Goal: Information Seeking & Learning: Learn about a topic

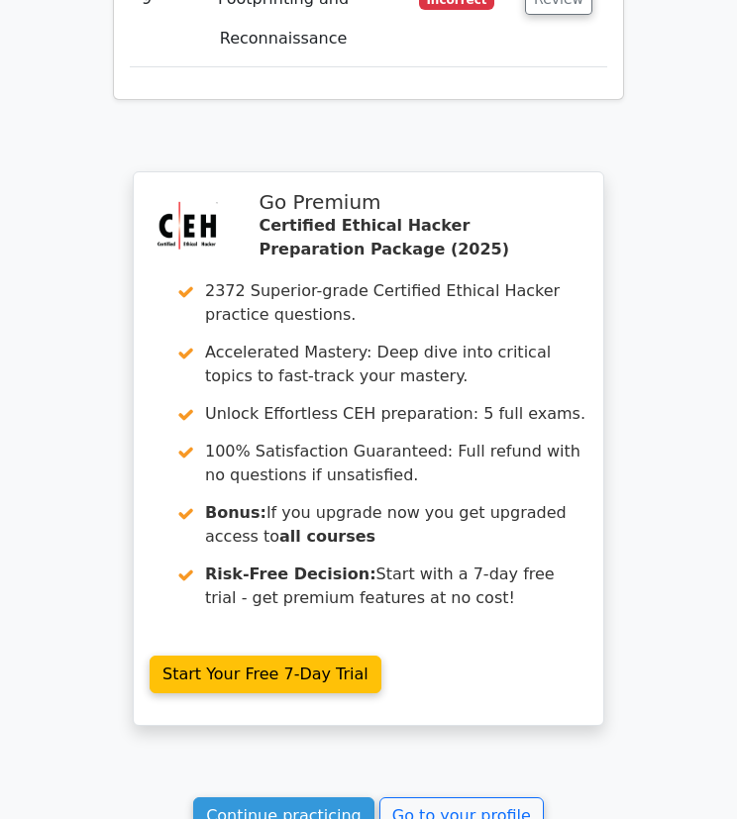
scroll to position [5959, 0]
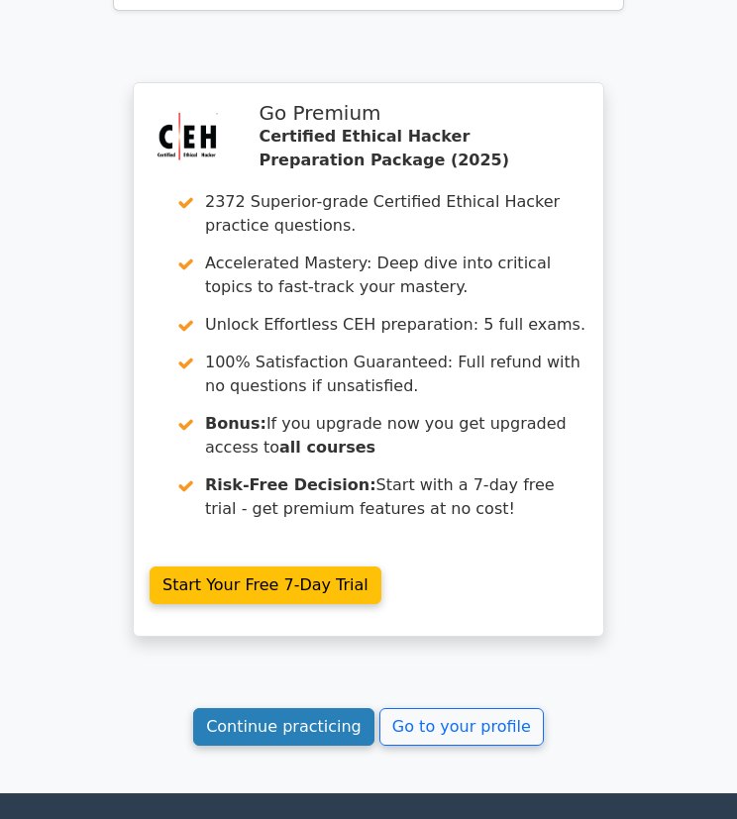
click at [309, 708] on link "Continue practicing" at bounding box center [283, 727] width 181 height 38
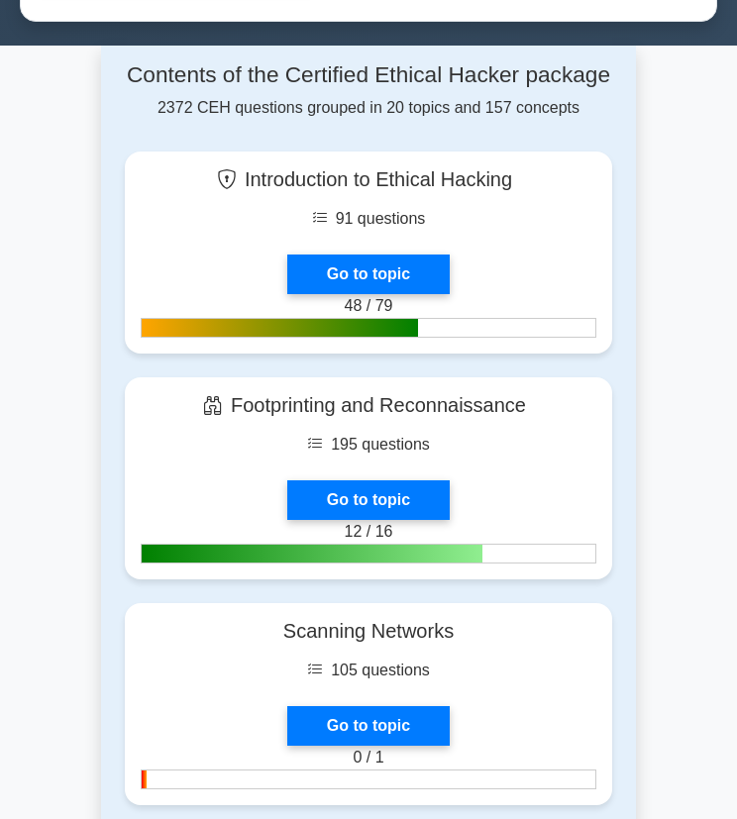
scroll to position [1105, 0]
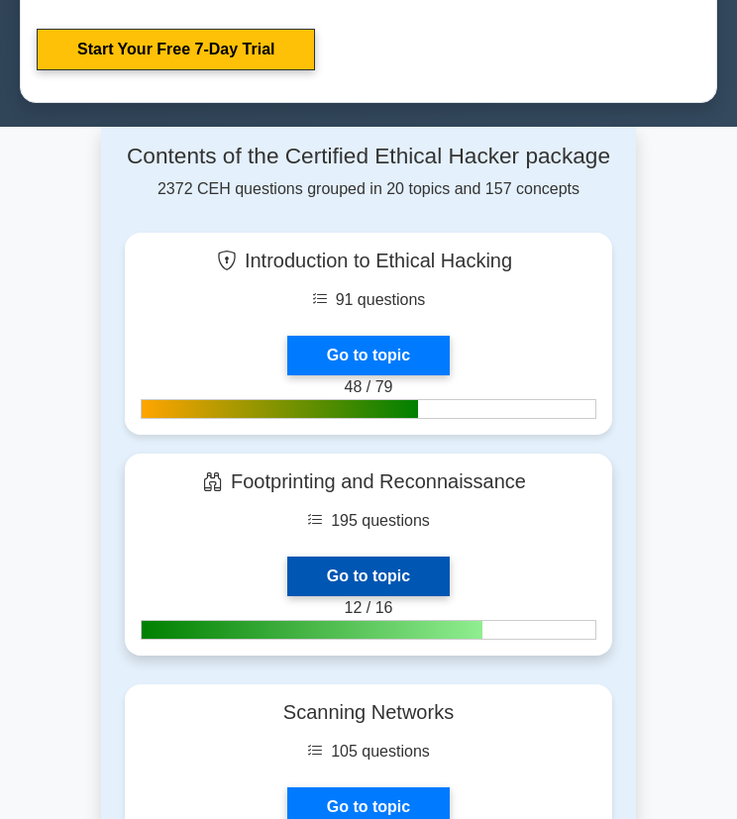
click at [343, 594] on link "Go to topic" at bounding box center [368, 576] width 162 height 40
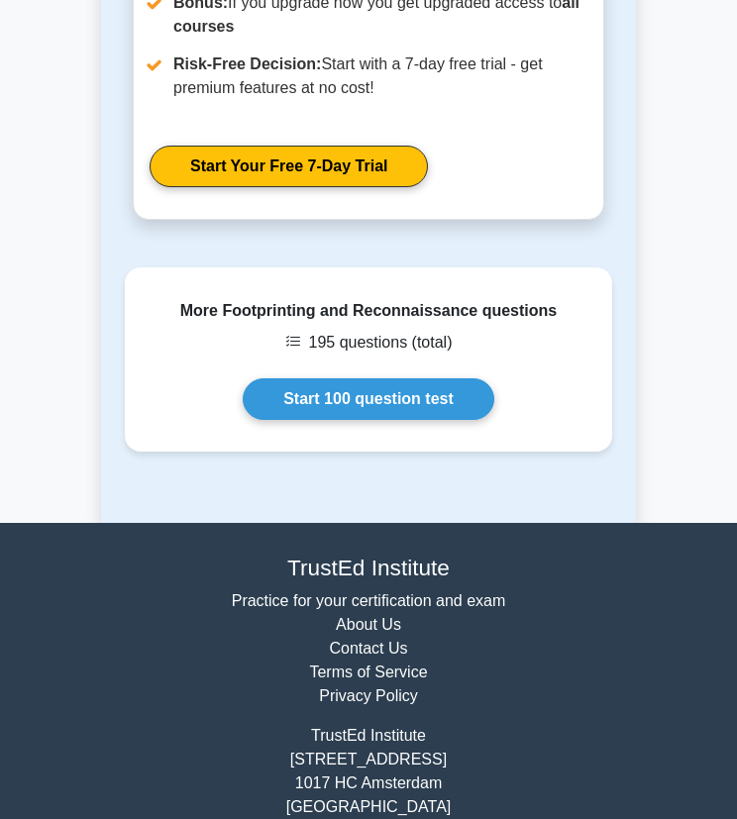
scroll to position [1325, 0]
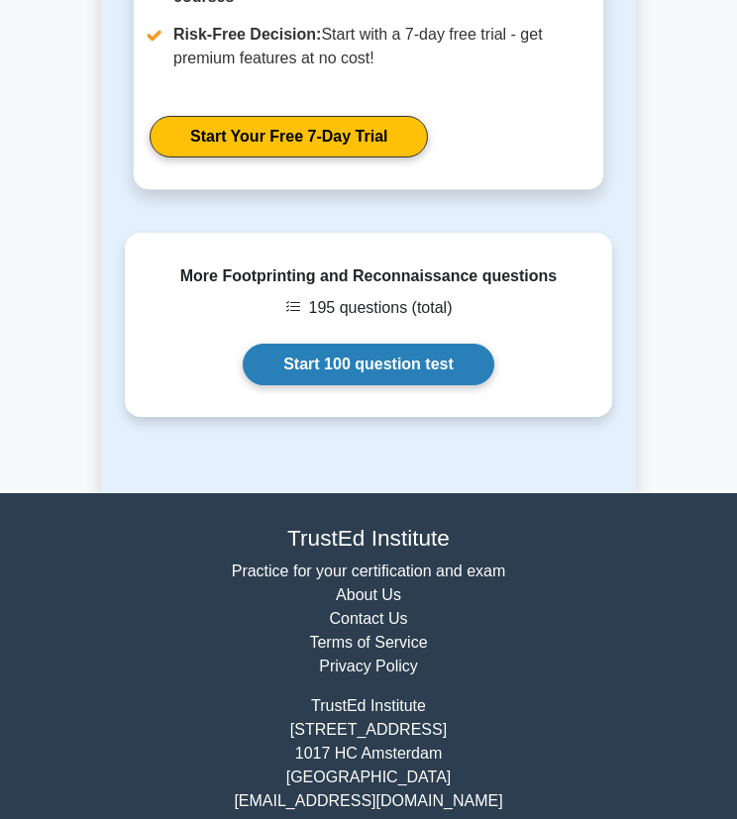
click at [352, 344] on link "Start 100 question test" at bounding box center [368, 365] width 251 height 42
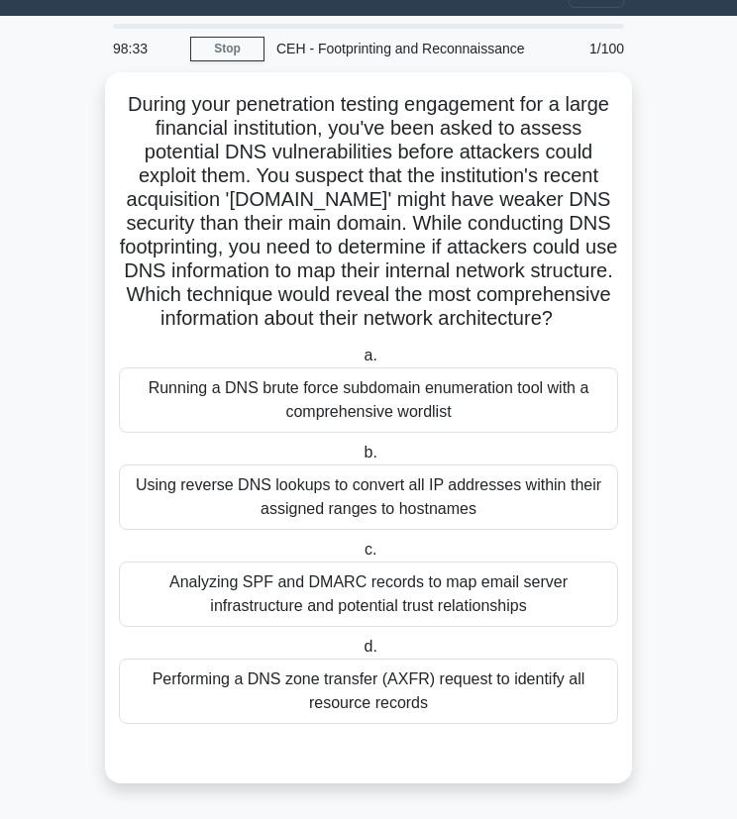
scroll to position [62, 0]
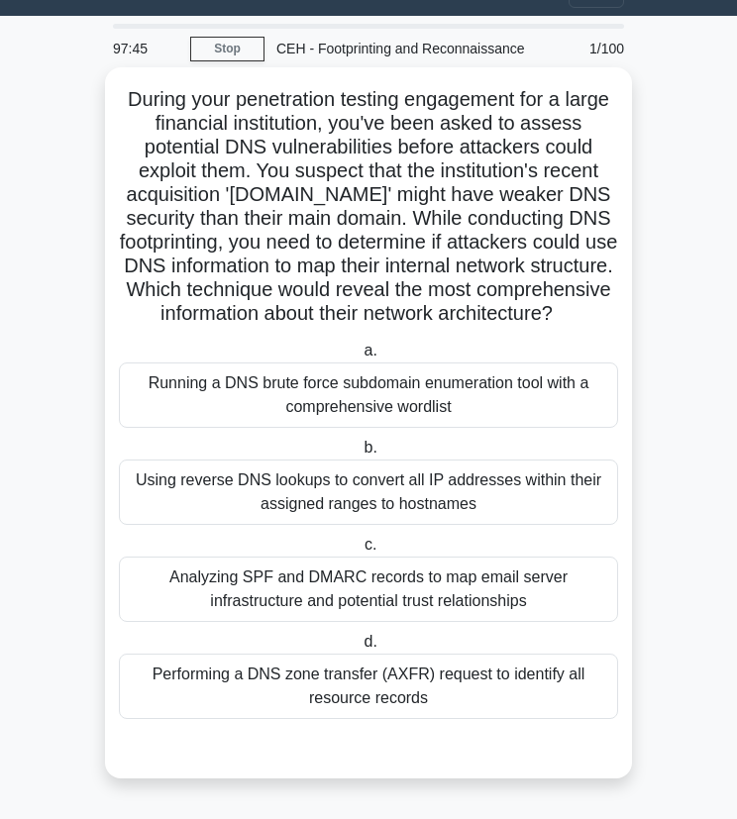
click at [330, 590] on div "Analyzing SPF and DMARC records to map email server infrastructure and potentia…" at bounding box center [368, 588] width 499 height 65
click at [360, 551] on input "c. Analyzing SPF and DMARC records to map email server infrastructure and poten…" at bounding box center [360, 545] width 0 height 13
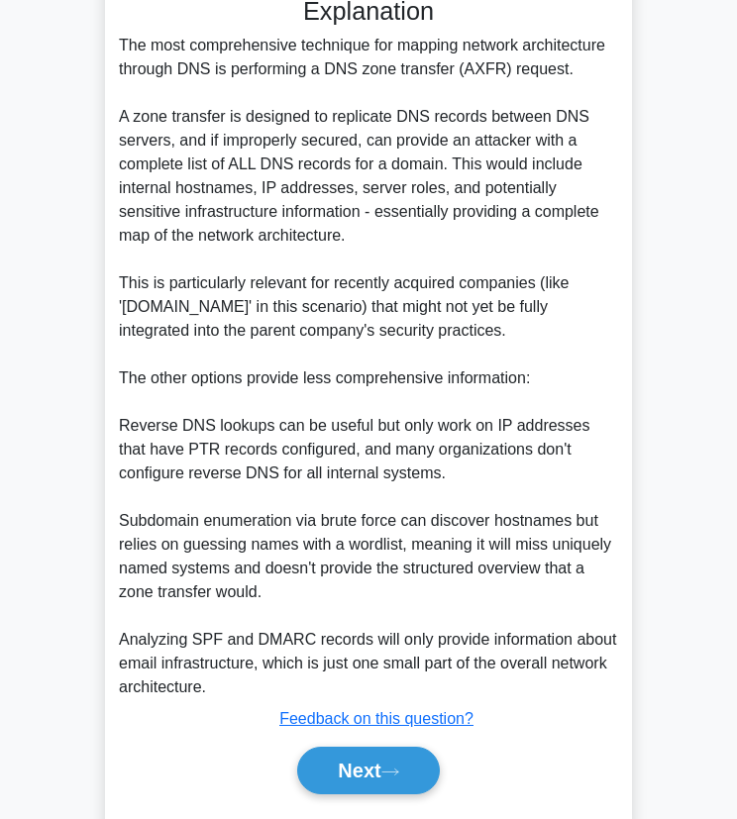
scroll to position [853, 0]
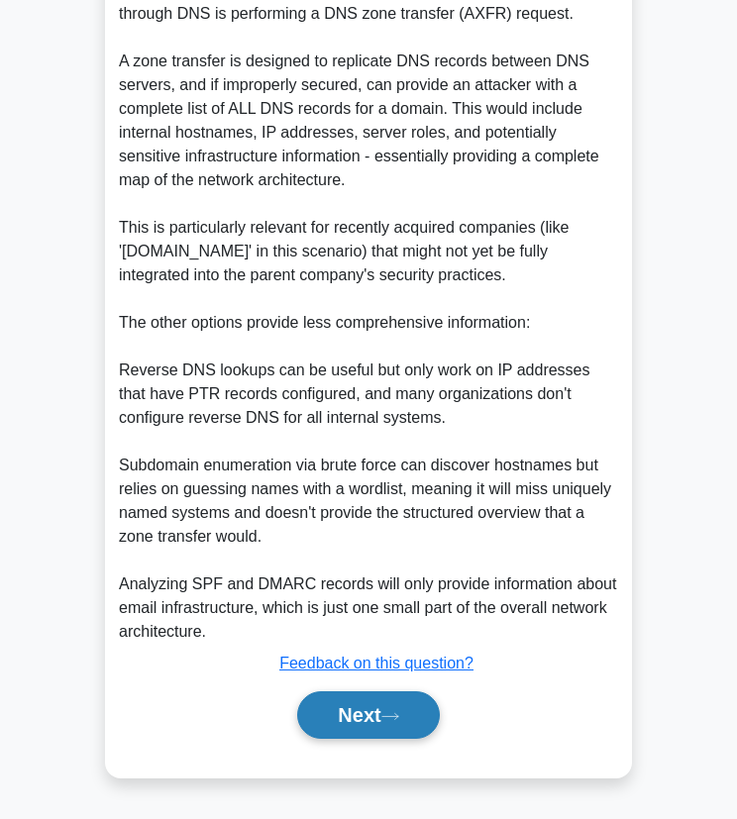
click at [368, 707] on button "Next" at bounding box center [368, 715] width 142 height 48
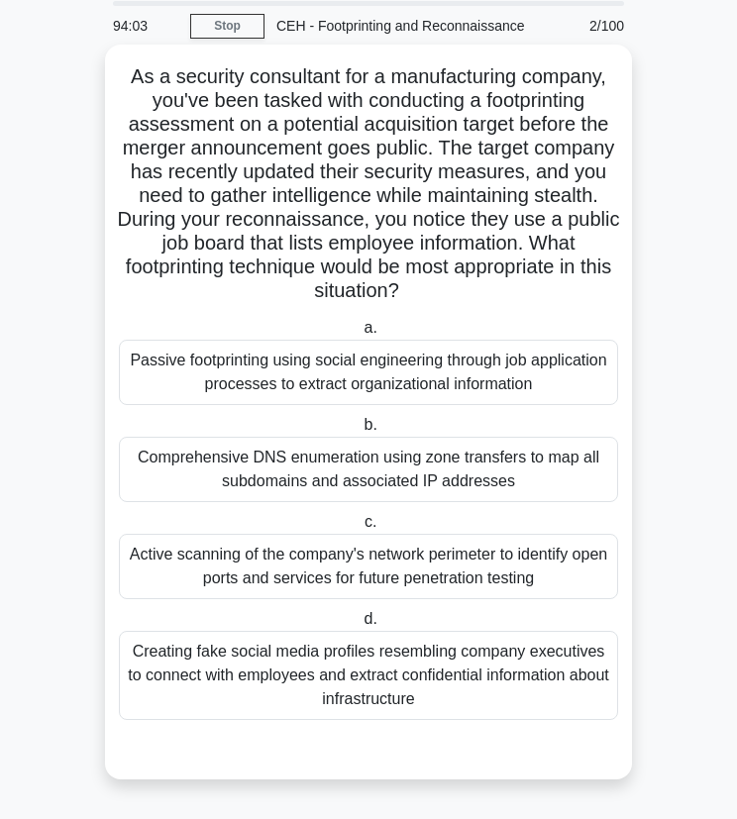
click at [252, 381] on div "Passive footprinting using social engineering through job application processes…" at bounding box center [368, 372] width 499 height 65
click at [359, 335] on input "a. Passive footprinting using social engineering through job application proces…" at bounding box center [359, 328] width 0 height 13
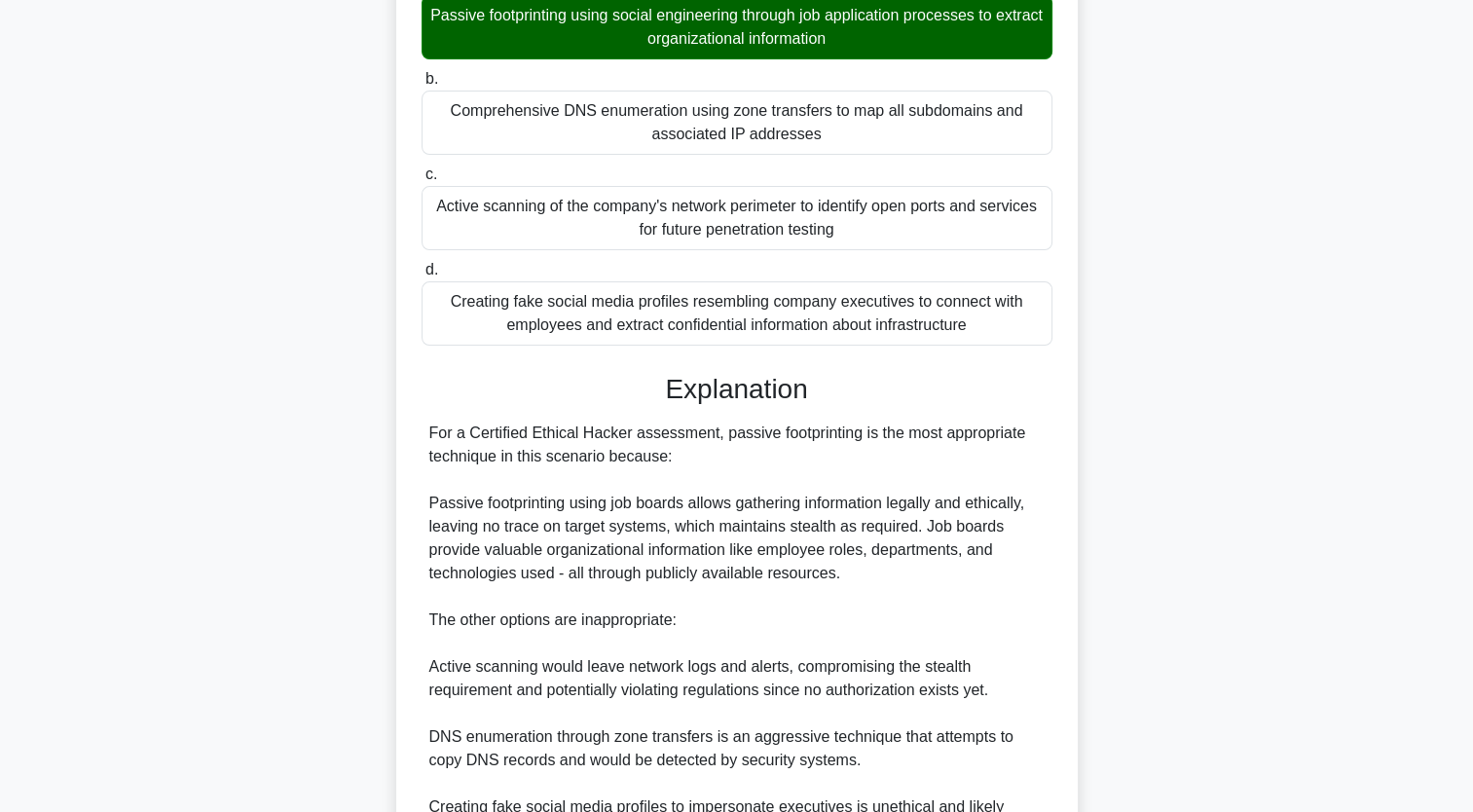
scroll to position [643, 0]
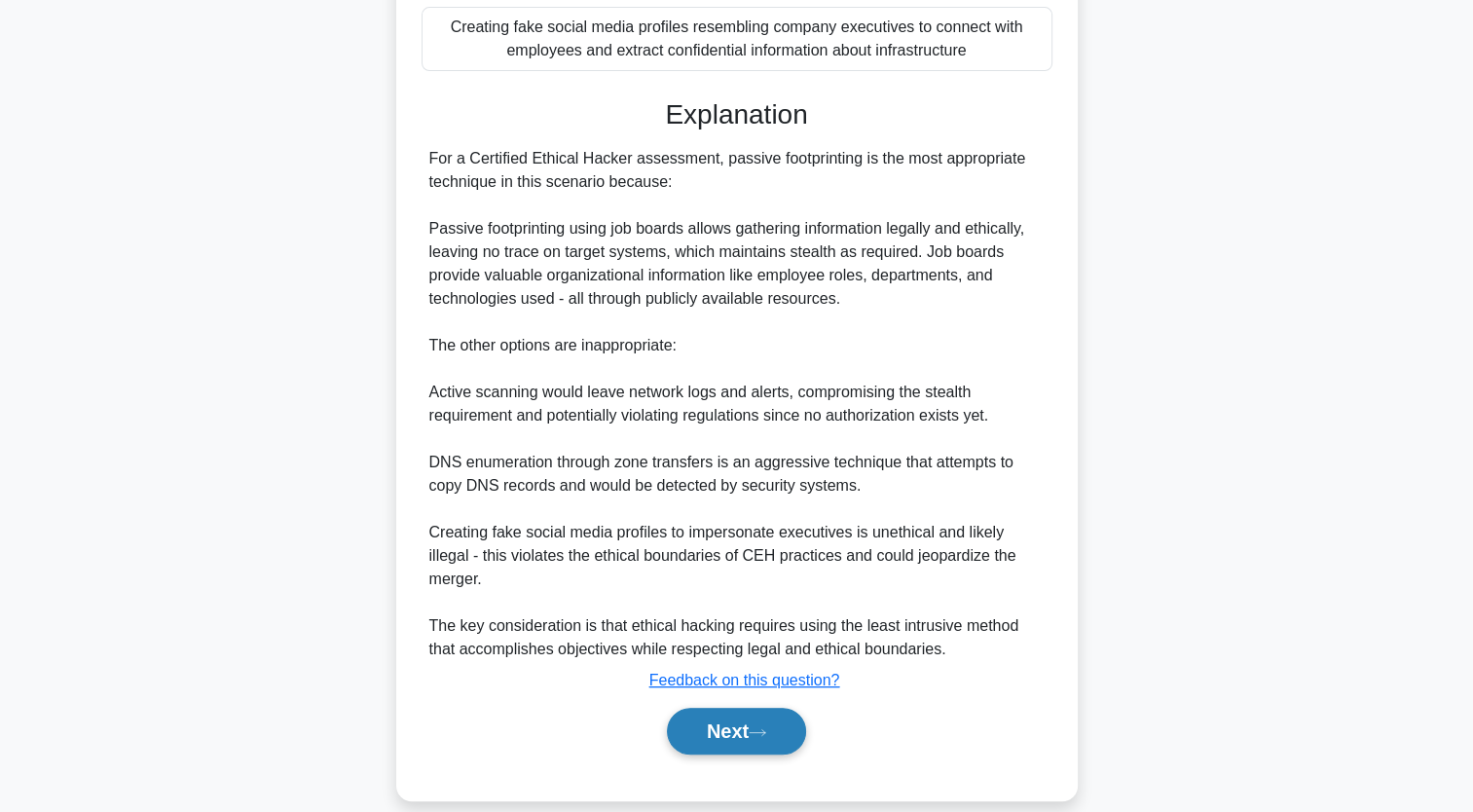
click at [708, 708] on button "Next" at bounding box center [736, 731] width 140 height 47
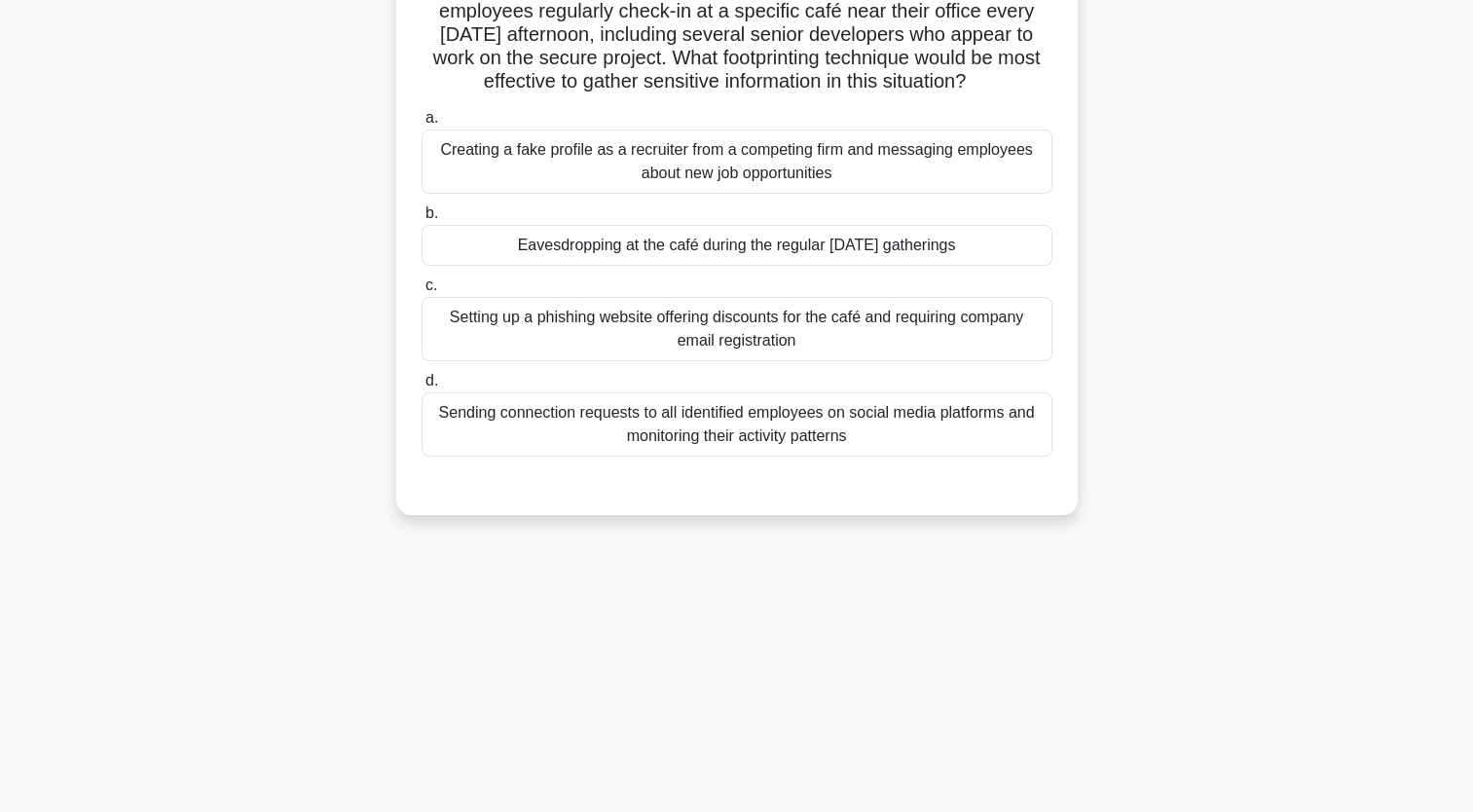
scroll to position [0, 0]
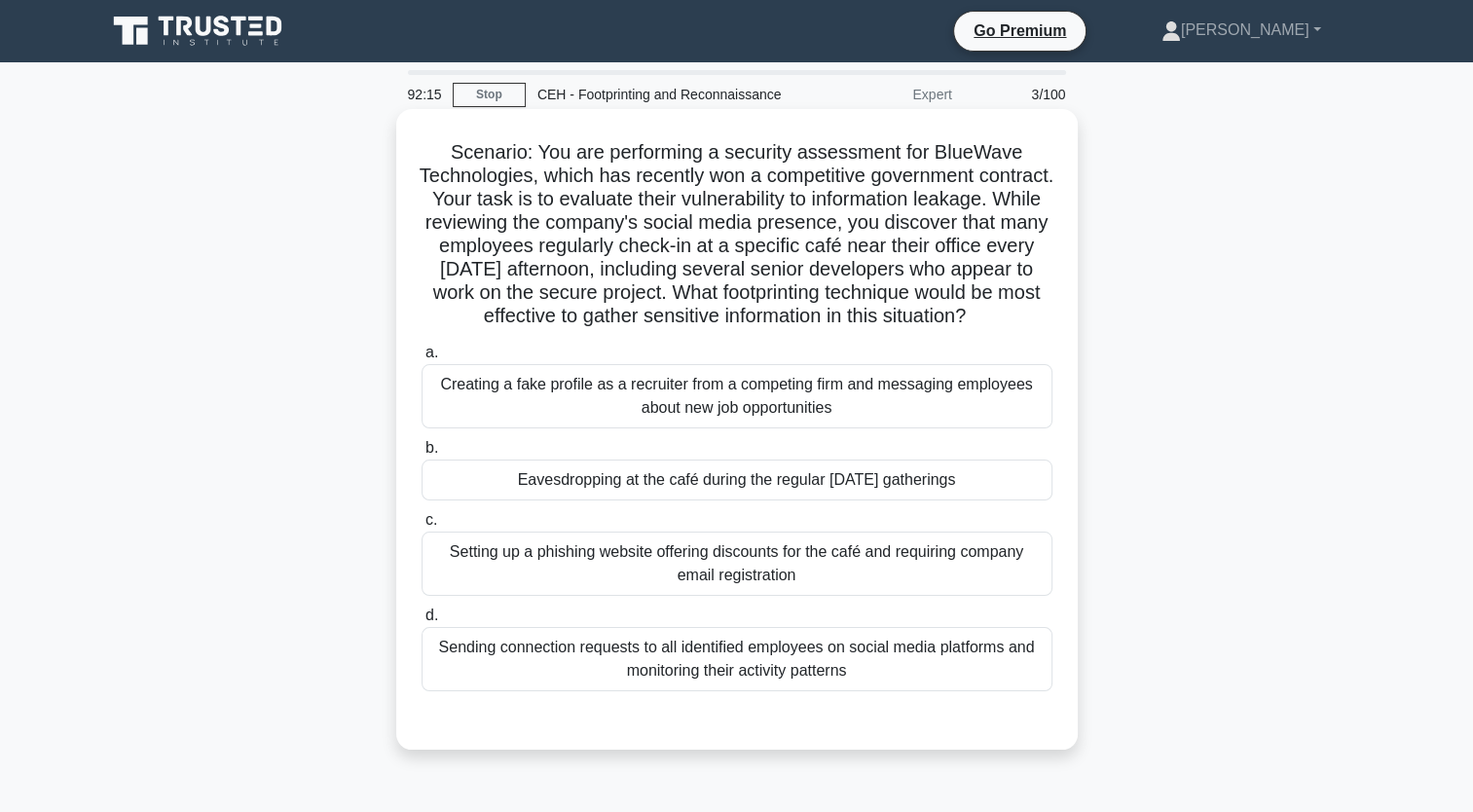
click at [714, 500] on div "Eavesdropping at the café during the regular Thursday gatherings" at bounding box center [737, 480] width 631 height 41
click at [422, 454] on input "b. Eavesdropping at the café during the regular Thursday gatherings" at bounding box center [422, 448] width 0 height 13
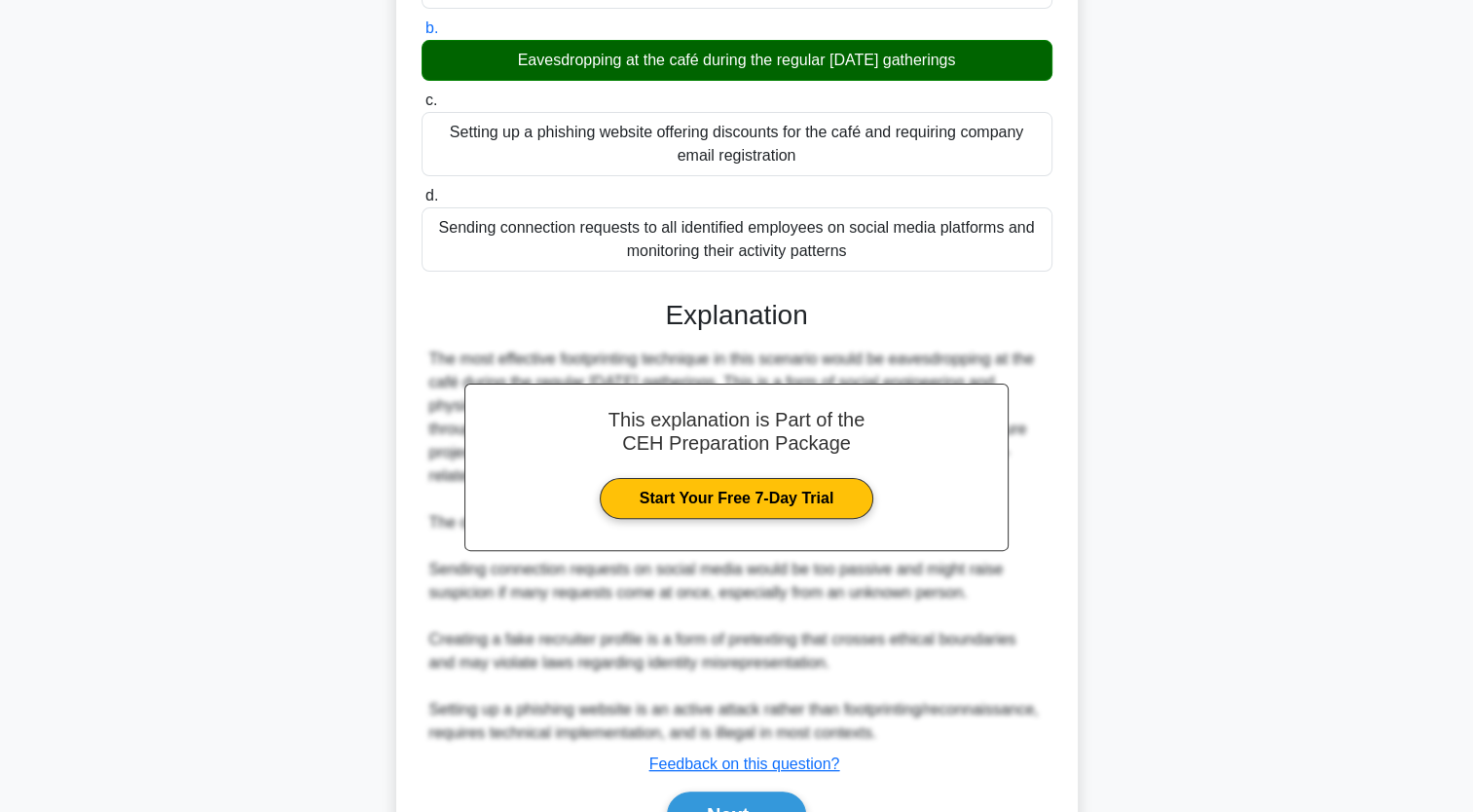
scroll to position [550, 0]
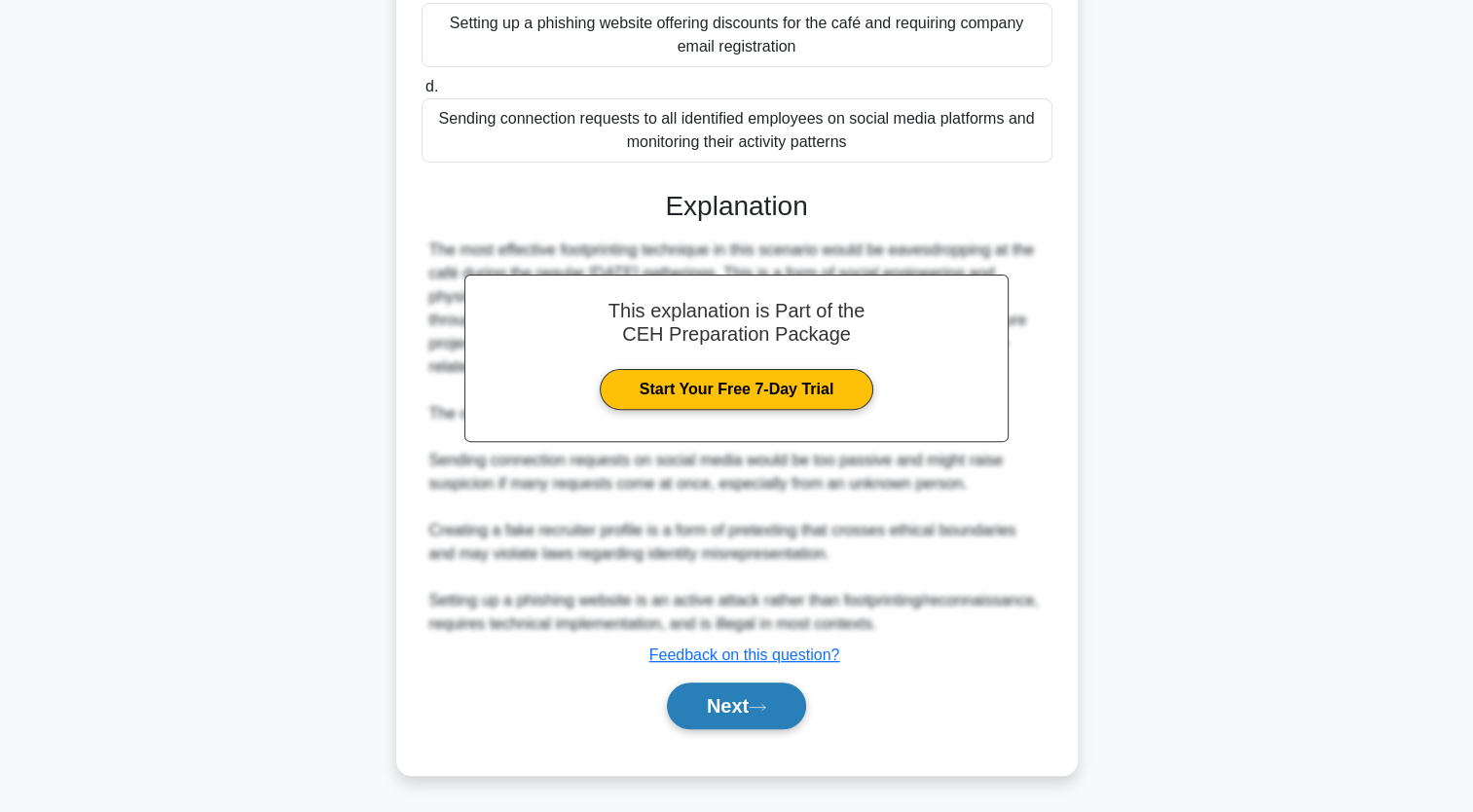
click at [711, 725] on button "Next" at bounding box center [736, 706] width 140 height 47
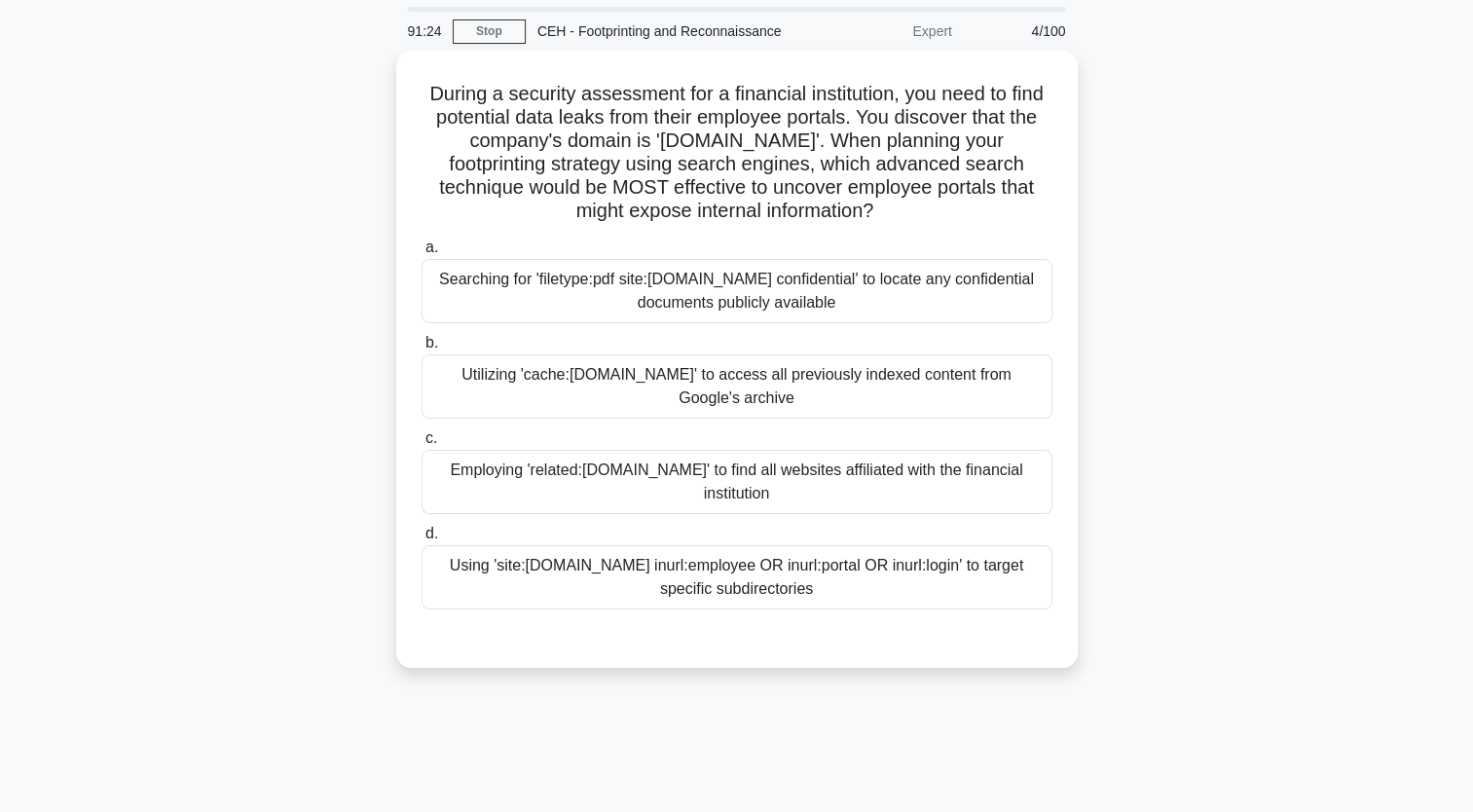
scroll to position [54, 0]
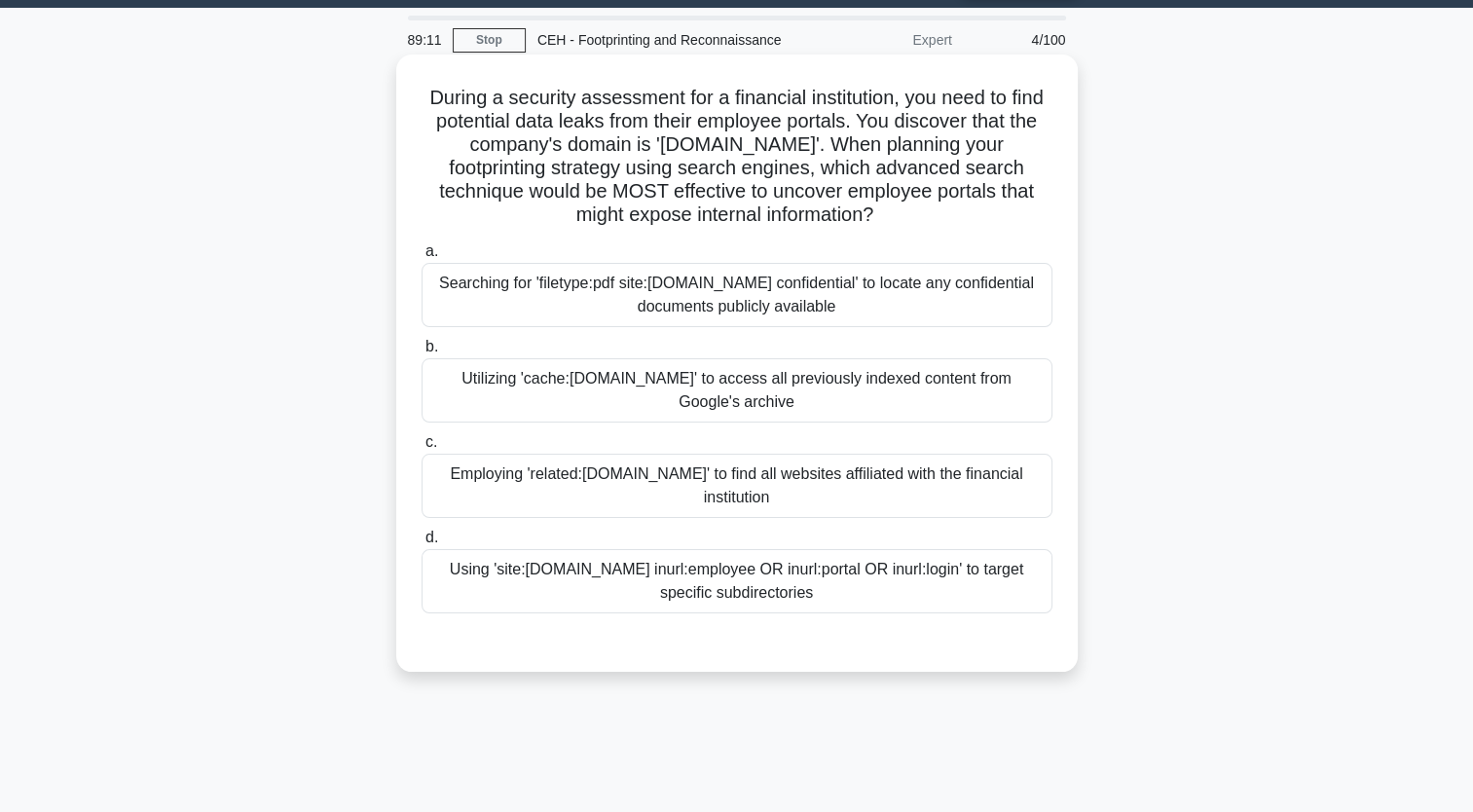
click at [713, 582] on div "Using 'site:globalfinance.com inurl:employee OR inurl:portal OR inurl:login' to…" at bounding box center [737, 580] width 631 height 64
click at [422, 544] on input "d. Using 'site:globalfinance.com inurl:employee OR inurl:portal OR inurl:login'…" at bounding box center [422, 538] width 0 height 13
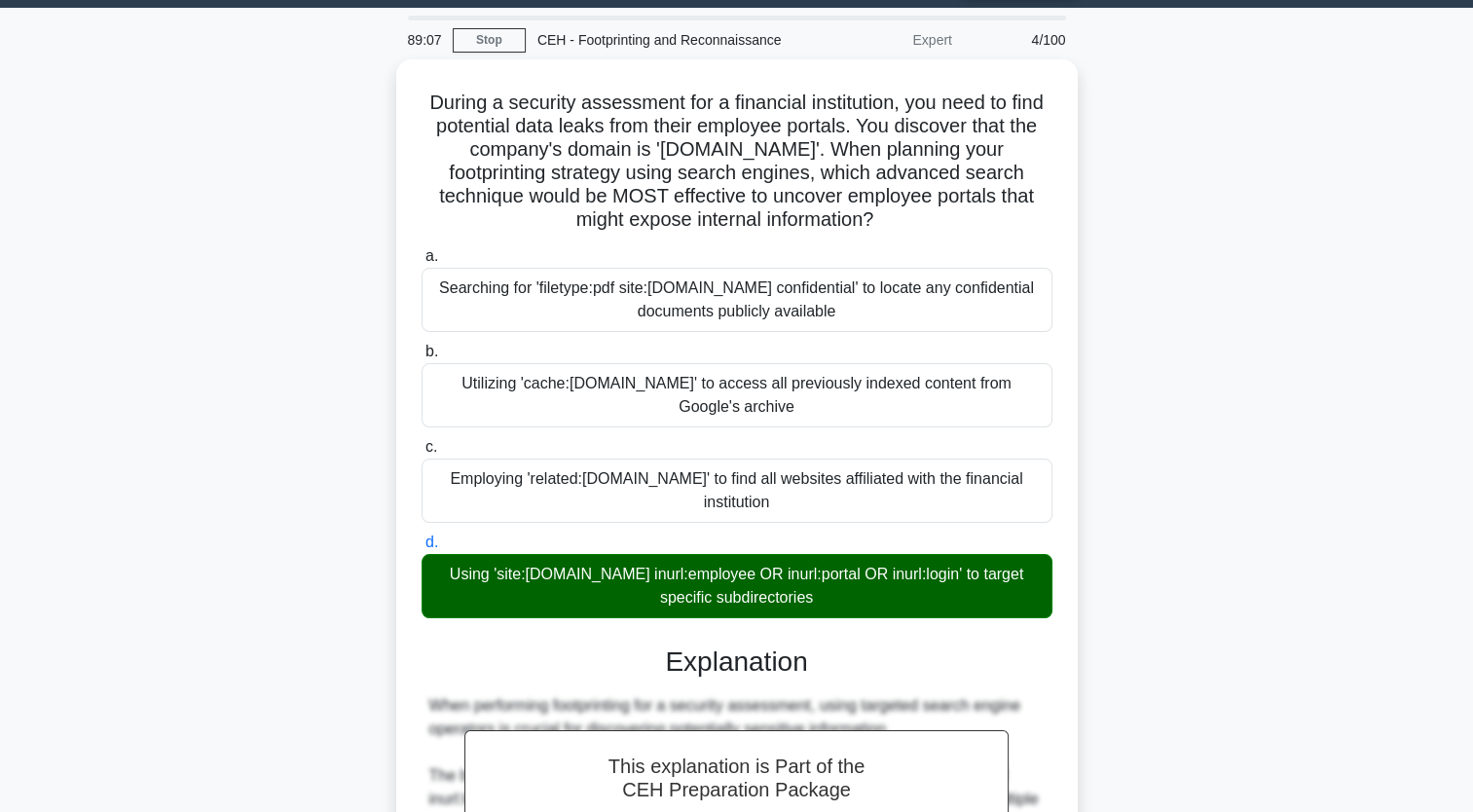
scroll to position [714, 0]
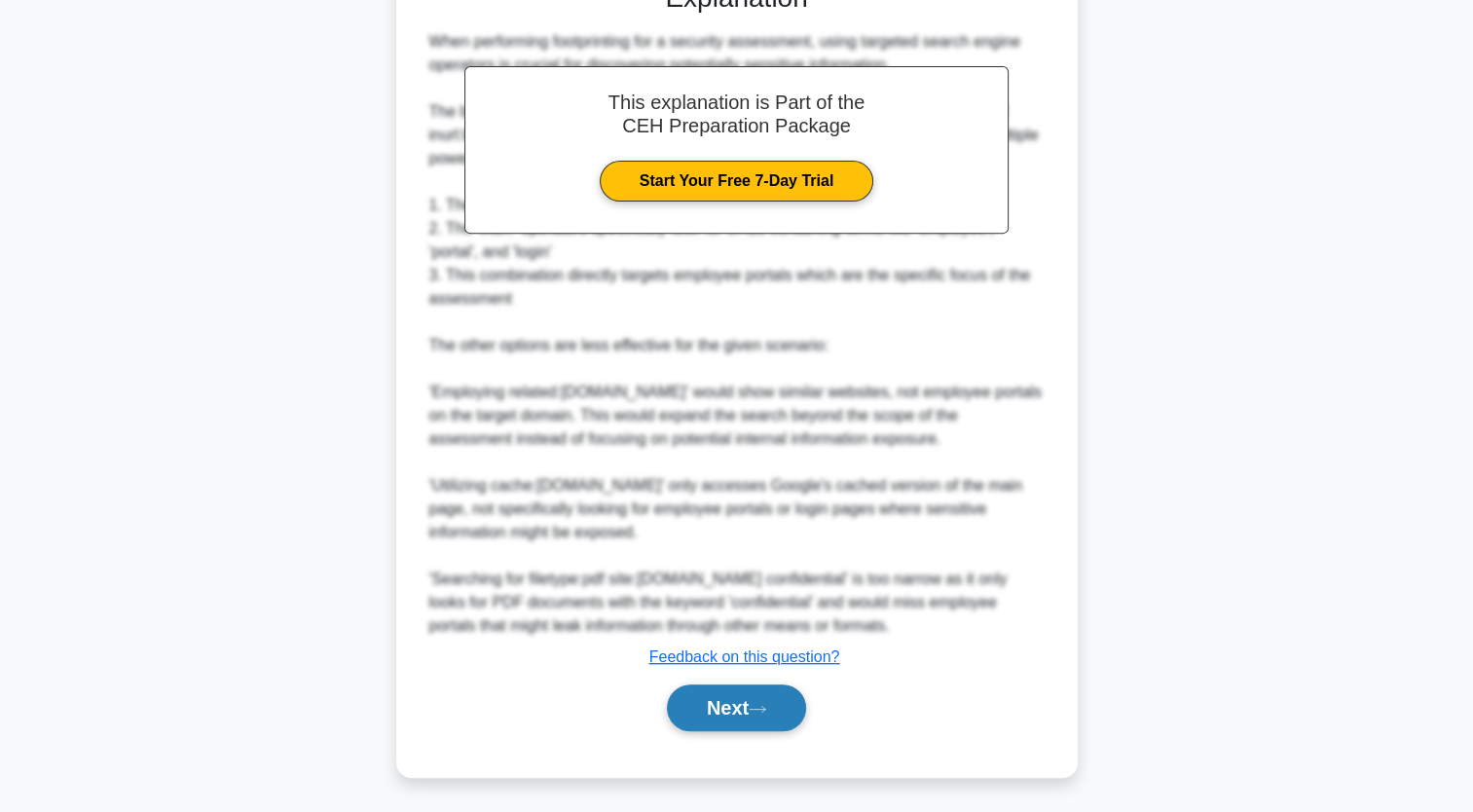
click at [738, 698] on button "Next" at bounding box center [736, 708] width 140 height 47
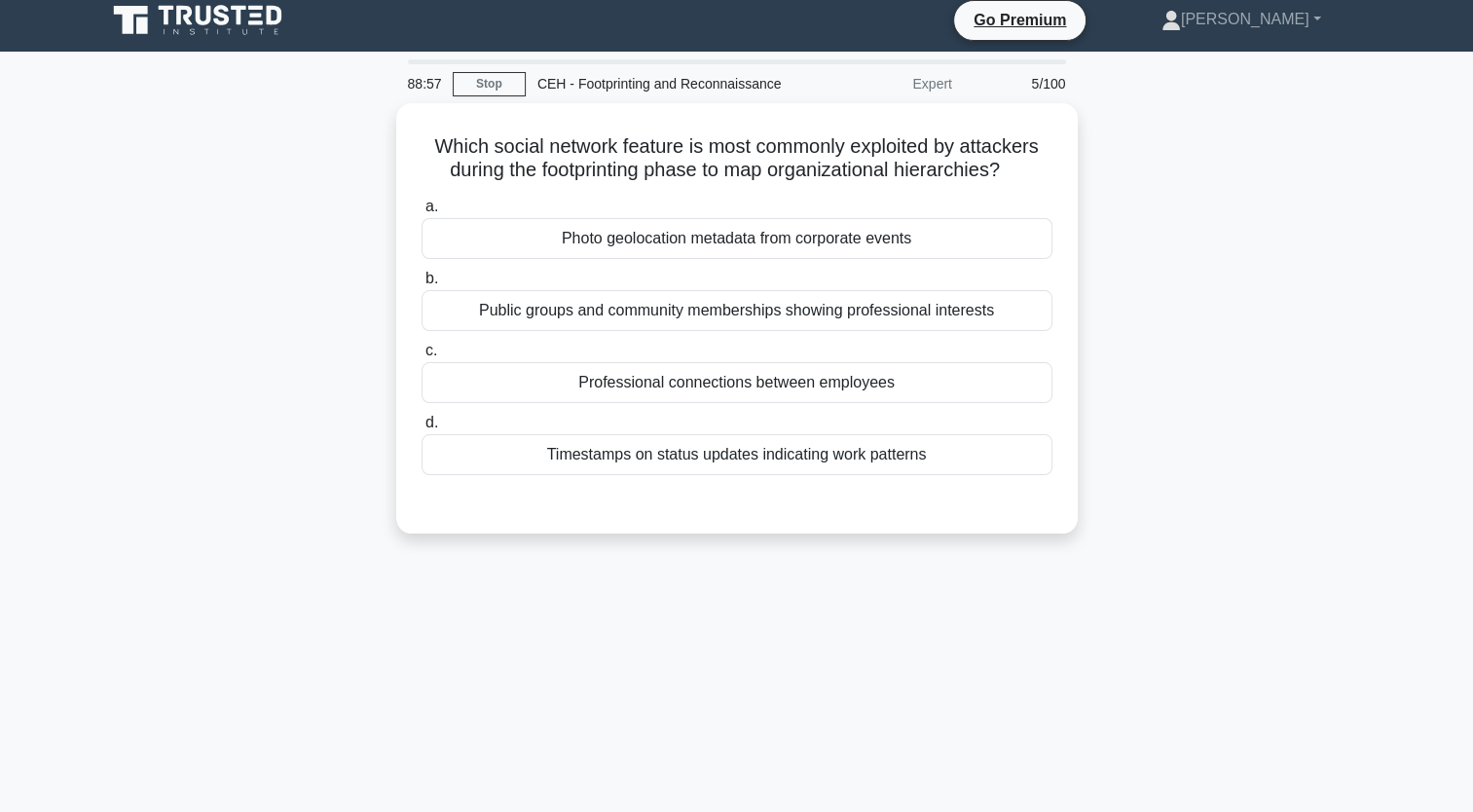
scroll to position [0, 0]
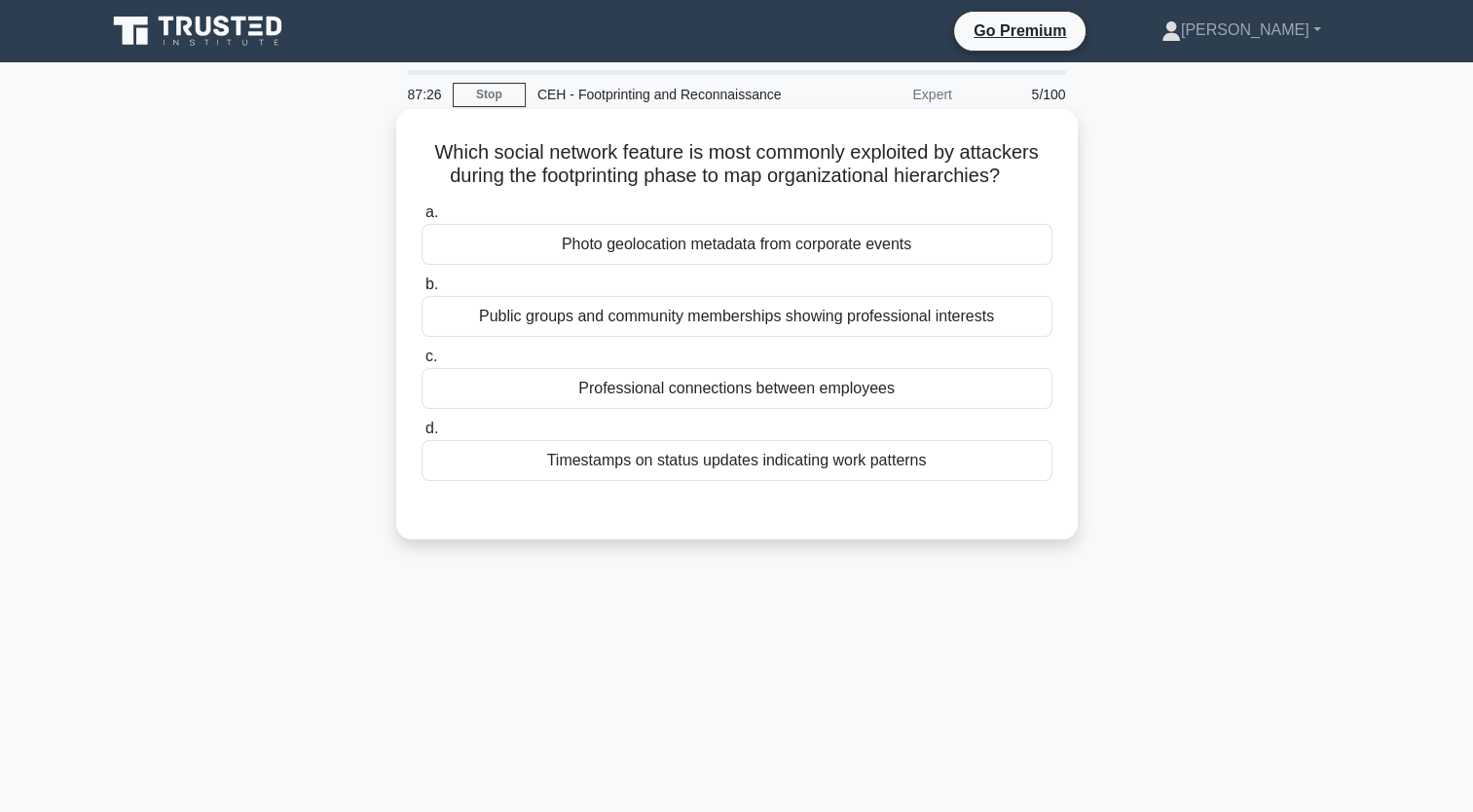
click at [738, 397] on div "Professional connections between employees" at bounding box center [737, 388] width 631 height 41
click at [422, 363] on input "c. Professional connections between employees" at bounding box center [422, 356] width 0 height 13
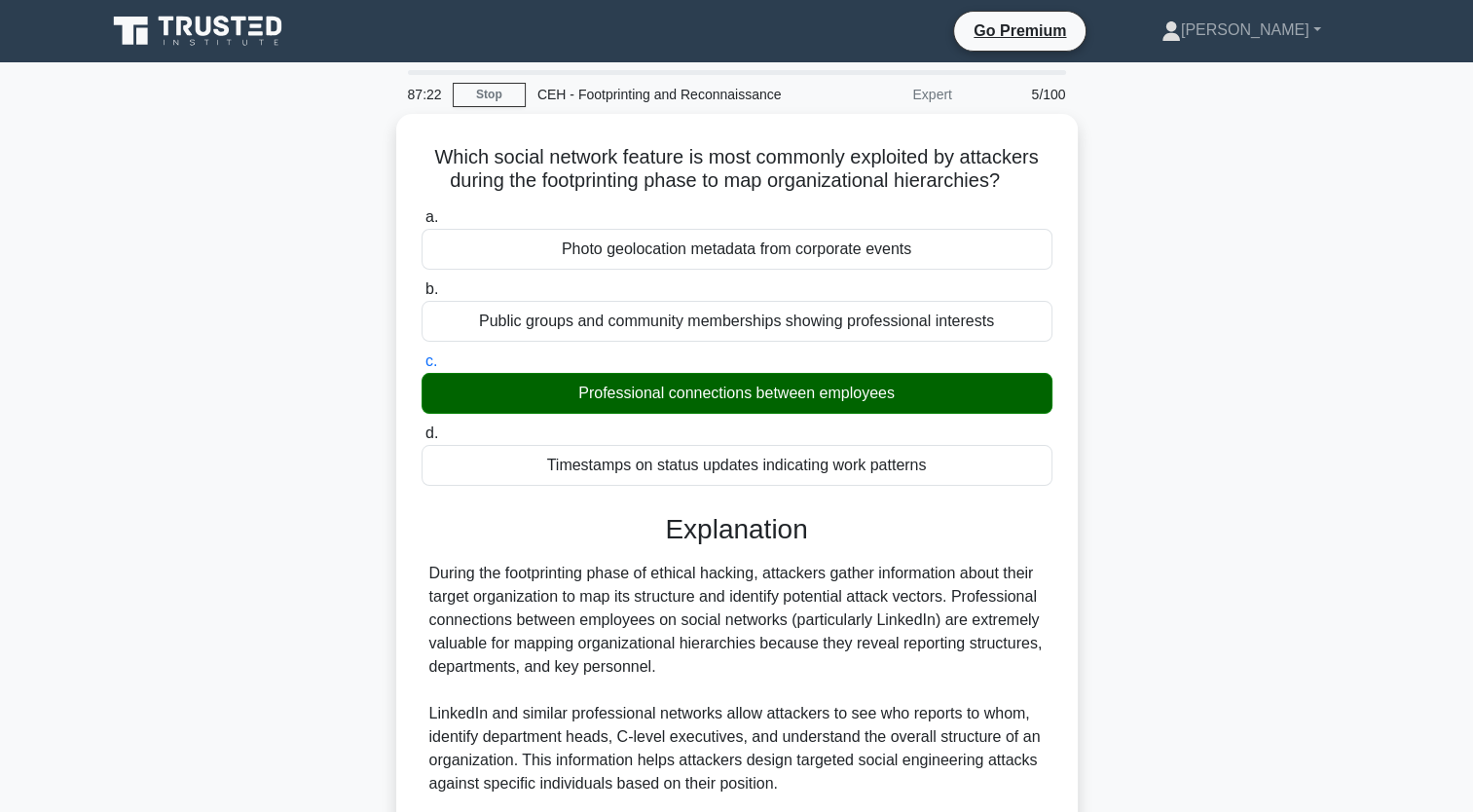
click at [738, 517] on div "Which social network feature is most commonly exploited by attackers during the…" at bounding box center [736, 687] width 1285 height 1147
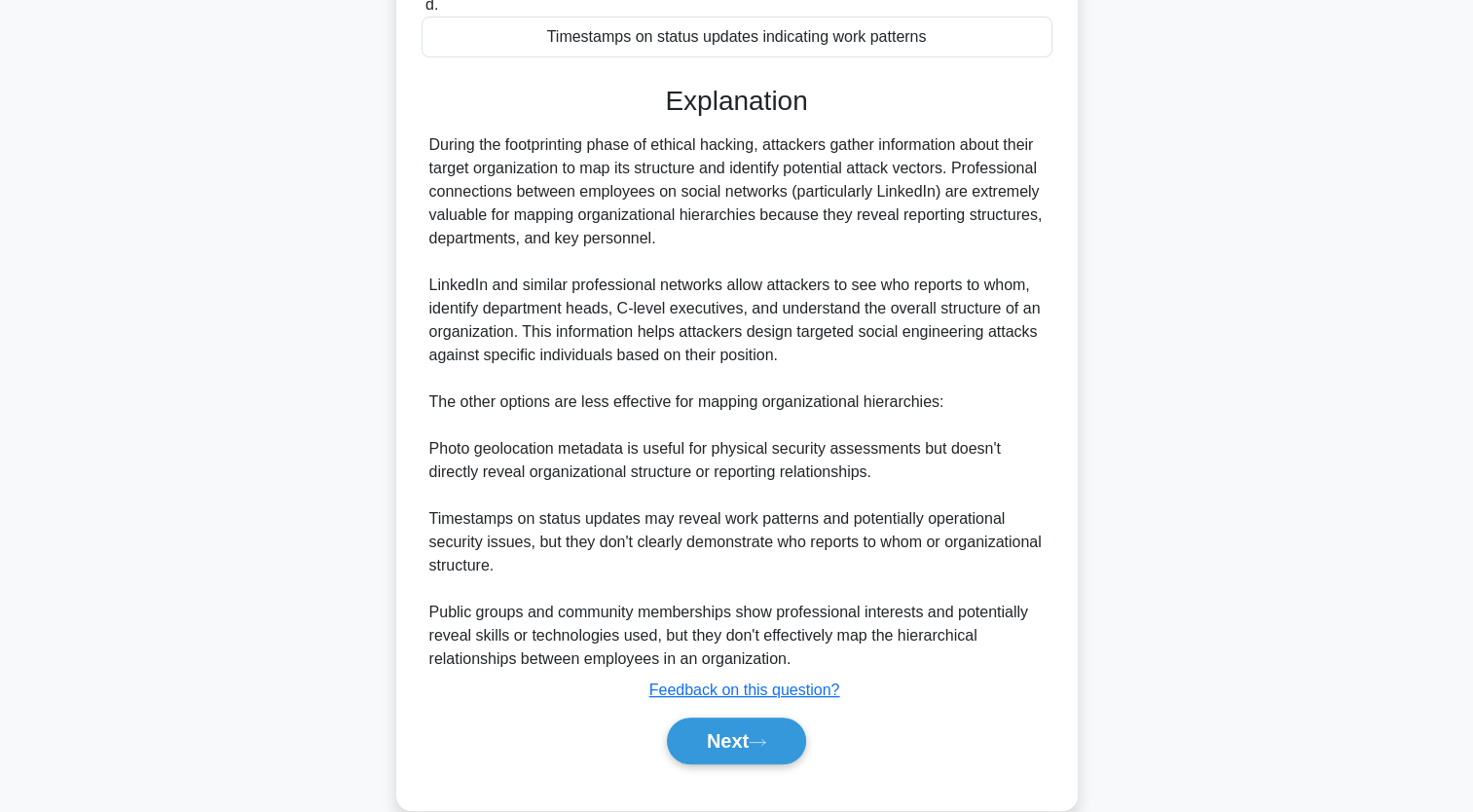
scroll to position [456, 0]
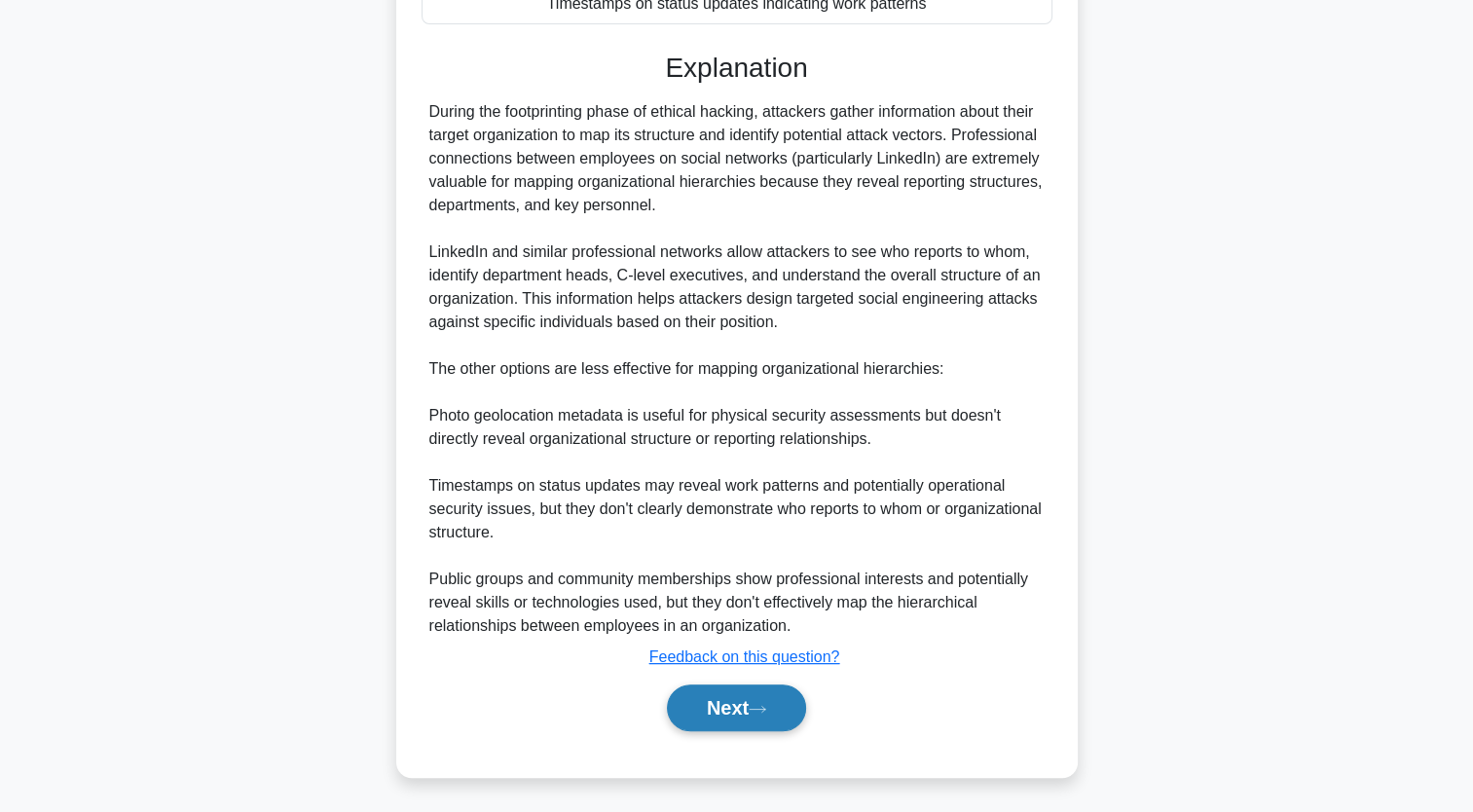
click at [738, 711] on button "Next" at bounding box center [736, 708] width 140 height 47
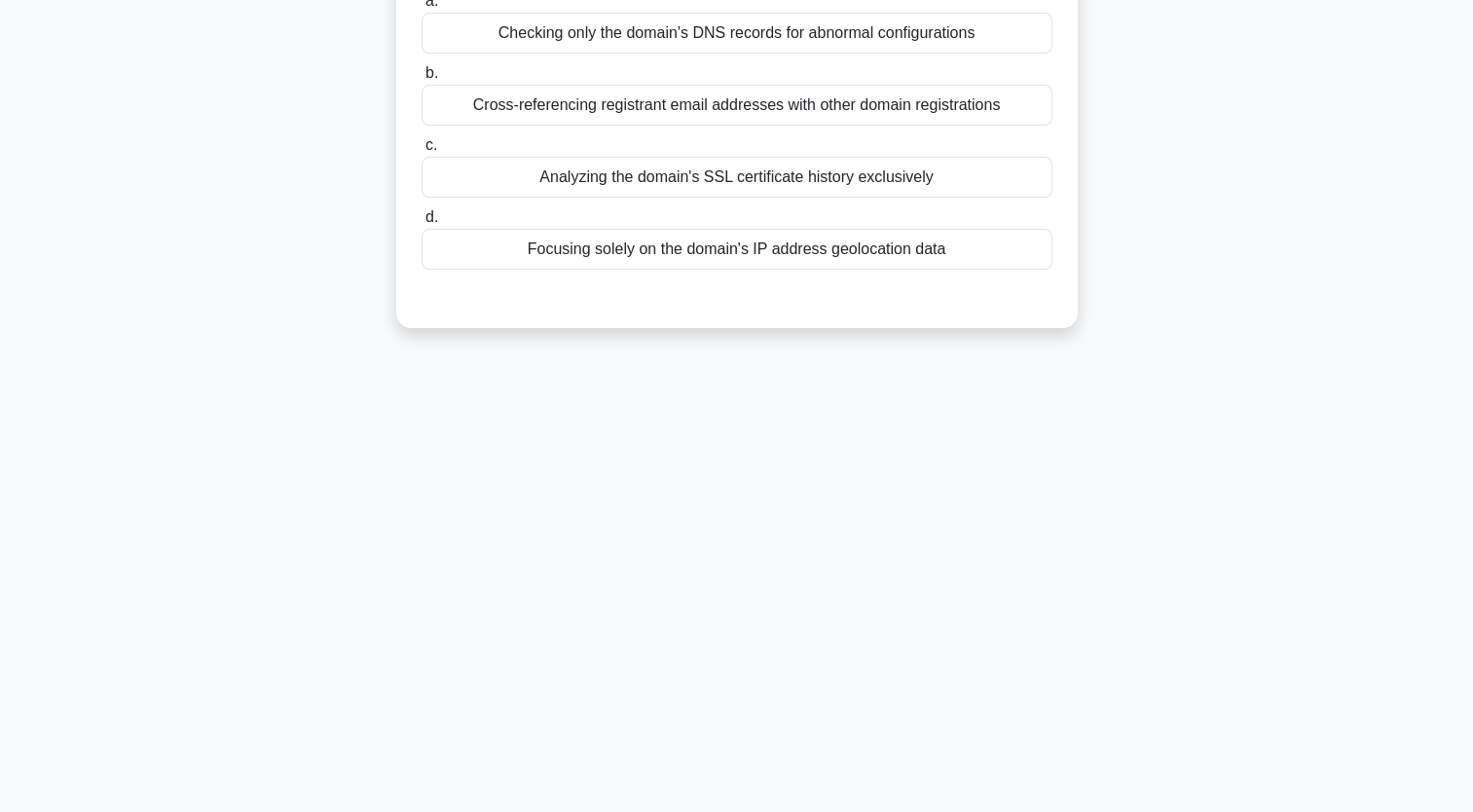
scroll to position [240, 0]
click at [738, 589] on div "86:59 Stop CEH - Footprinting and Reconnaissance Expert 6/100 When performing W…" at bounding box center [736, 318] width 1285 height 973
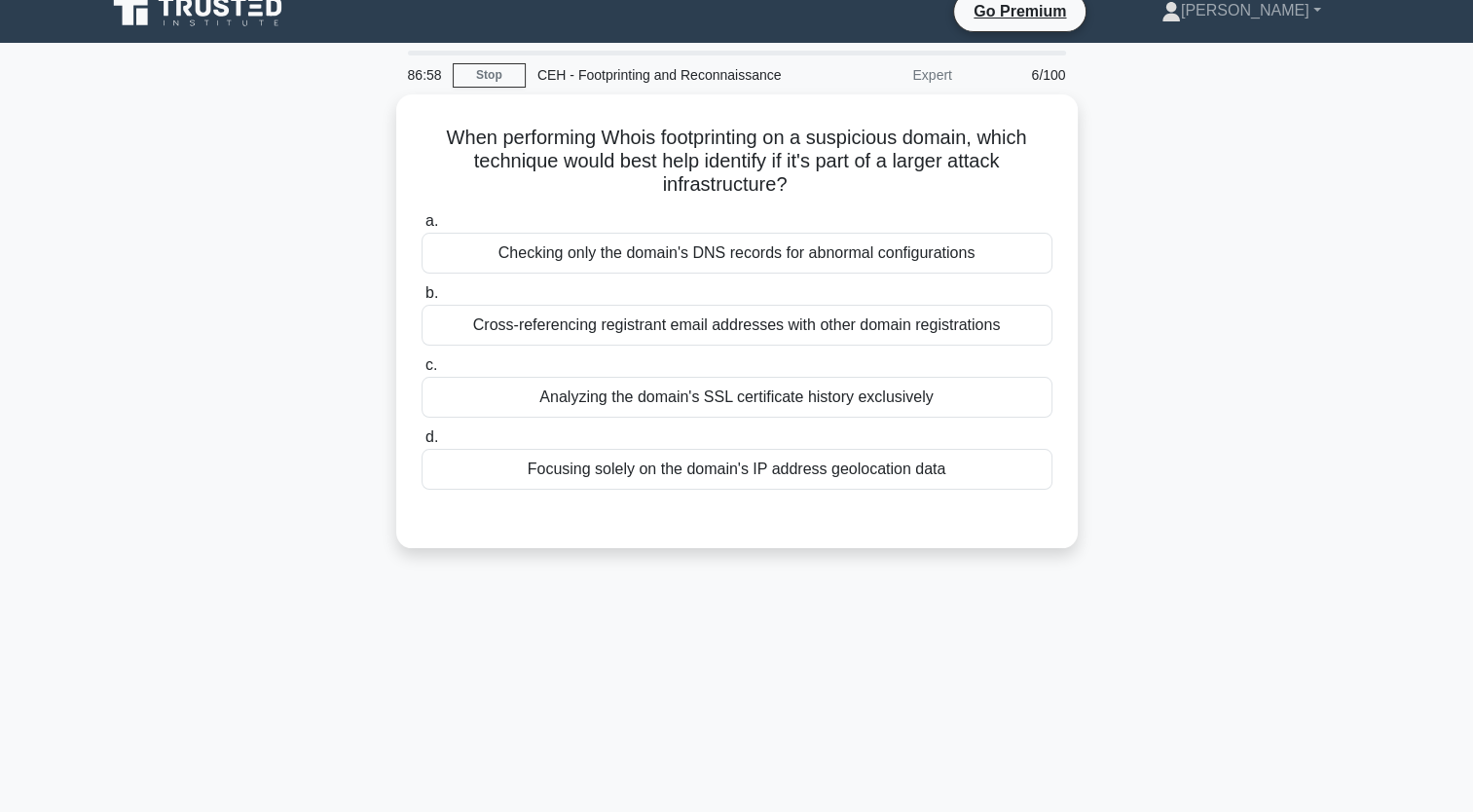
scroll to position [0, 0]
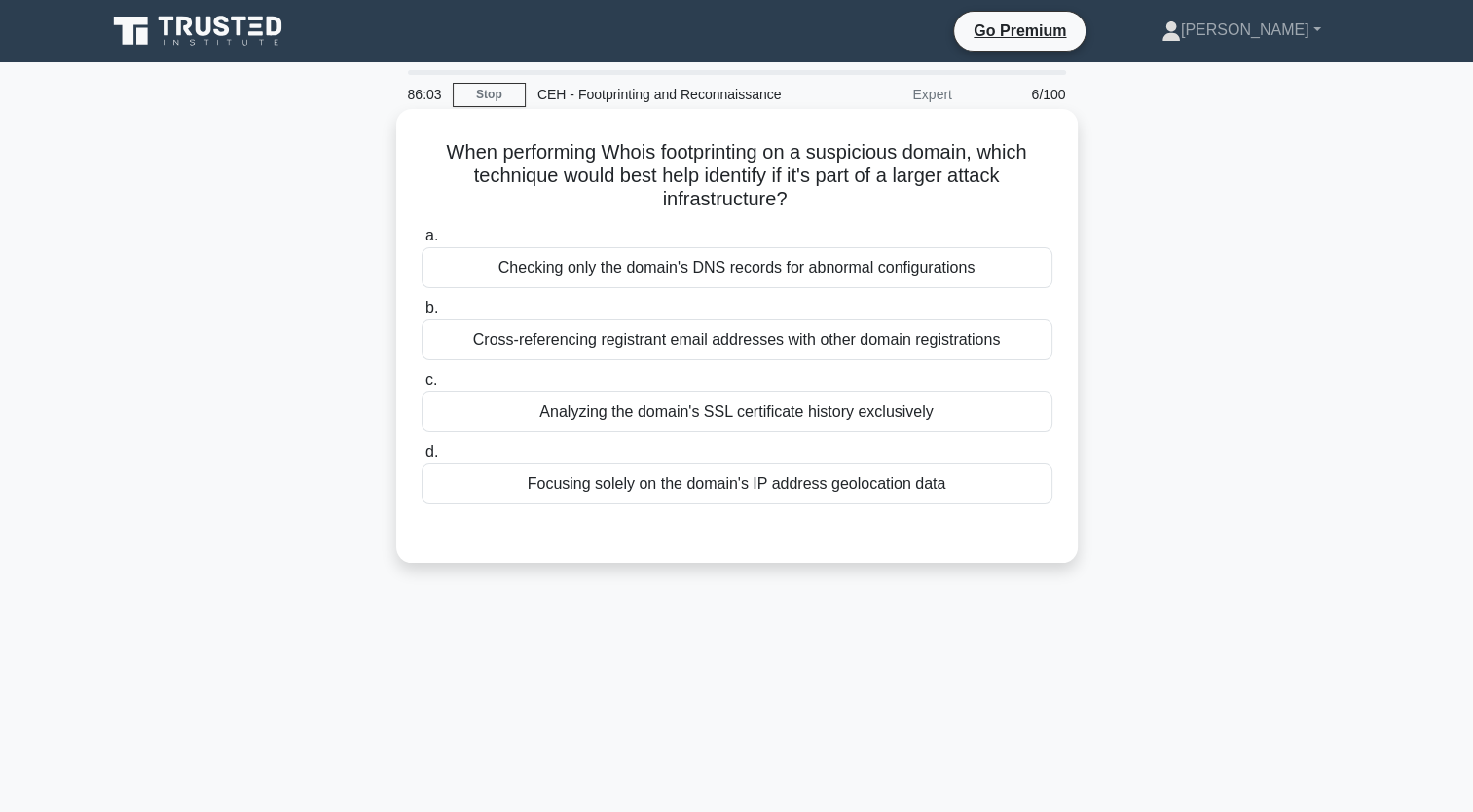
click at [643, 340] on div "Cross-referencing registrant email addresses with other domain registrations" at bounding box center [737, 340] width 631 height 41
click at [422, 315] on input "b. Cross-referencing registrant email addresses with other domain registrations" at bounding box center [422, 308] width 0 height 13
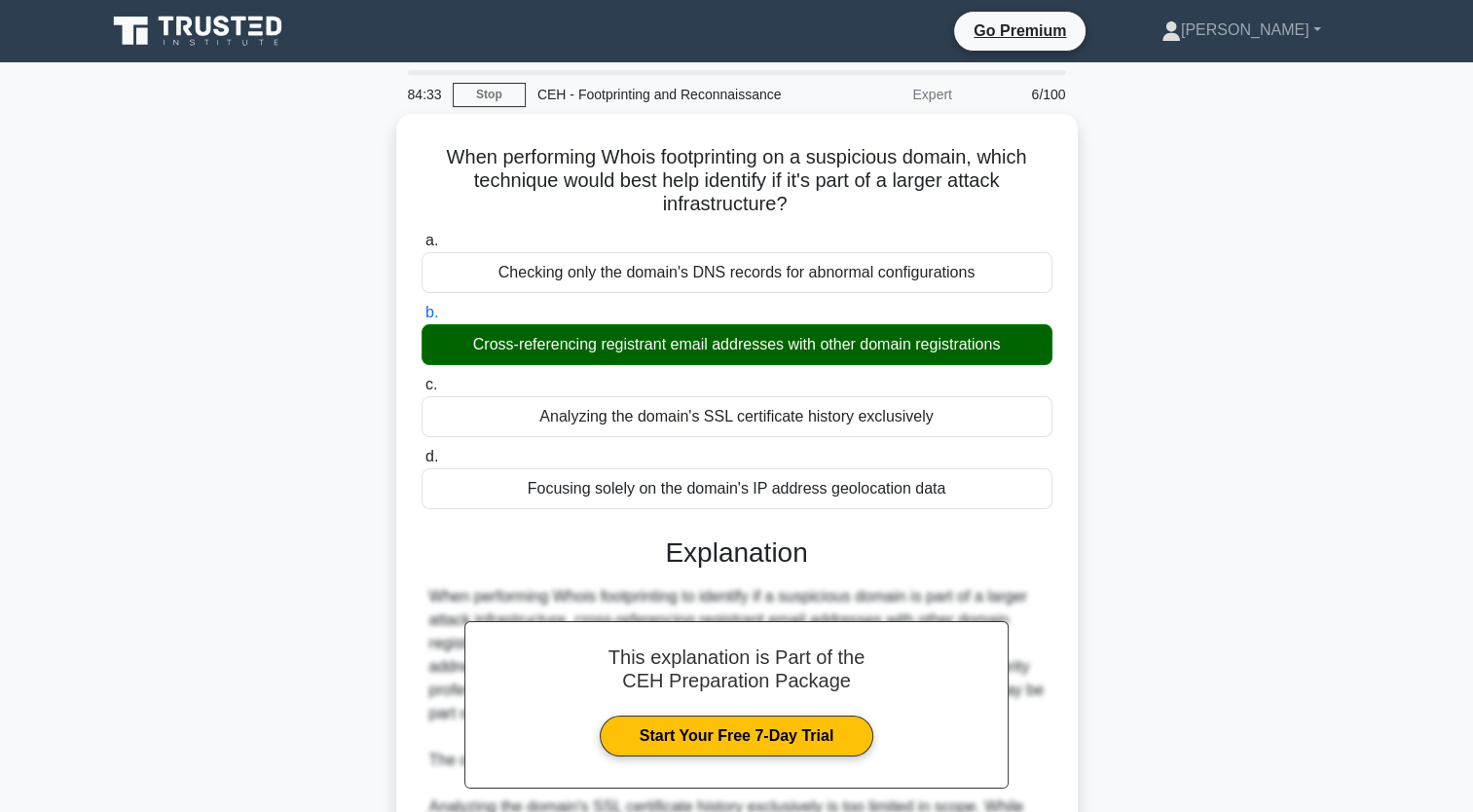
click at [738, 448] on div "When performing Whois footprinting on a suspicious domain, which technique woul…" at bounding box center [736, 676] width 1285 height 1125
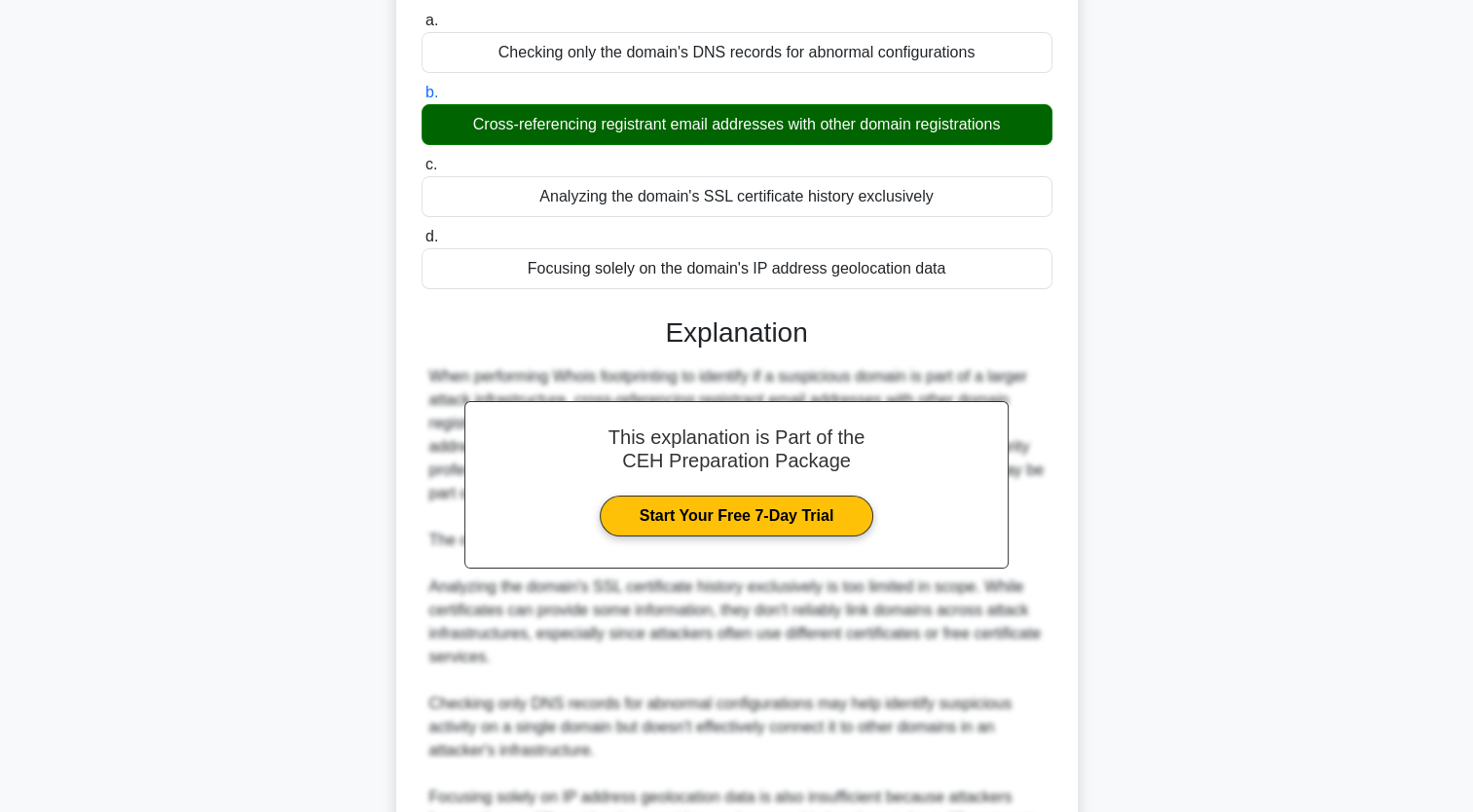
scroll to position [434, 0]
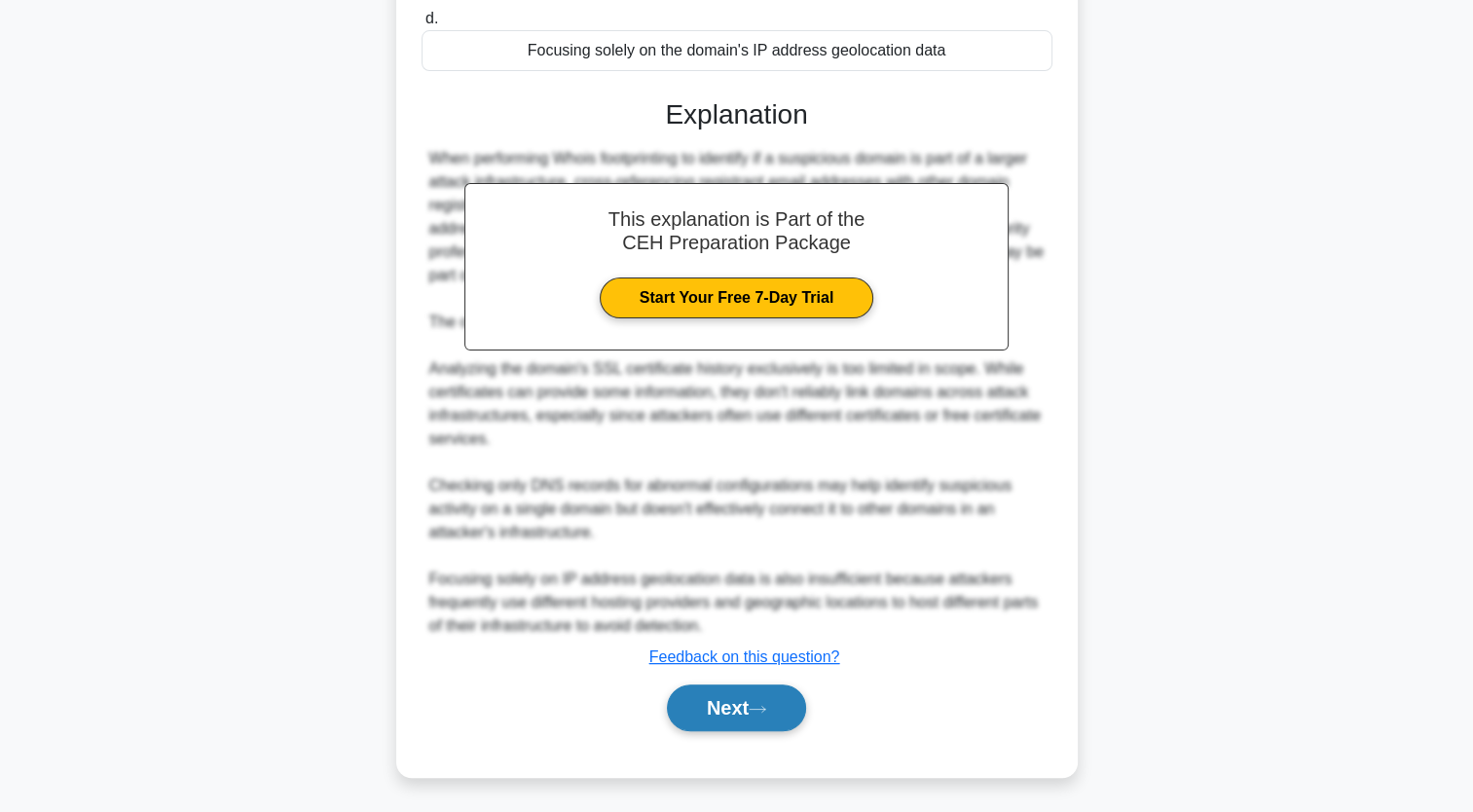
click at [738, 711] on icon at bounding box center [757, 709] width 18 height 11
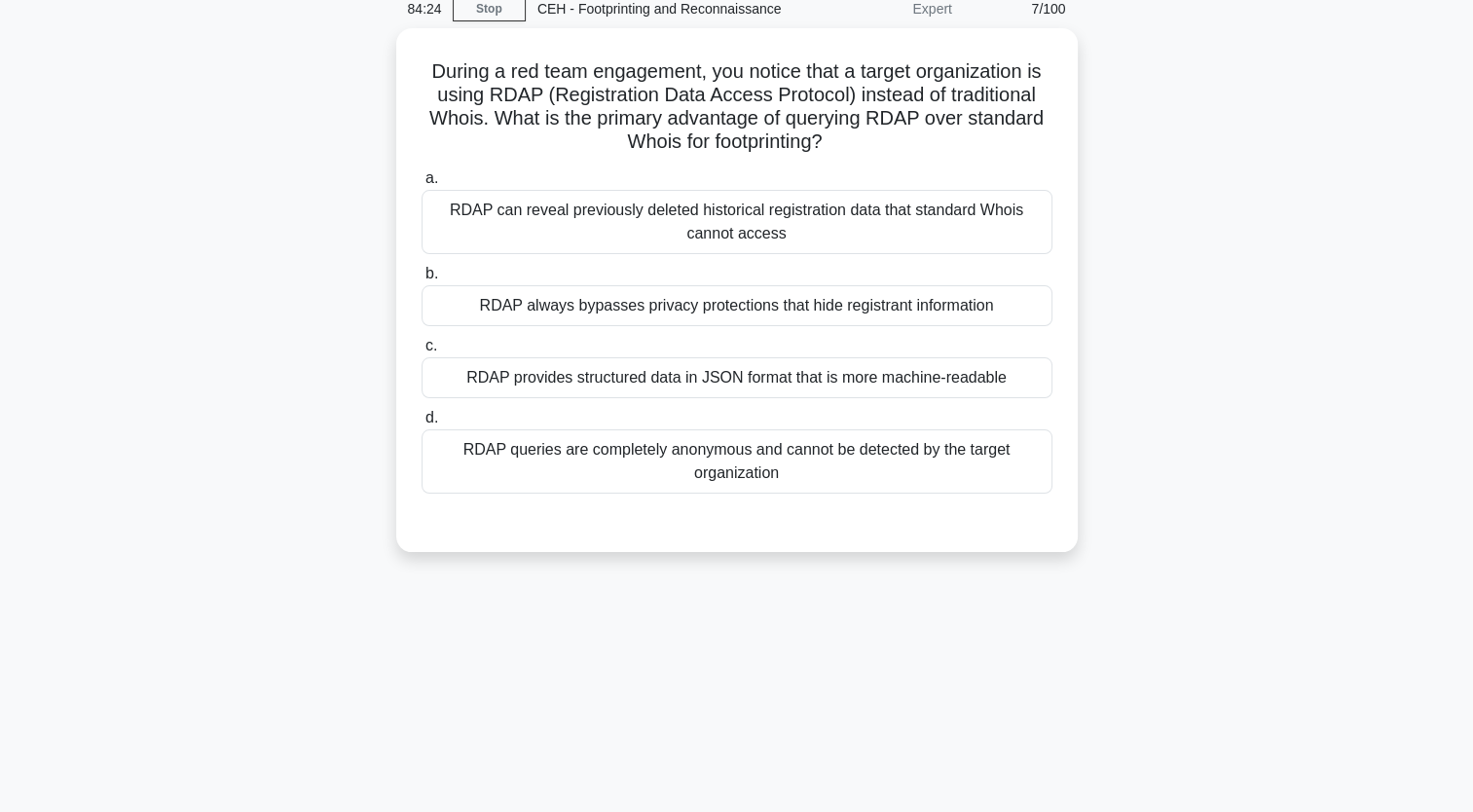
scroll to position [0, 0]
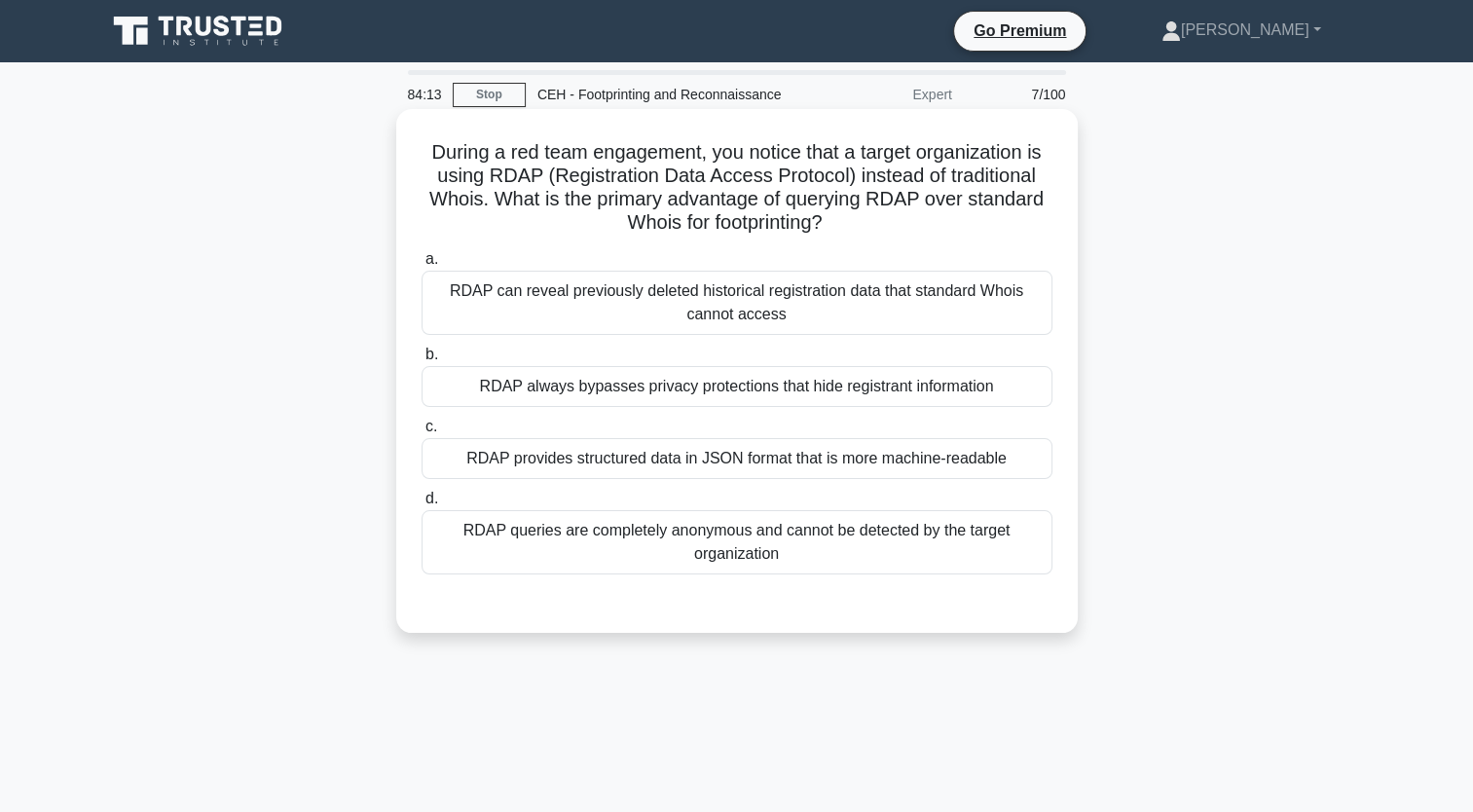
drag, startPoint x: 428, startPoint y: 149, endPoint x: 831, endPoint y: 232, distance: 411.5
click at [738, 232] on h5 "During a red team engagement, you notice that a target organization is using RD…" at bounding box center [737, 188] width 635 height 95
copy h5 "During a red team engagement, you notice that a target organization is using RD…"
click at [738, 230] on h5 "During a red team engagement, you notice that a target organization is using RD…" at bounding box center [737, 188] width 635 height 95
click at [738, 457] on div "RDAP provides structured data in JSON format that is more machine-readable" at bounding box center [737, 459] width 631 height 41
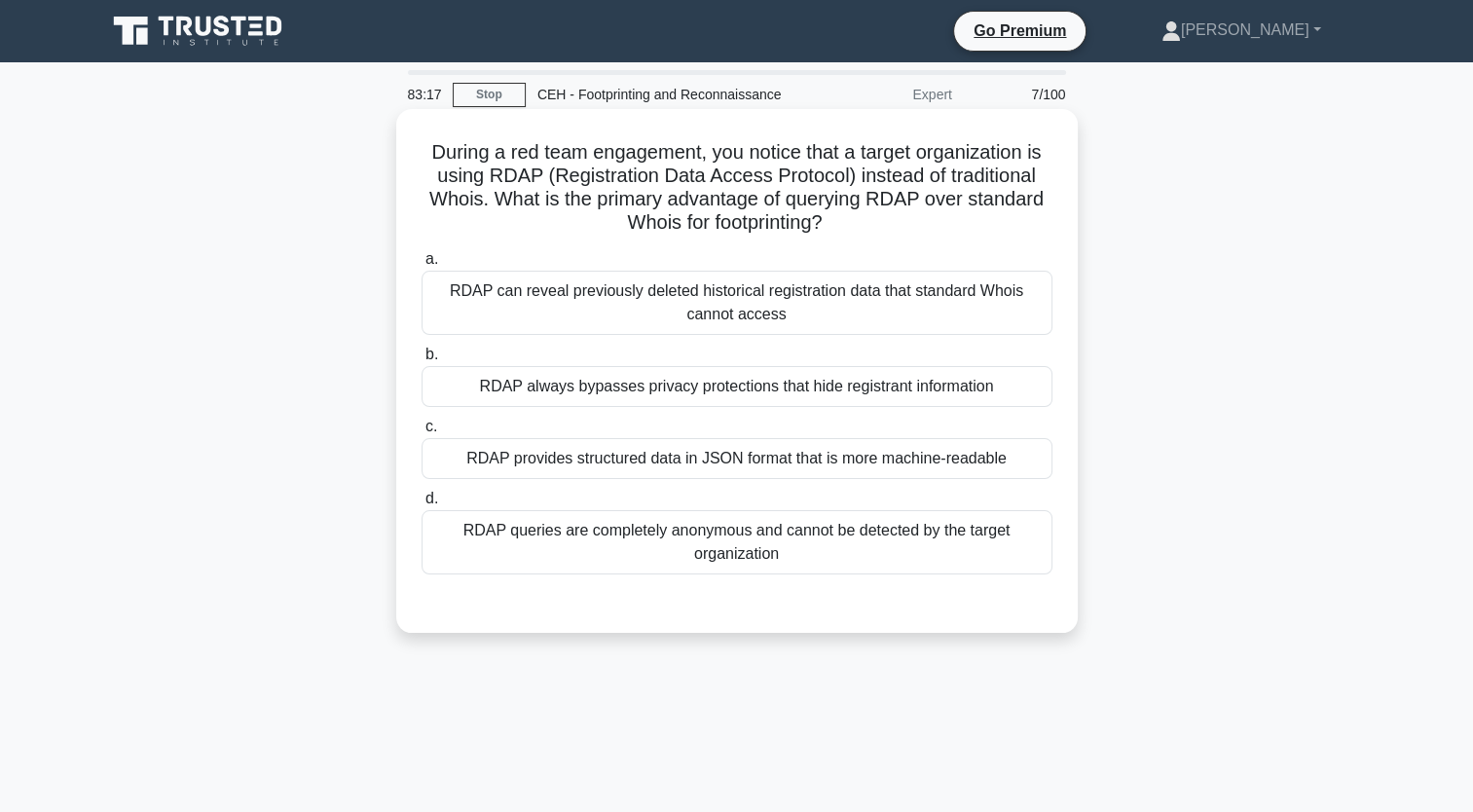
click at [422, 434] on input "c. RDAP provides structured data in JSON format that is more machine-readable" at bounding box center [422, 427] width 0 height 13
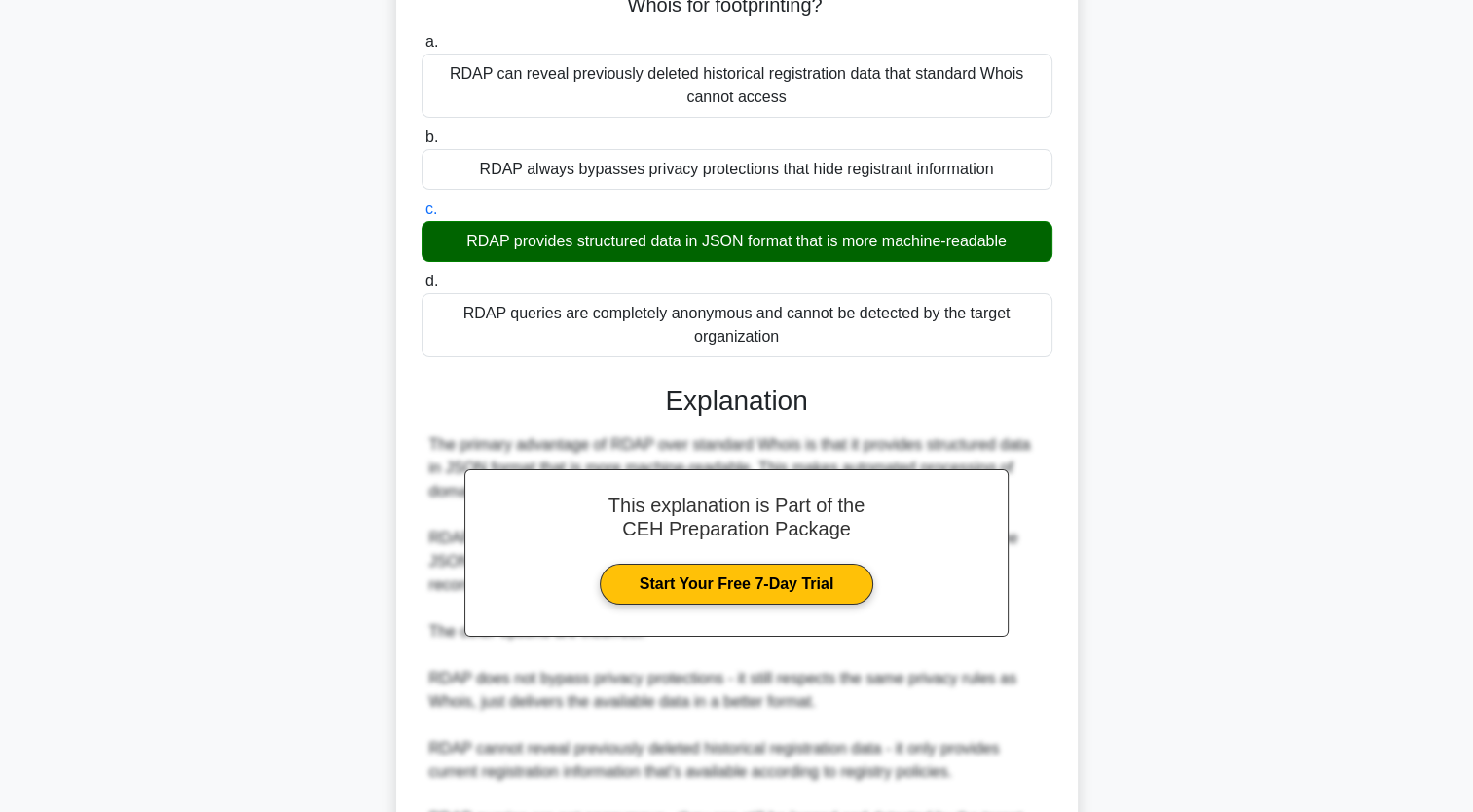
scroll to position [434, 0]
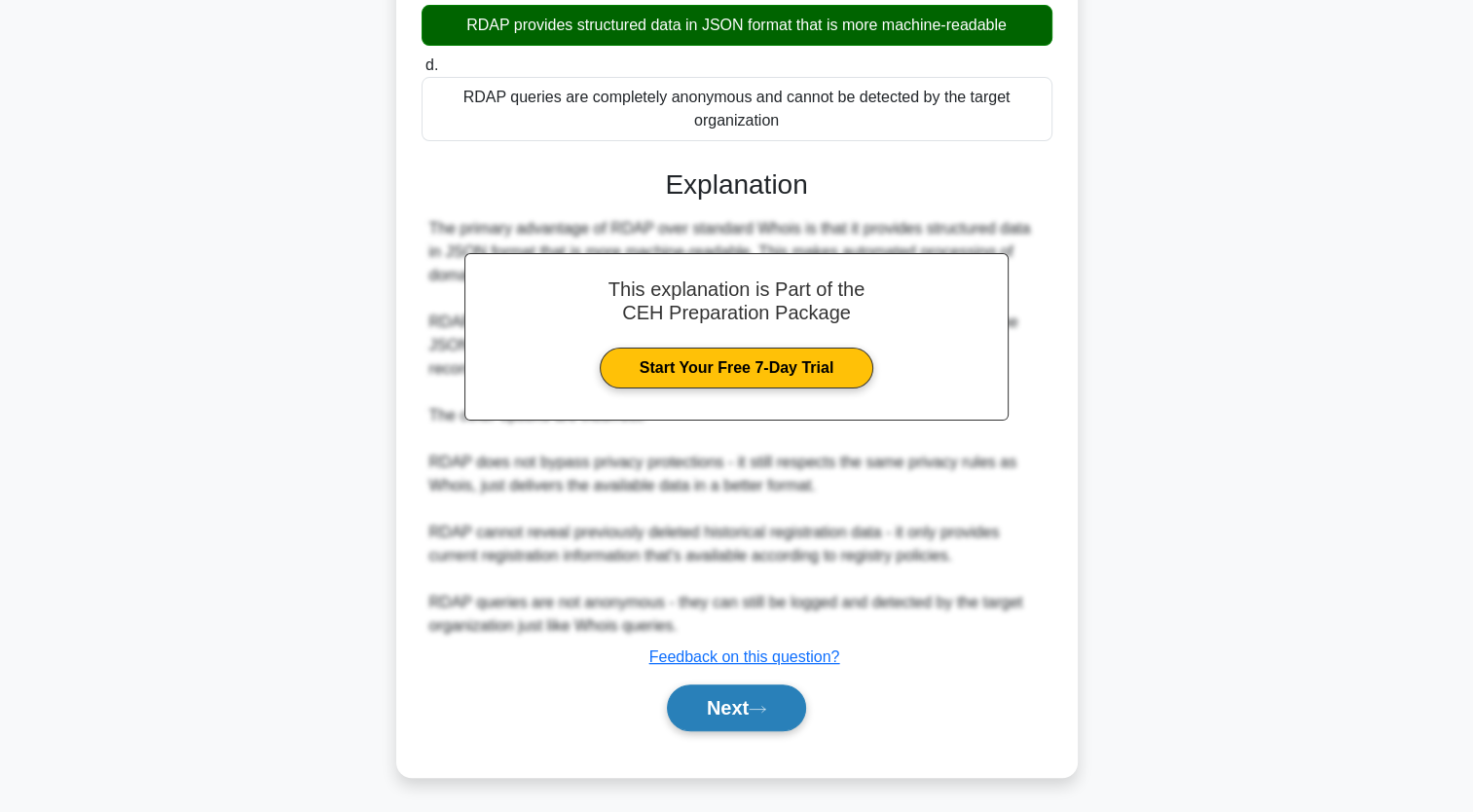
click at [738, 704] on button "Next" at bounding box center [736, 708] width 140 height 47
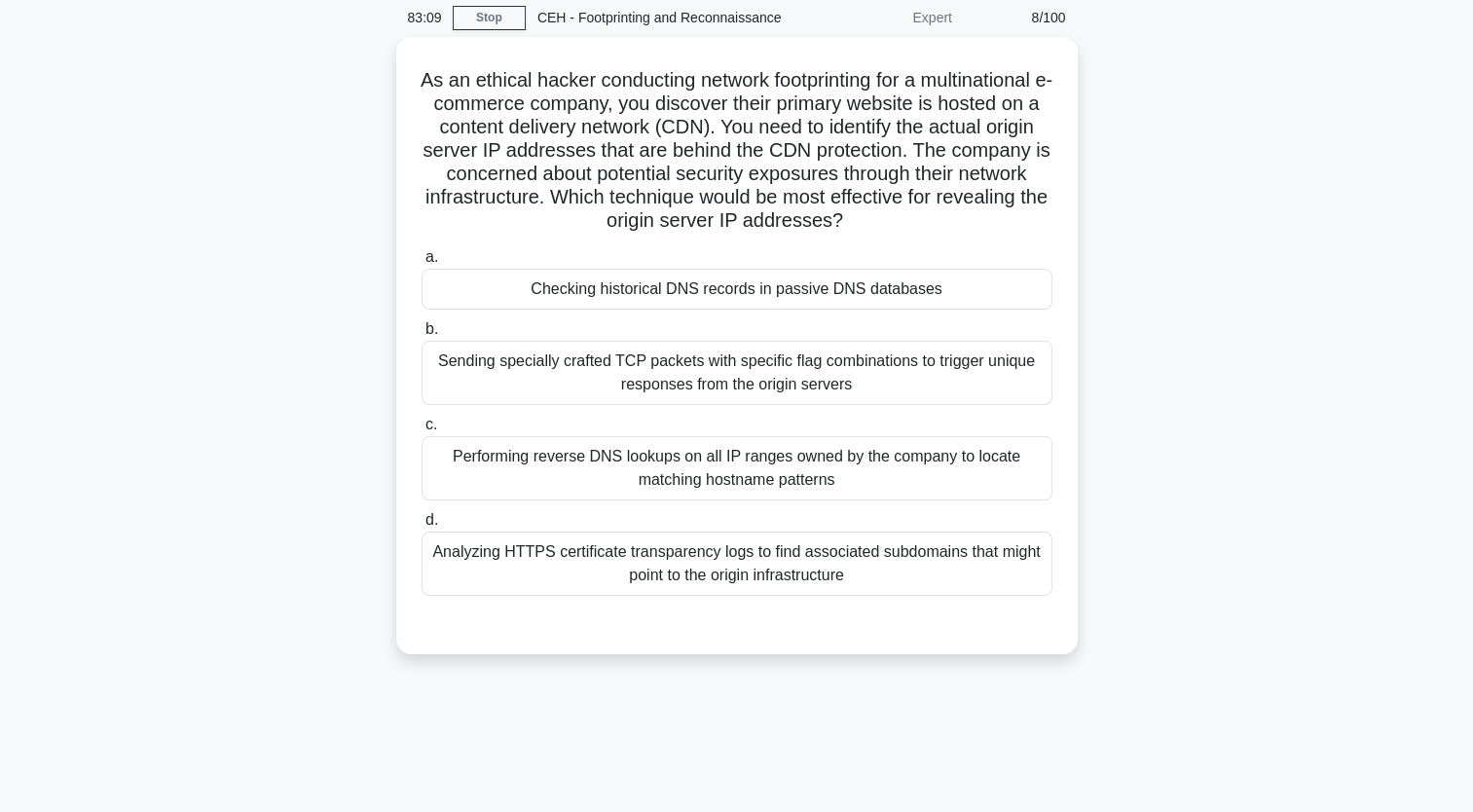
scroll to position [0, 0]
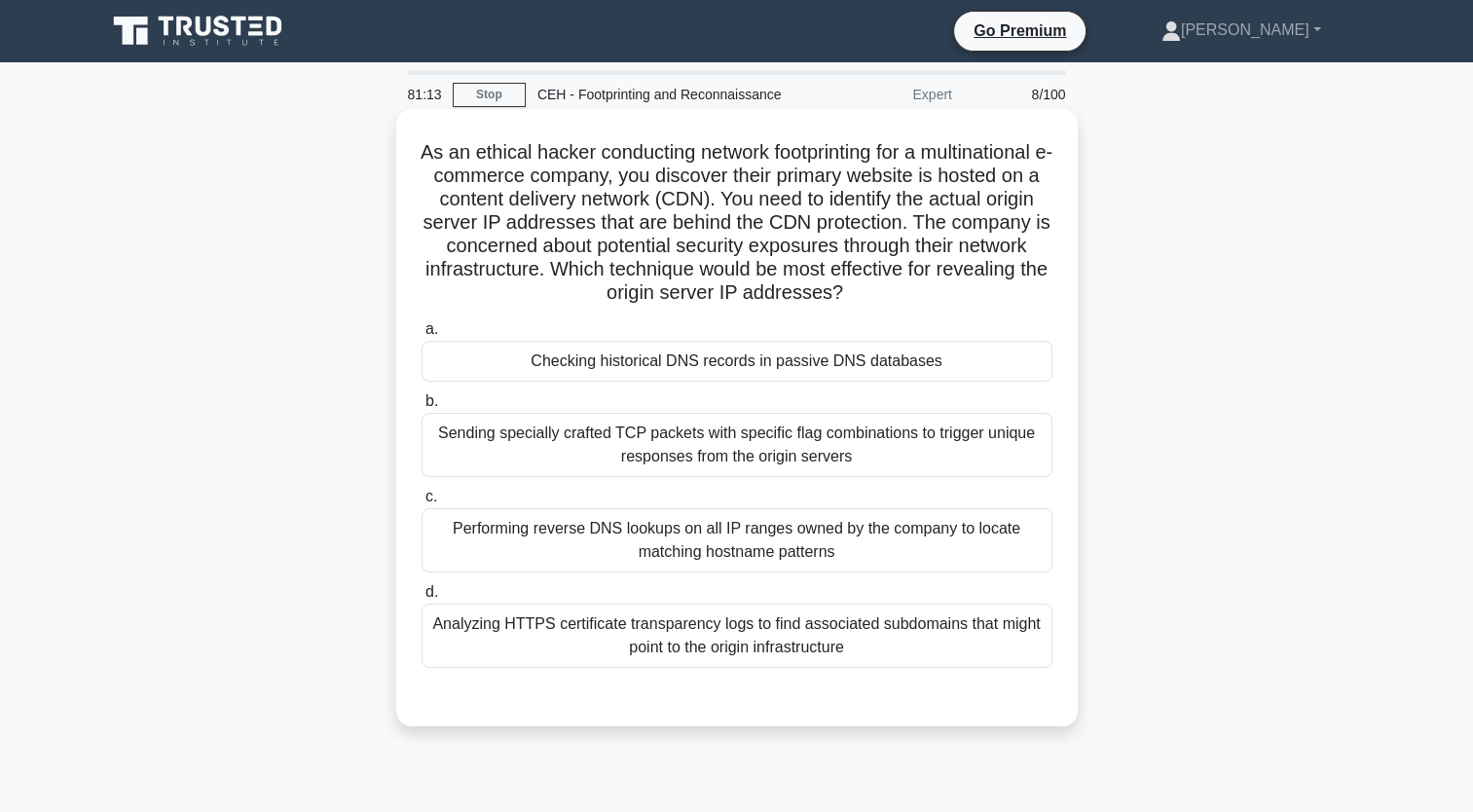
drag, startPoint x: 479, startPoint y: 149, endPoint x: 923, endPoint y: 290, distance: 465.9
click at [738, 290] on h5 "As an ethical hacker conducting network footprinting for a multinational e-comm…" at bounding box center [737, 223] width 635 height 165
copy h5 "As an ethical hacker conducting network footprinting for a multinational e-comm…"
click at [667, 369] on div "Checking historical DNS records in passive DNS databases" at bounding box center [737, 362] width 631 height 41
click at [422, 336] on input "a. Checking historical DNS records in passive DNS databases" at bounding box center [422, 329] width 0 height 13
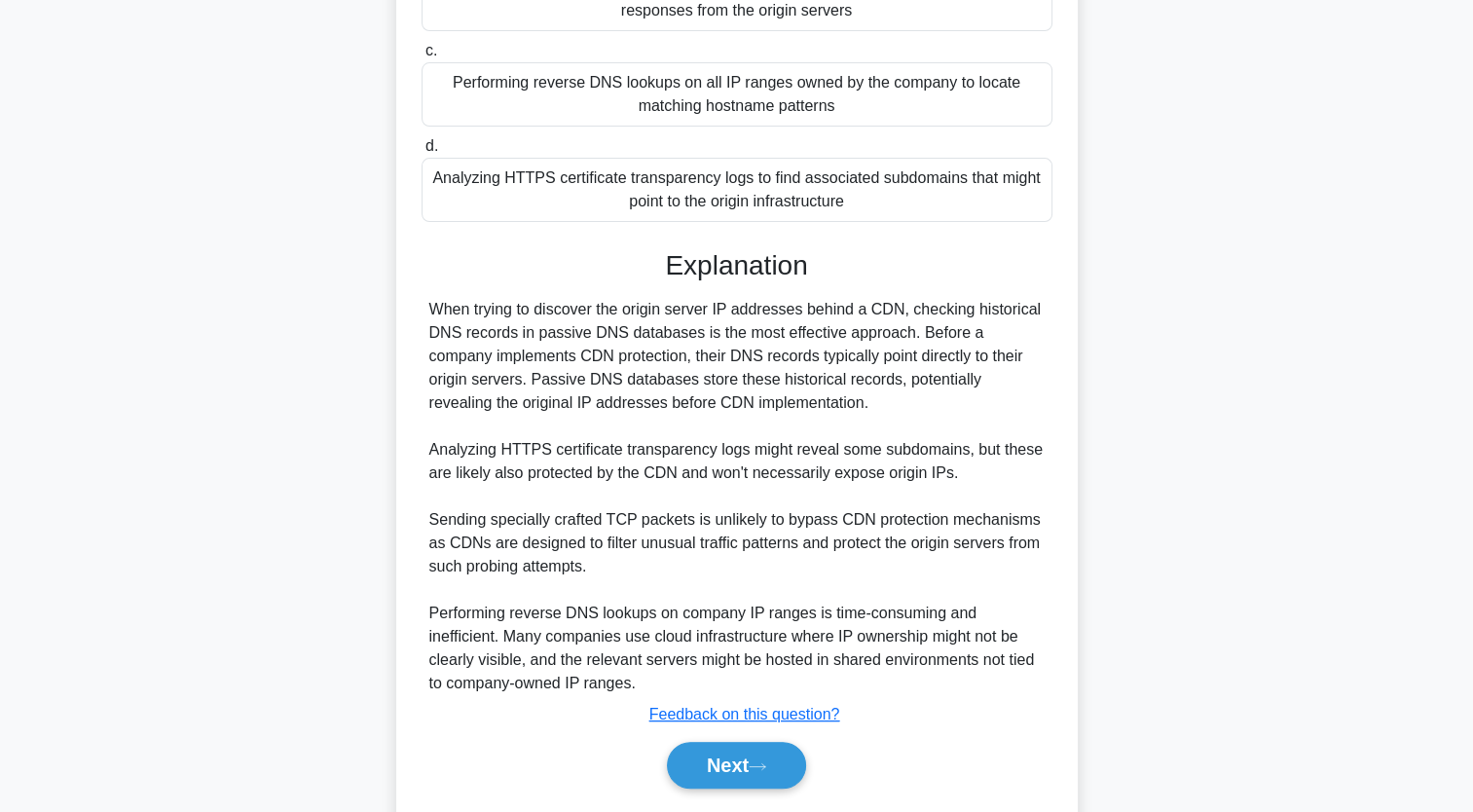
scroll to position [451, 0]
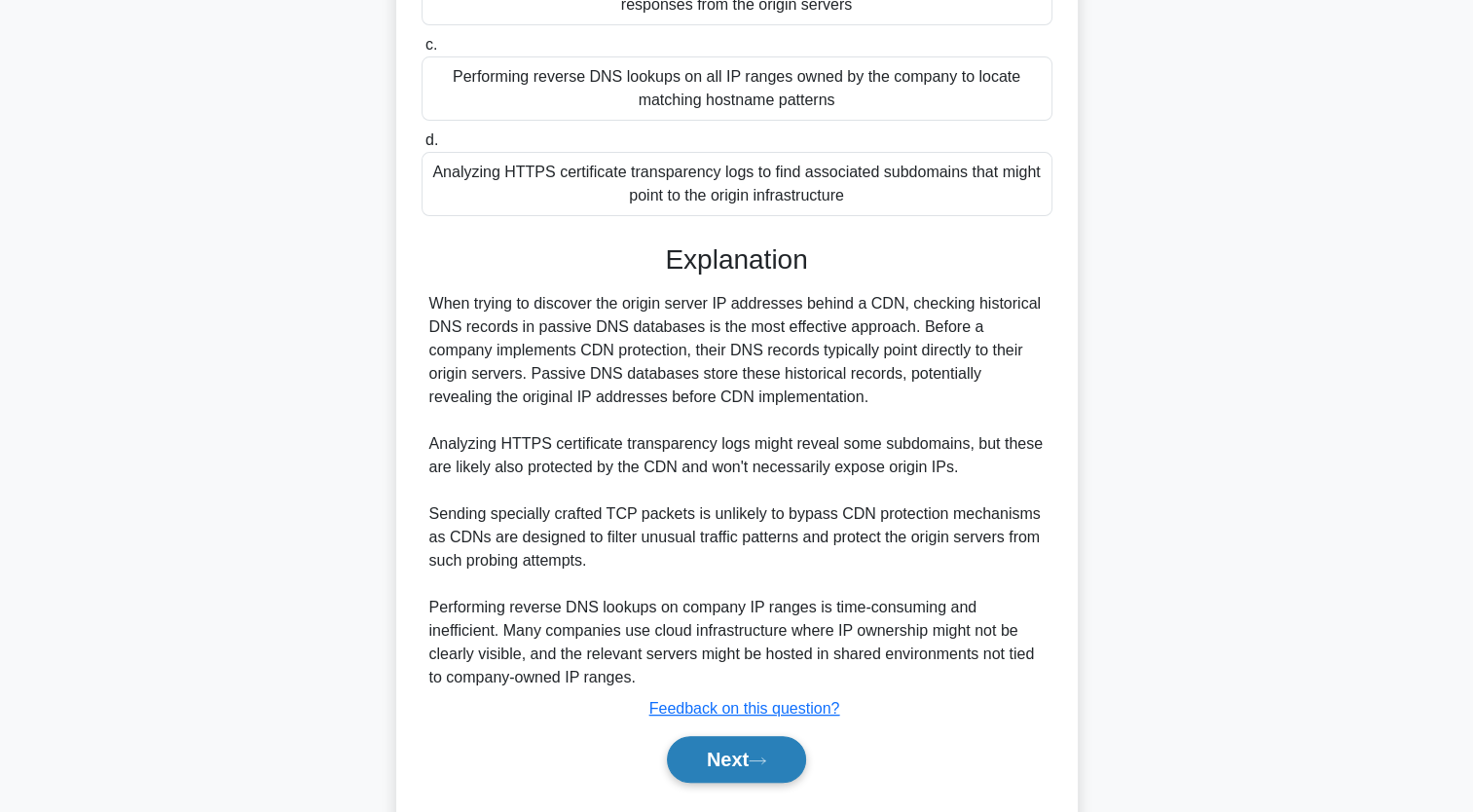
click at [738, 750] on button "Next" at bounding box center [736, 760] width 140 height 47
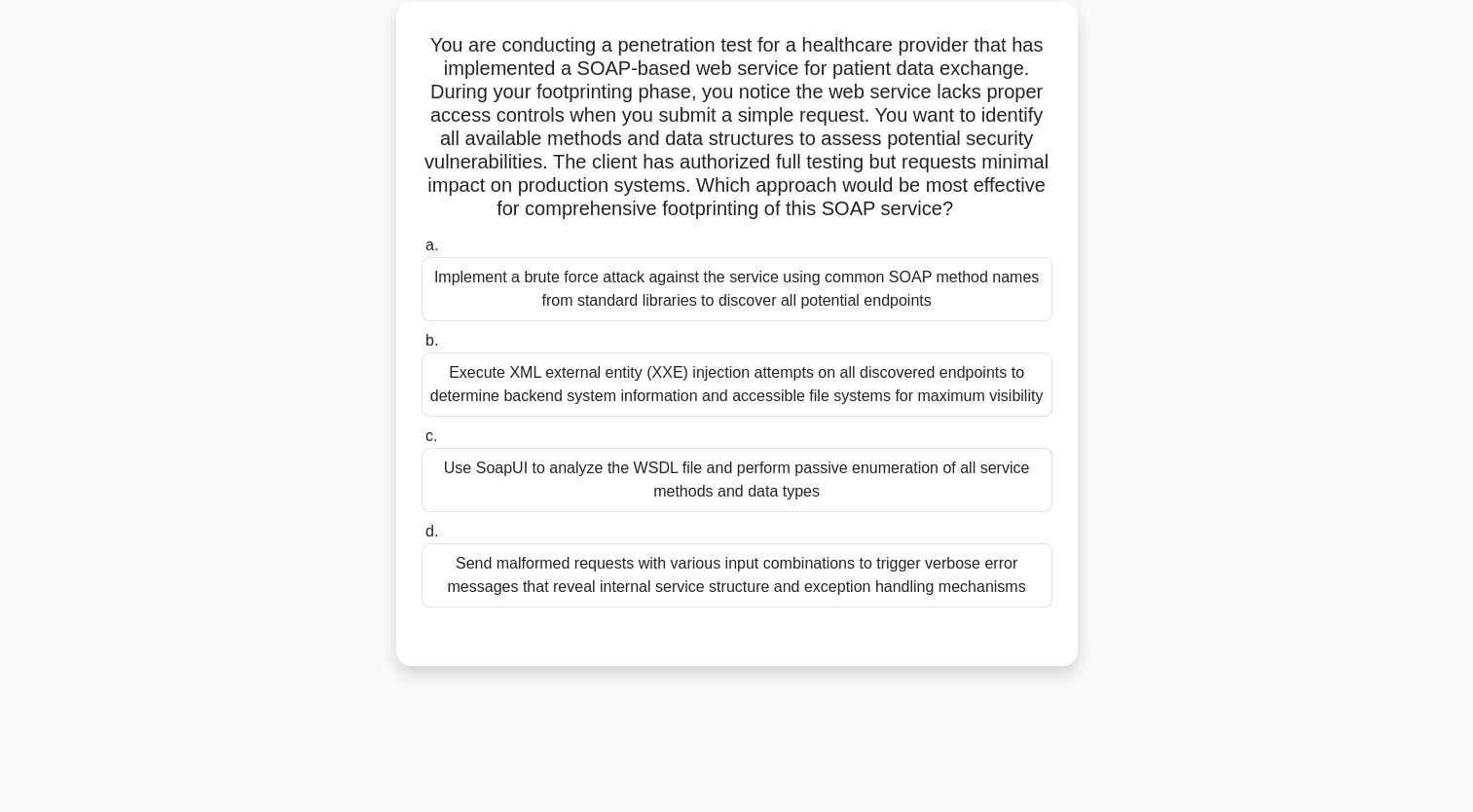
scroll to position [0, 0]
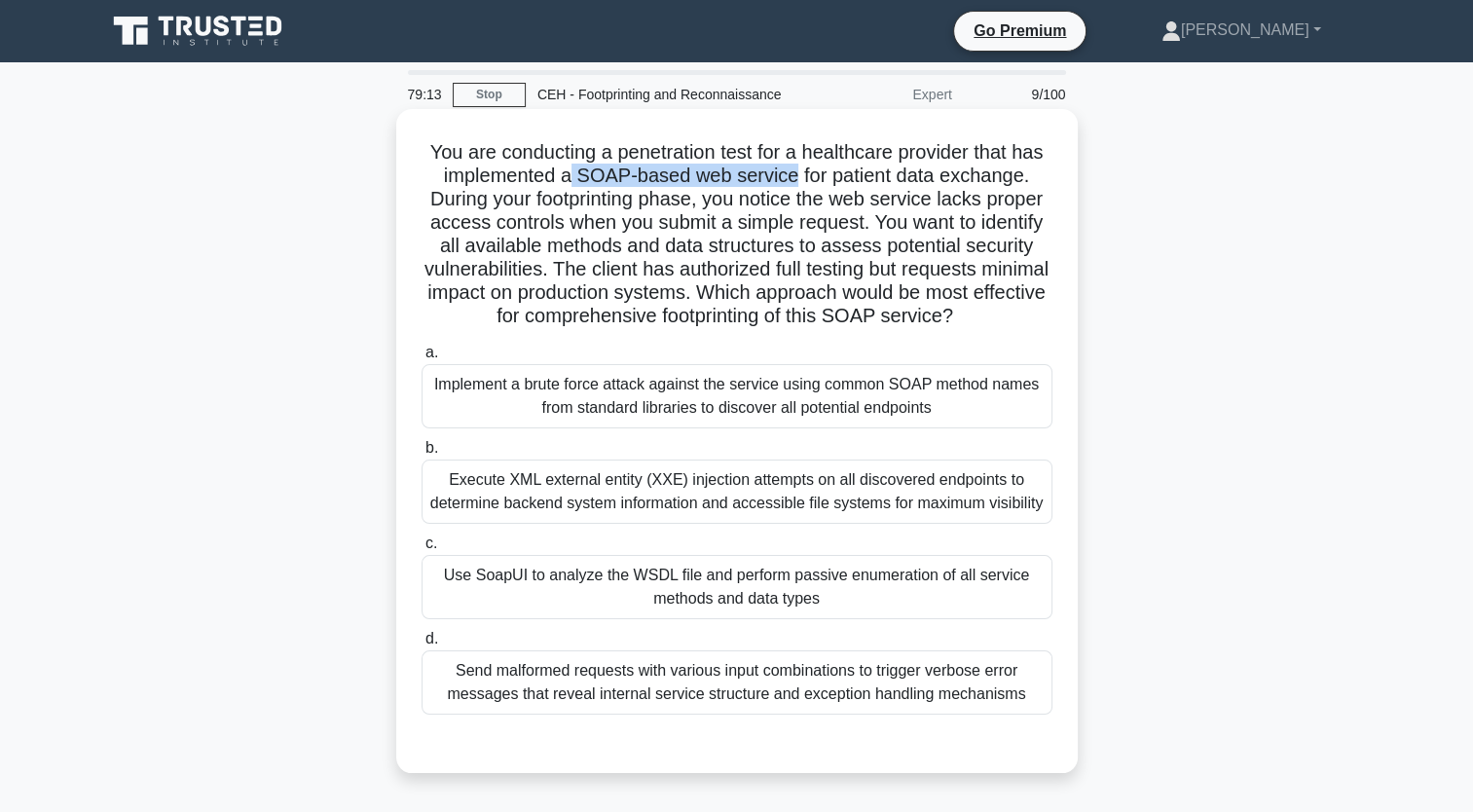
drag, startPoint x: 570, startPoint y: 177, endPoint x: 794, endPoint y: 185, distance: 224.1
click at [738, 185] on h5 "You are conducting a penetration test for a healthcare provider that has implem…" at bounding box center [737, 235] width 635 height 189
copy h5 "SOAP-based web service"
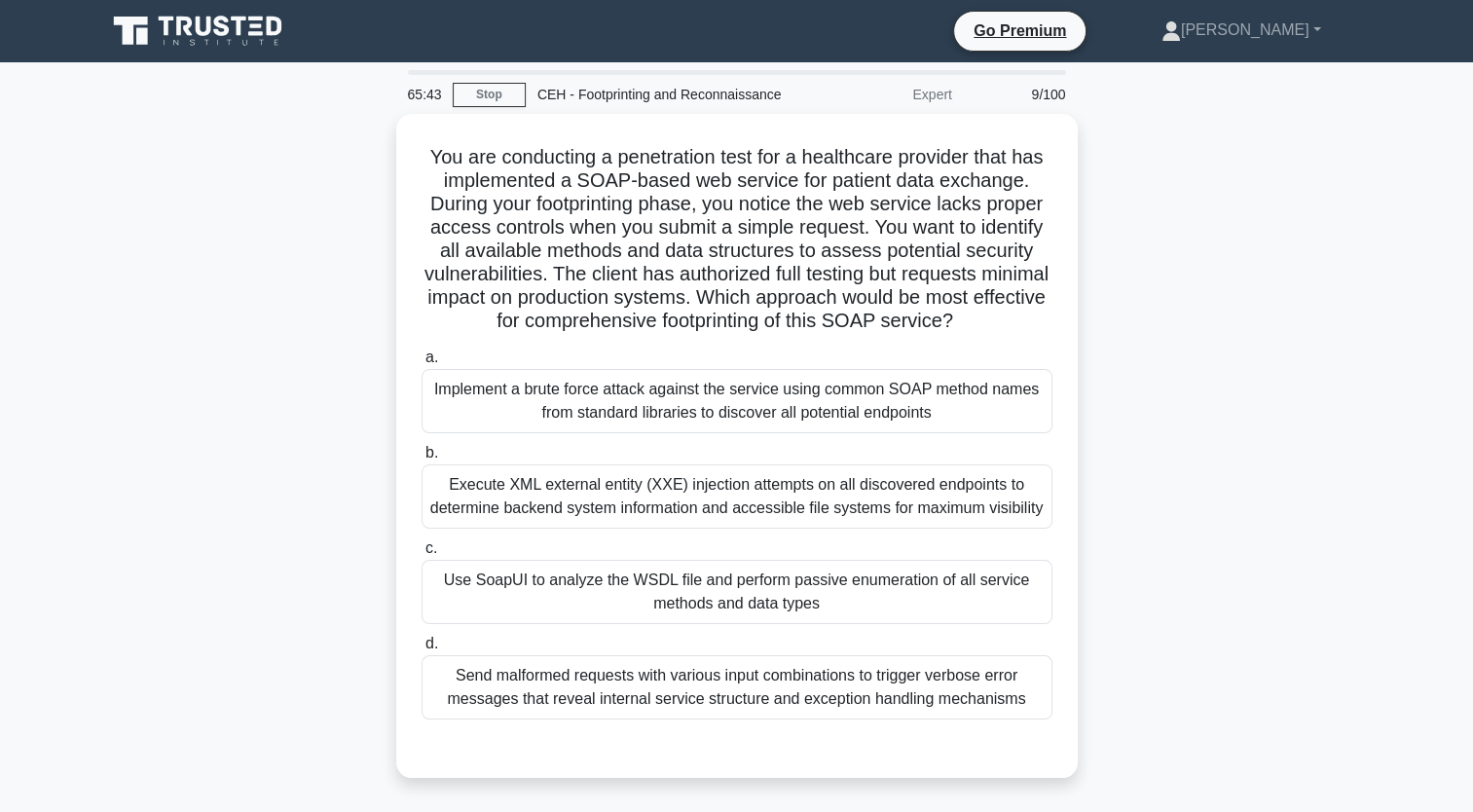
click at [738, 461] on div "You are conducting a penetration test for a healthcare provider that has implem…" at bounding box center [736, 457] width 1285 height 687
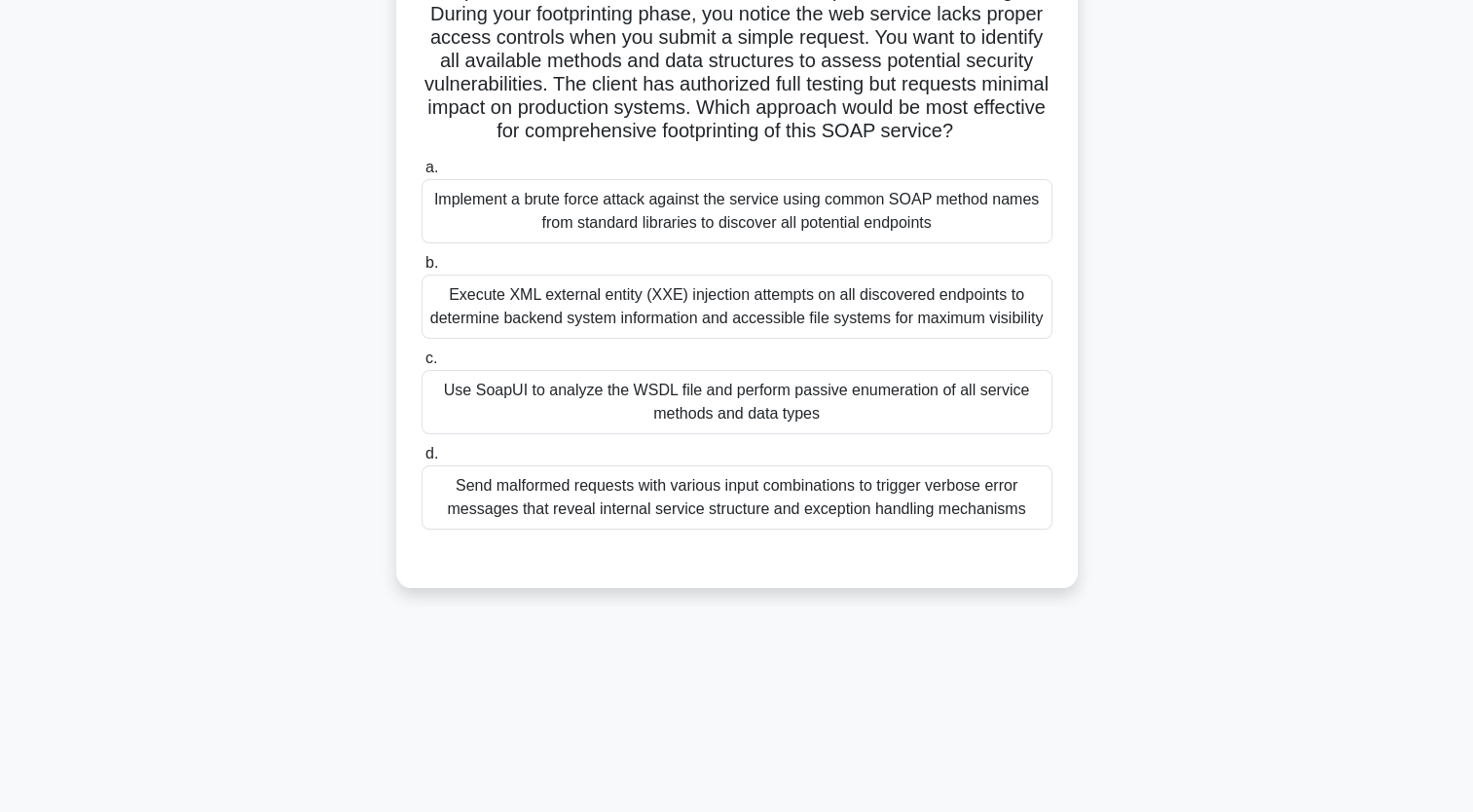
scroll to position [195, 0]
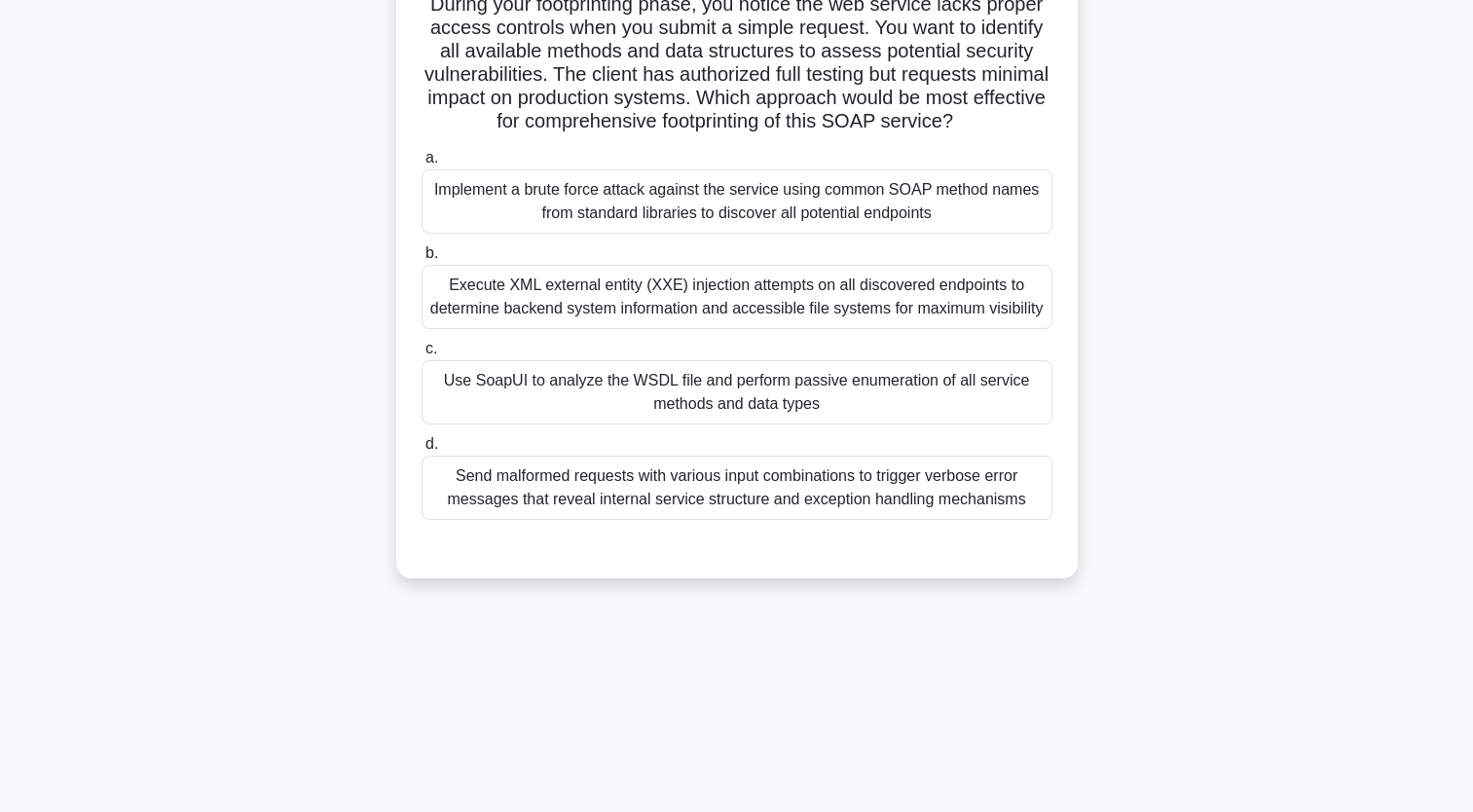
click at [738, 425] on div "Use SoapUI to analyze the WSDL file and perform passive enumeration of all serv…" at bounding box center [737, 391] width 631 height 64
click at [422, 355] on input "c. Use SoapUI to analyze the WSDL file and perform passive enumeration of all s…" at bounding box center [422, 349] width 0 height 13
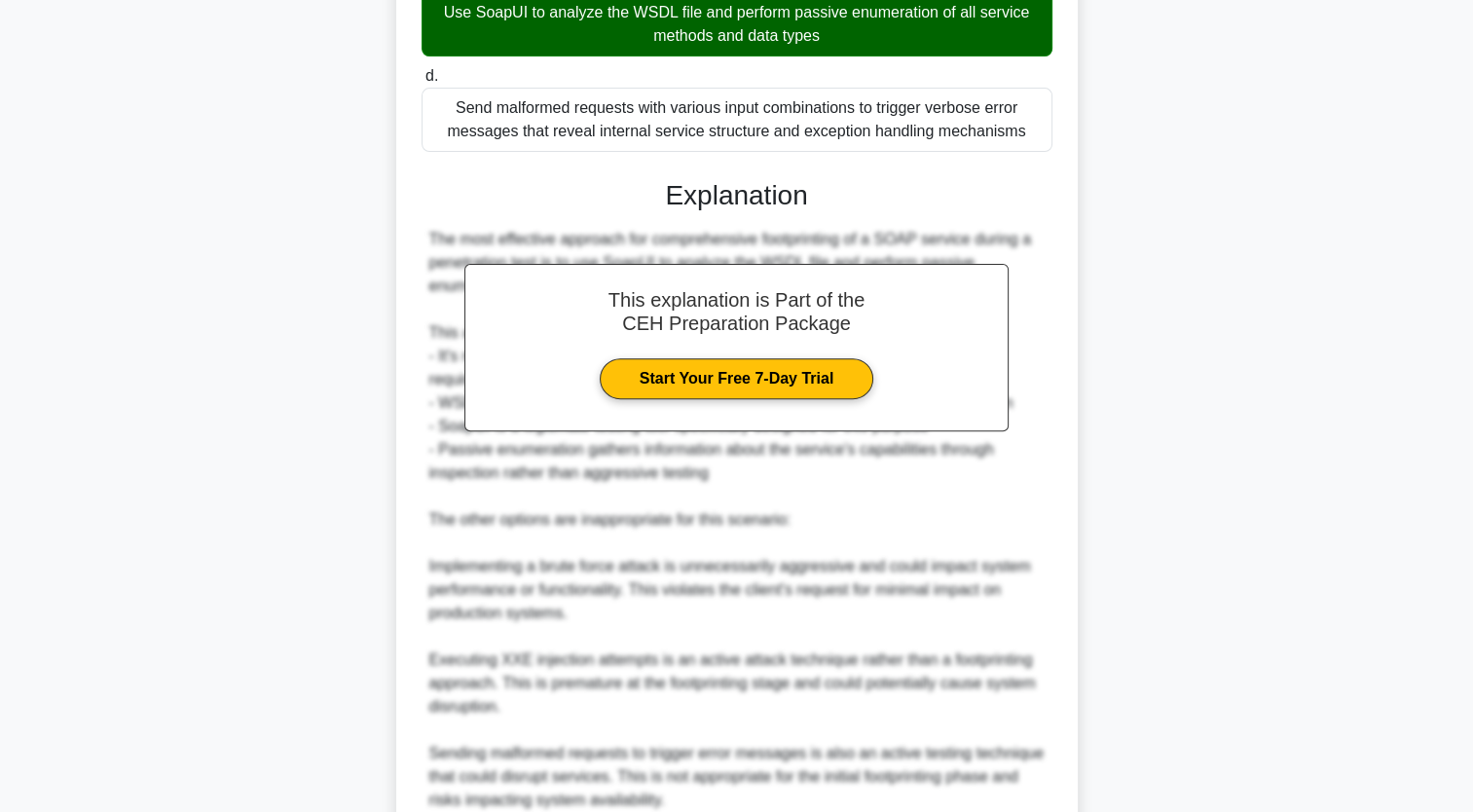
scroll to position [760, 0]
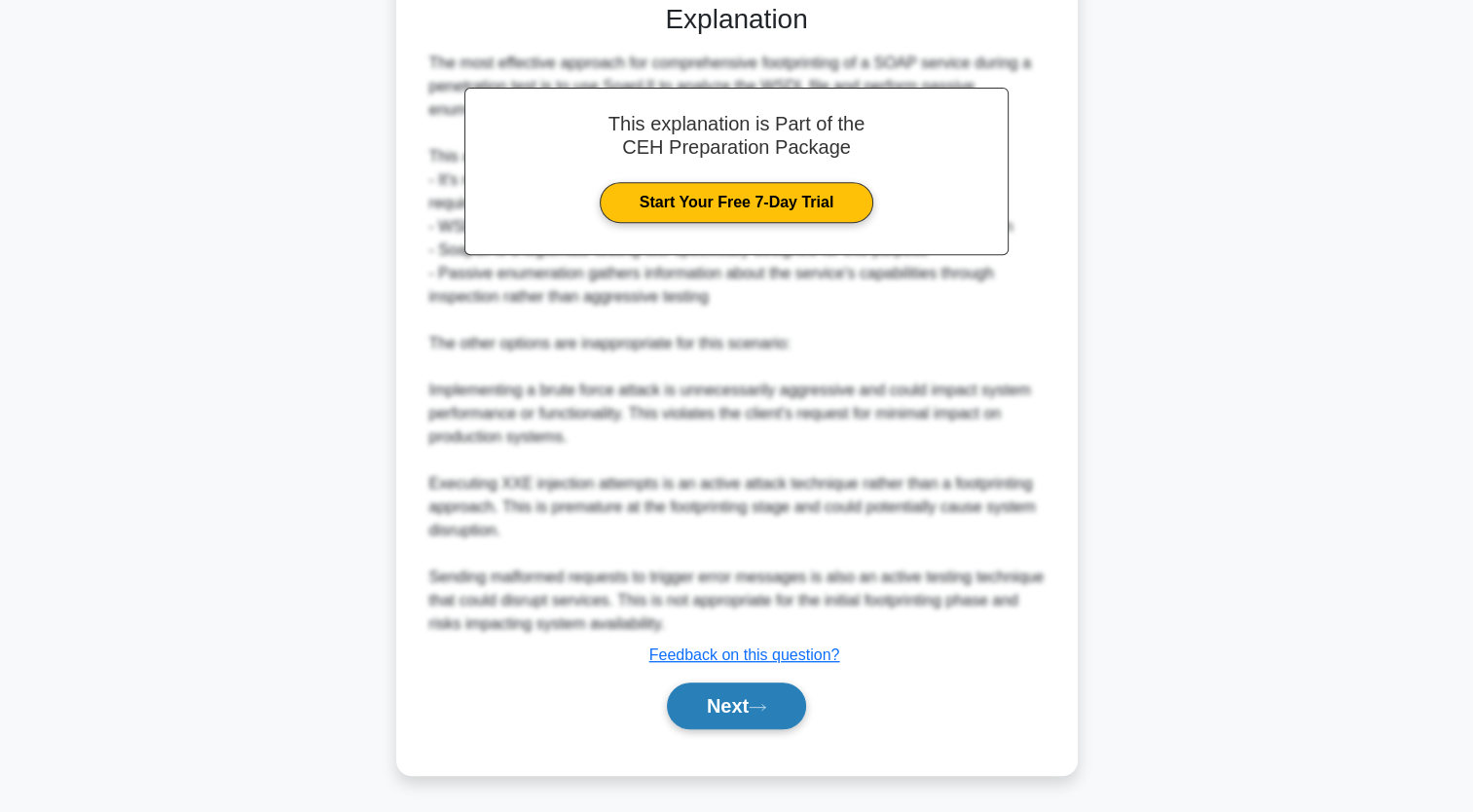
click at [733, 715] on button "Next" at bounding box center [736, 706] width 140 height 47
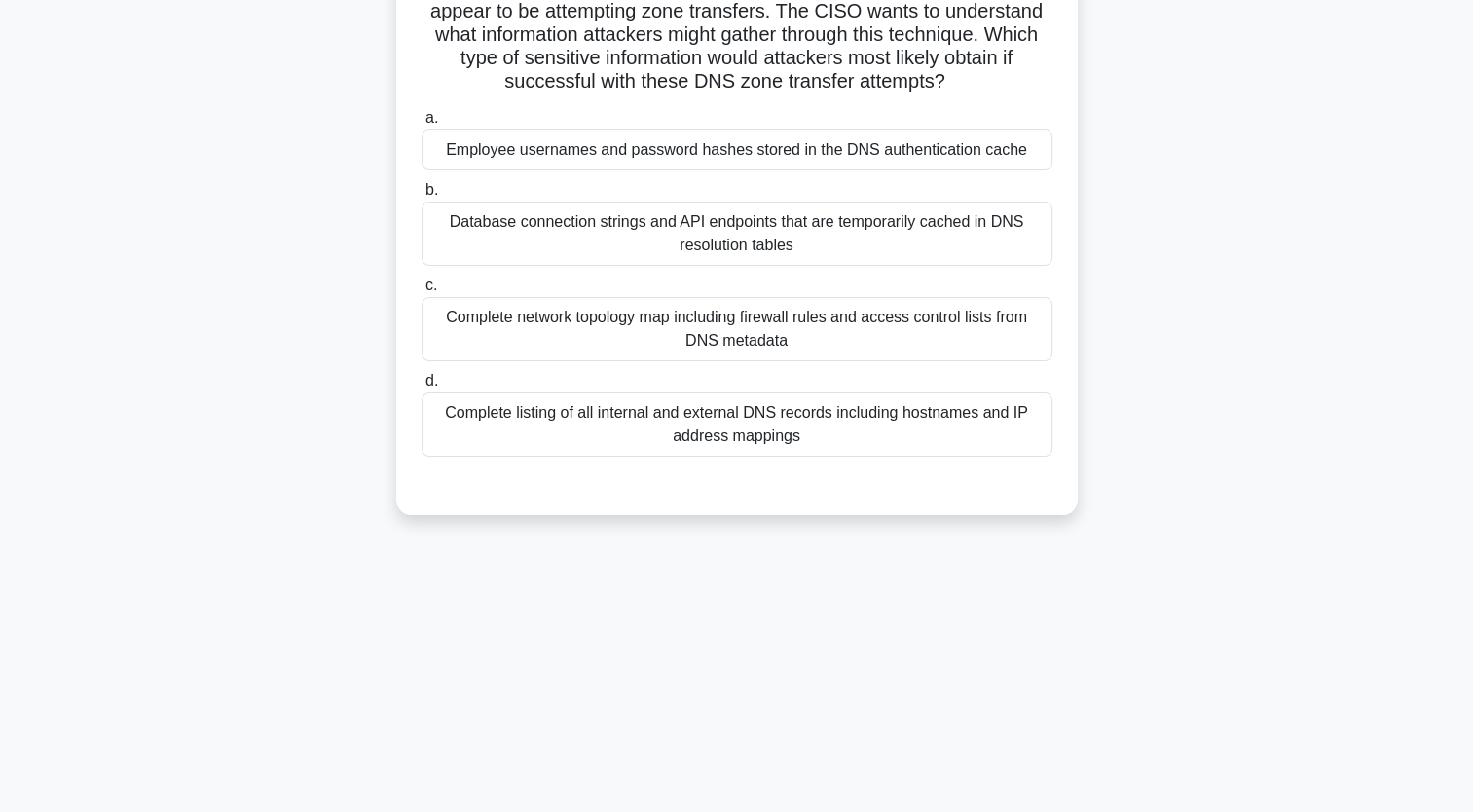
click at [738, 229] on div "You are conducting a network footprinting assessment for a large financial inst…" at bounding box center [736, 205] width 1285 height 664
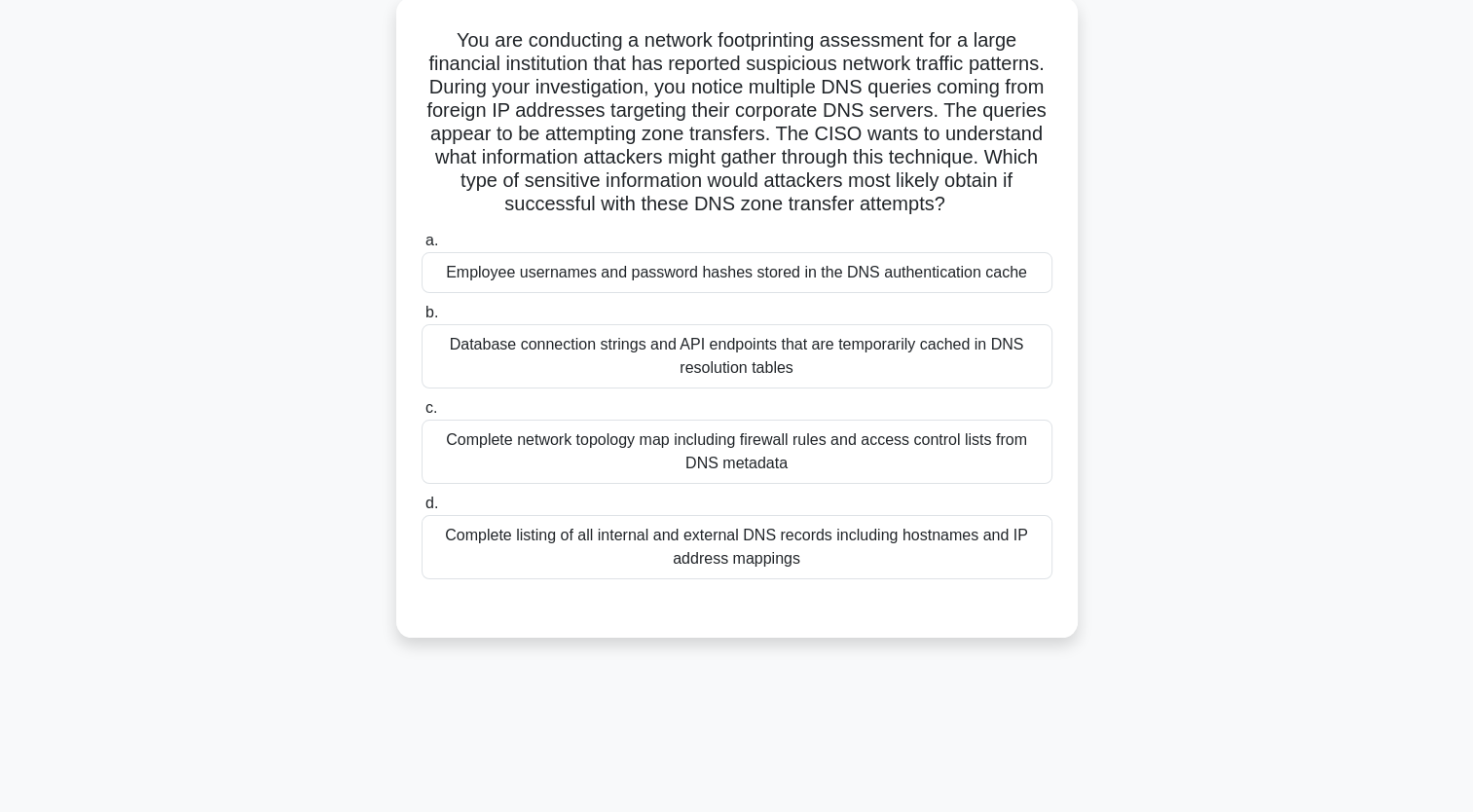
scroll to position [155, 0]
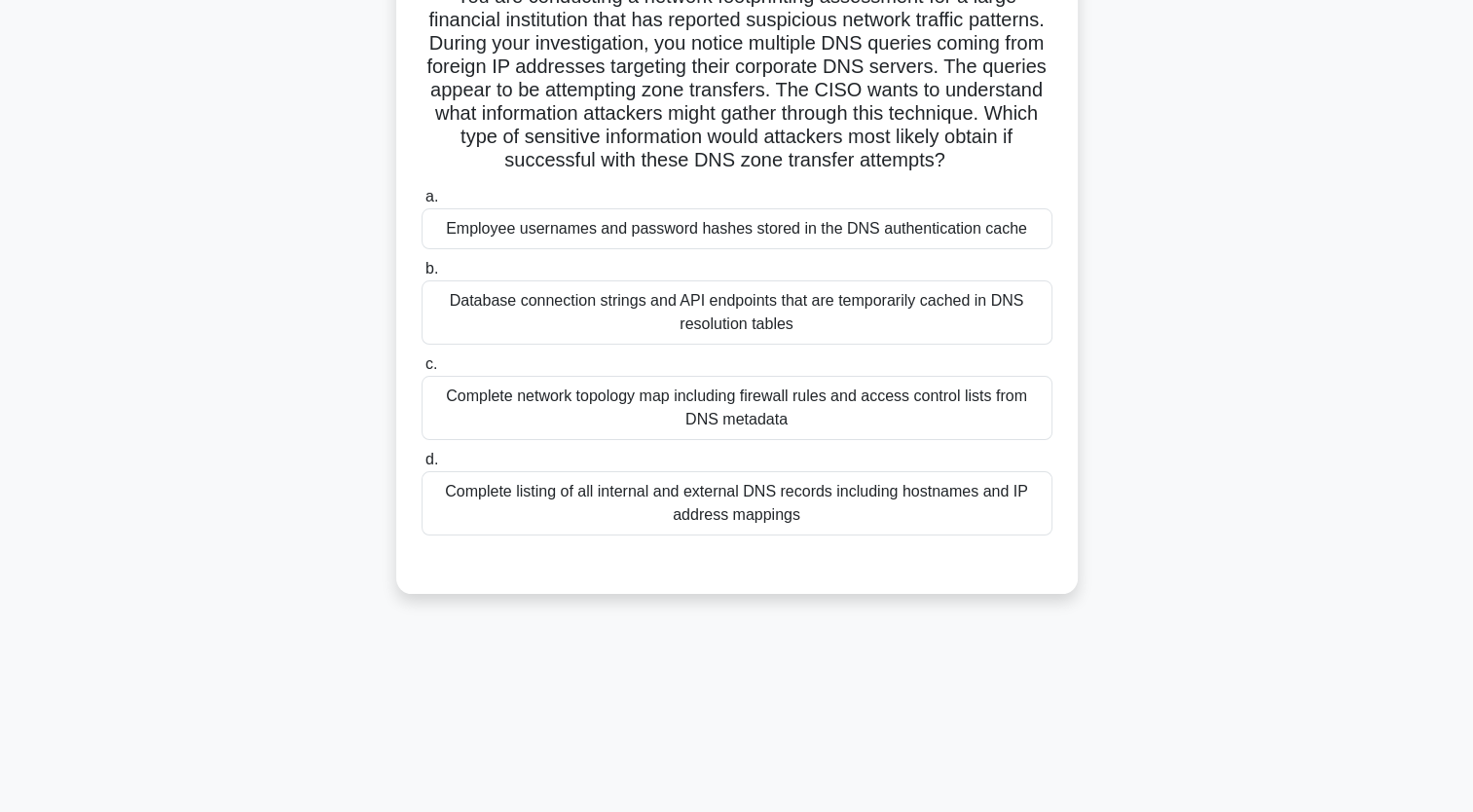
click at [738, 526] on div "Complete listing of all internal and external DNS records including hostnames a…" at bounding box center [737, 502] width 631 height 64
click at [422, 466] on input "d. Complete listing of all internal and external DNS records including hostname…" at bounding box center [422, 459] width 0 height 13
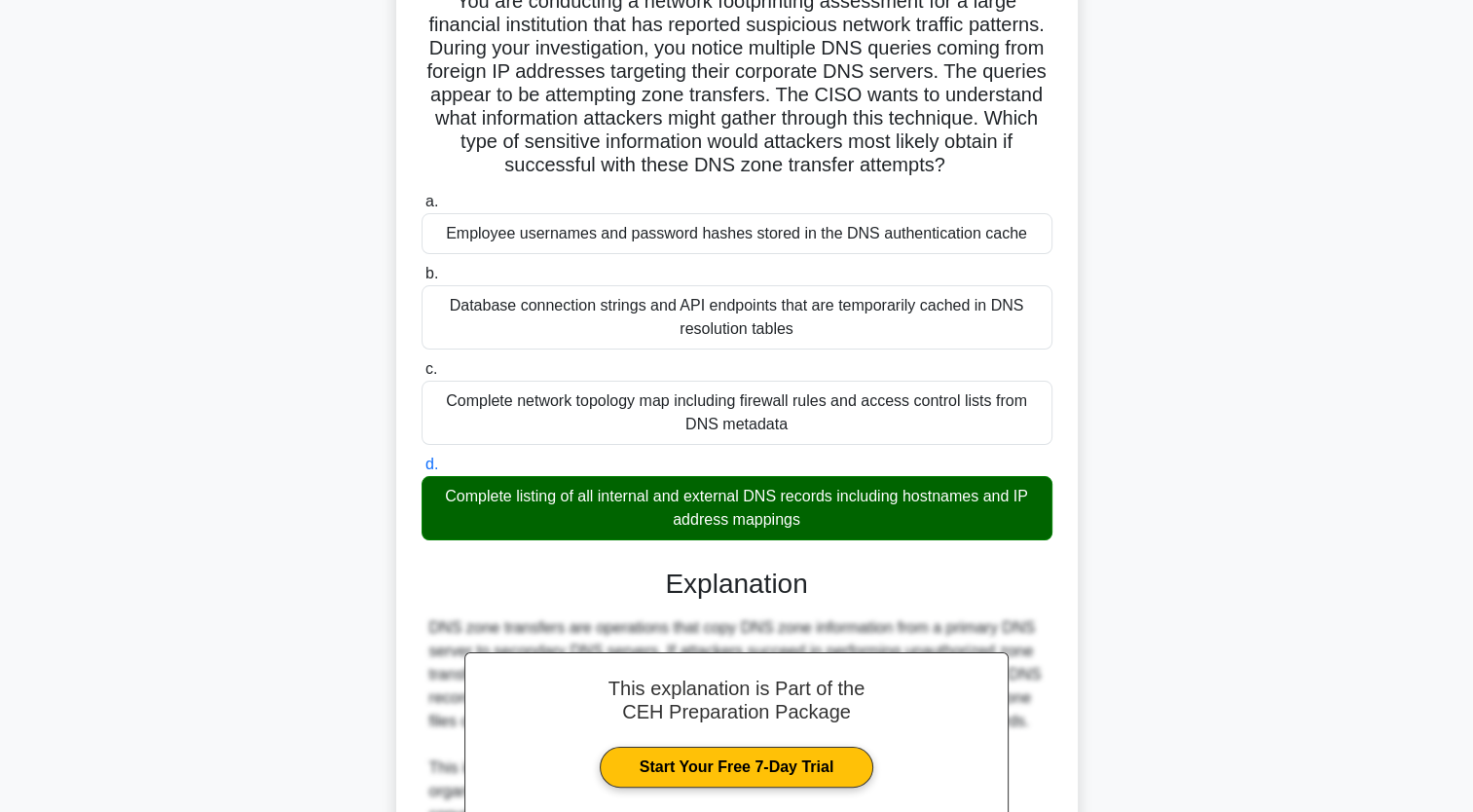
click at [738, 481] on div "You are conducting a network footprinting assessment for a large financial inst…" at bounding box center [736, 636] width 1285 height 1358
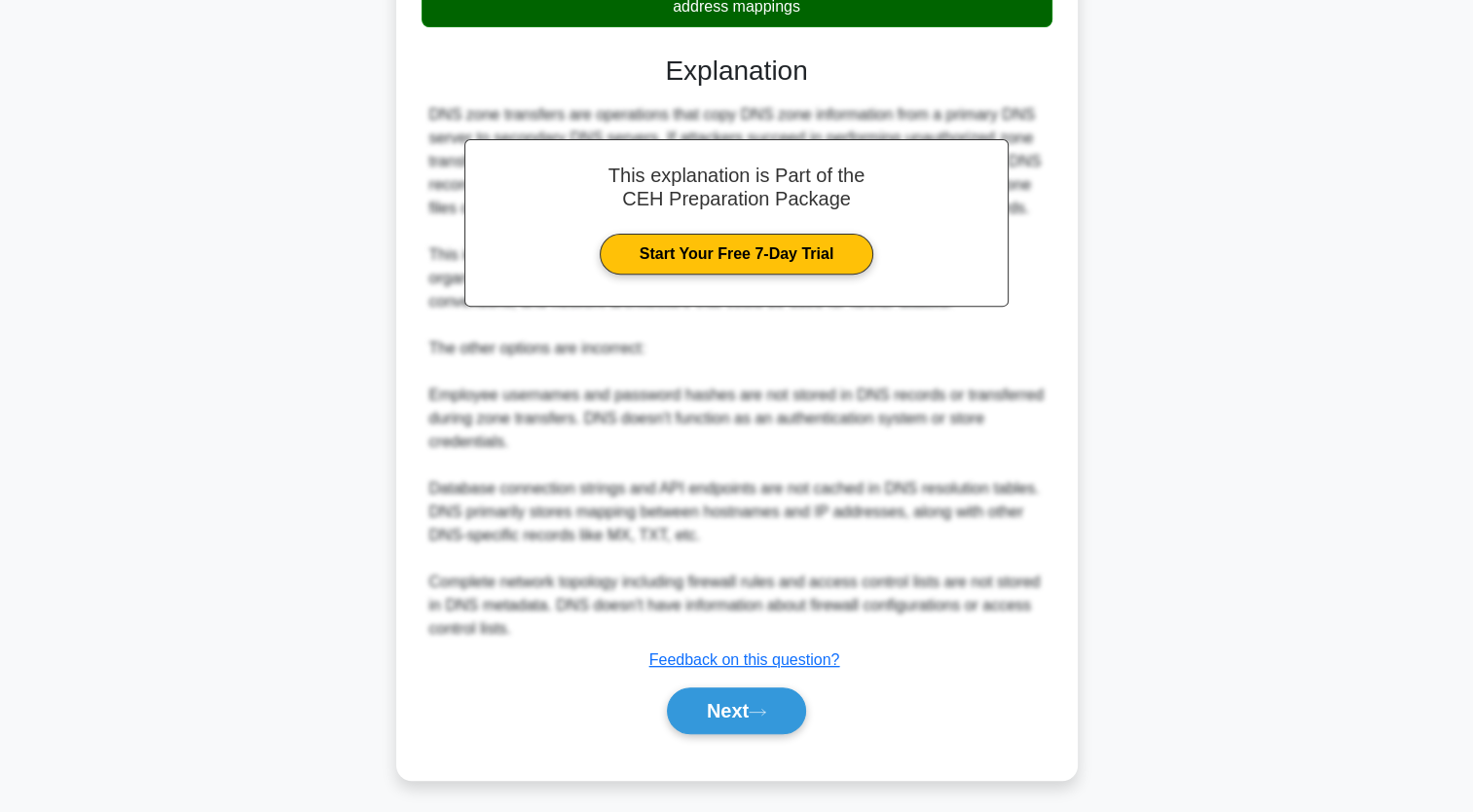
scroll to position [690, 0]
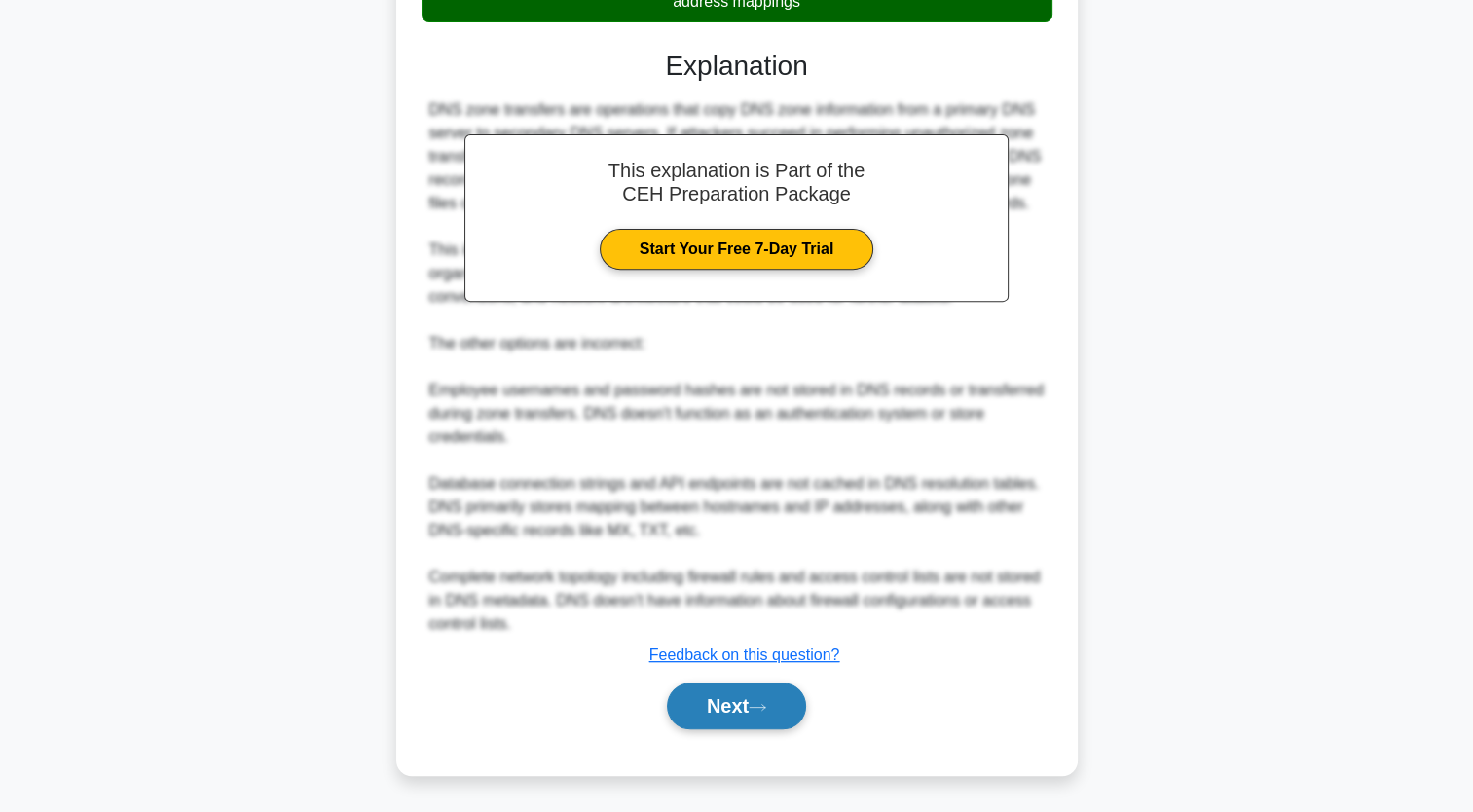
click at [738, 712] on button "Next" at bounding box center [736, 706] width 140 height 47
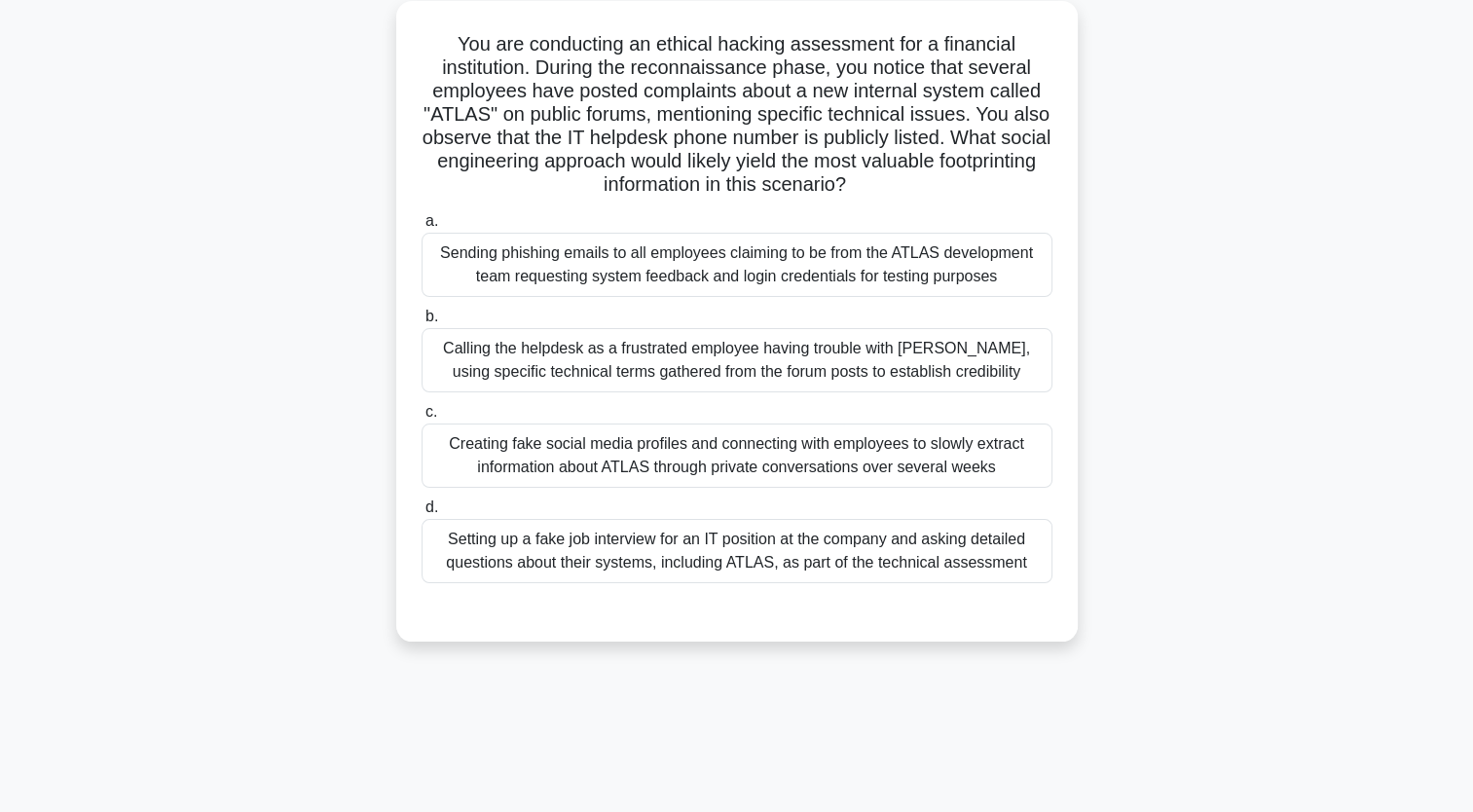
scroll to position [109, 0]
click at [738, 361] on div "Calling the helpdesk as a frustrated employee having trouble with ATLAS, using …" at bounding box center [737, 359] width 631 height 64
click at [422, 322] on input "b. Calling the helpdesk as a frustrated employee having trouble with ATLAS, usi…" at bounding box center [422, 316] width 0 height 13
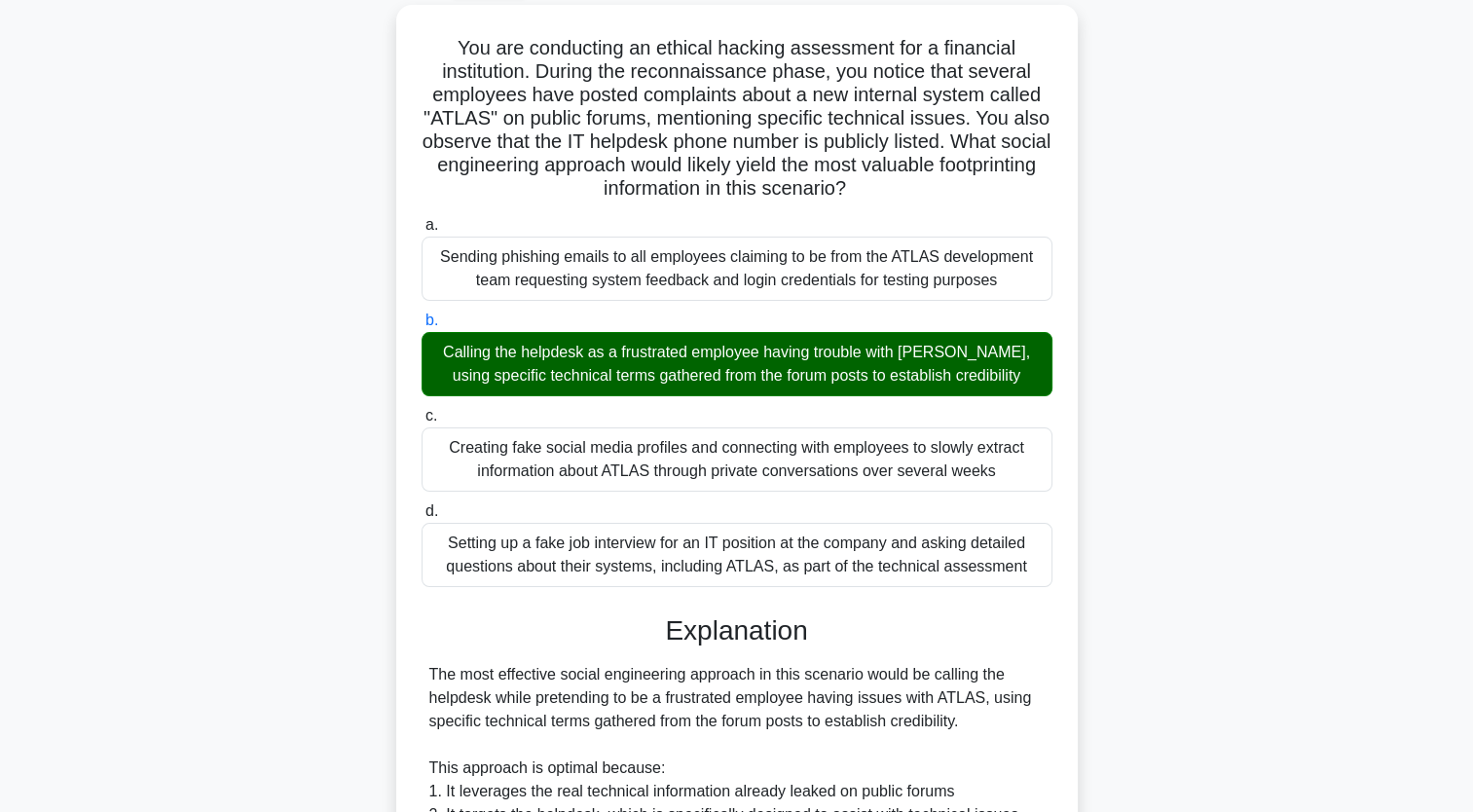
click at [738, 373] on div "You are conducting an ethical hacking assessment for a financial institution. D…" at bounding box center [736, 719] width 1285 height 1427
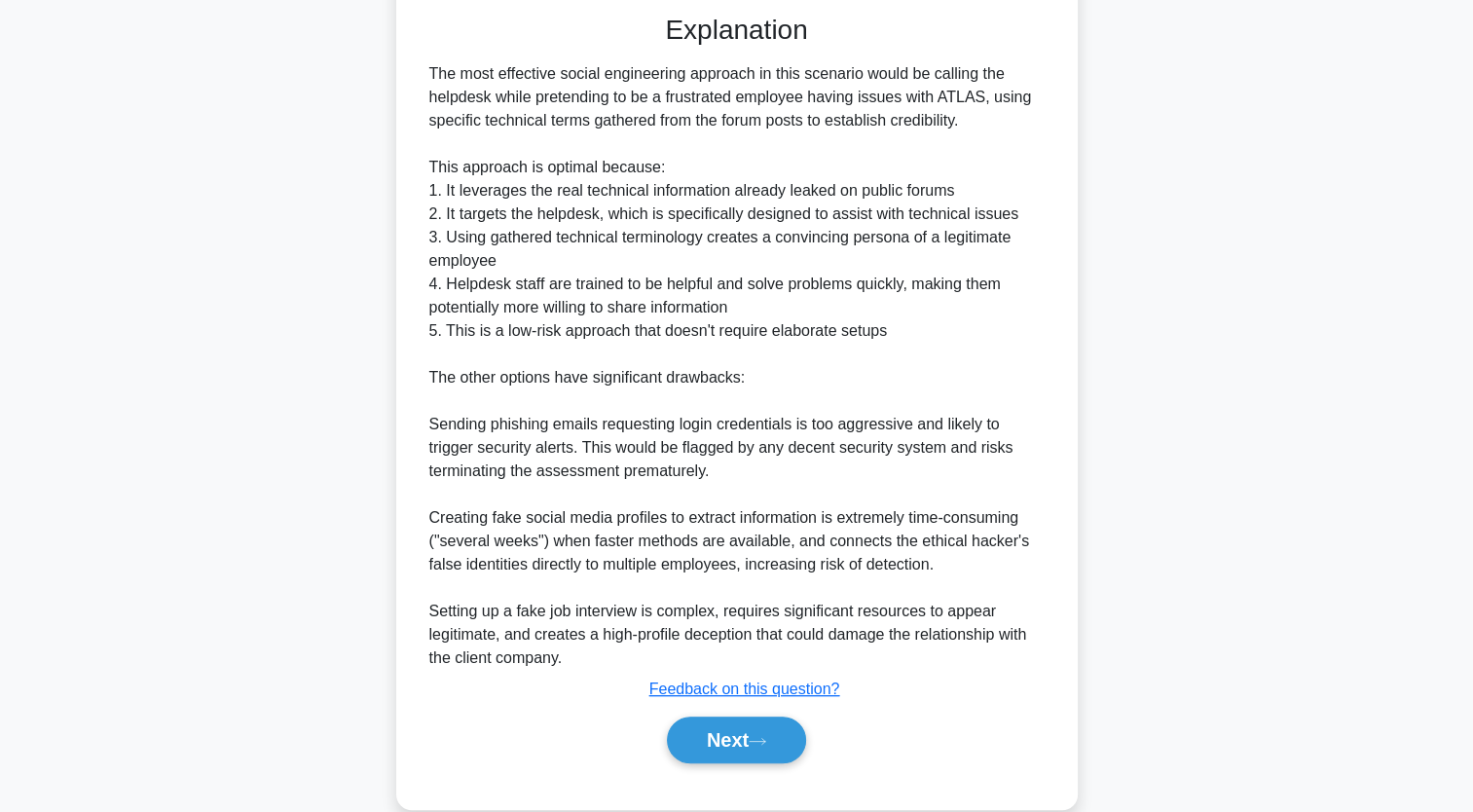
scroll to position [737, 0]
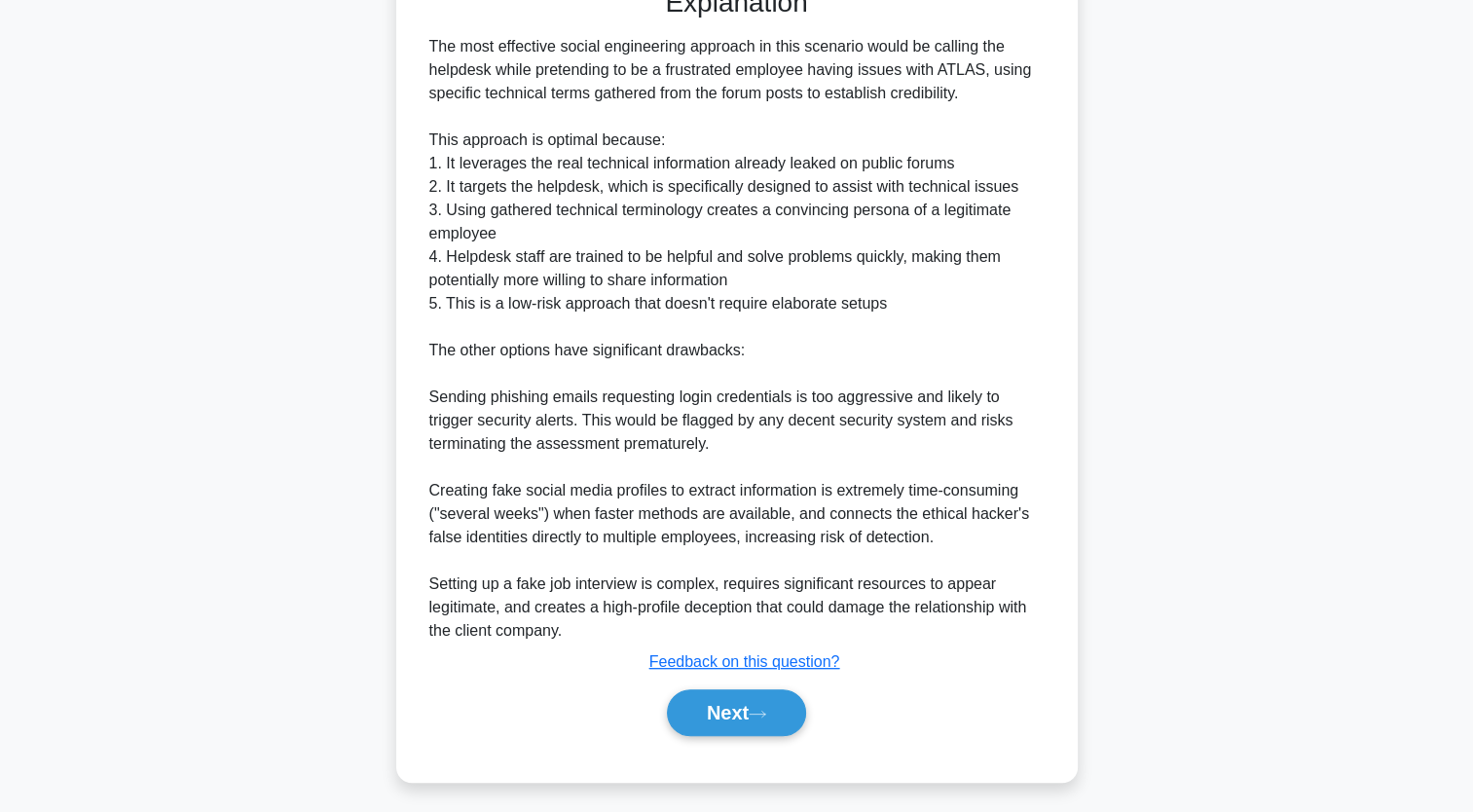
click at [738, 399] on div "You are conducting an ethical hacking assessment for a financial institution. D…" at bounding box center [736, 90] width 1285 height 1427
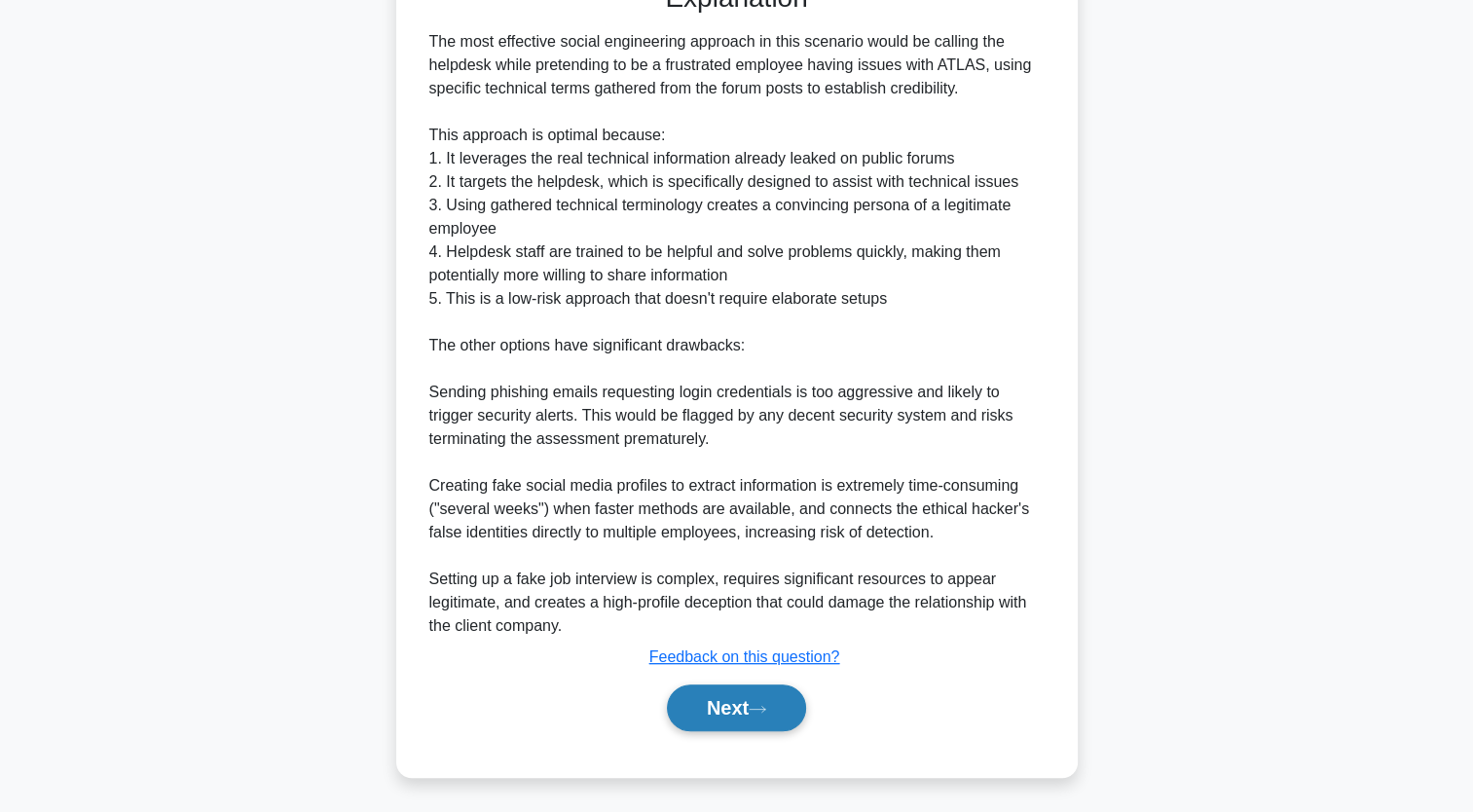
click at [729, 711] on button "Next" at bounding box center [736, 708] width 140 height 47
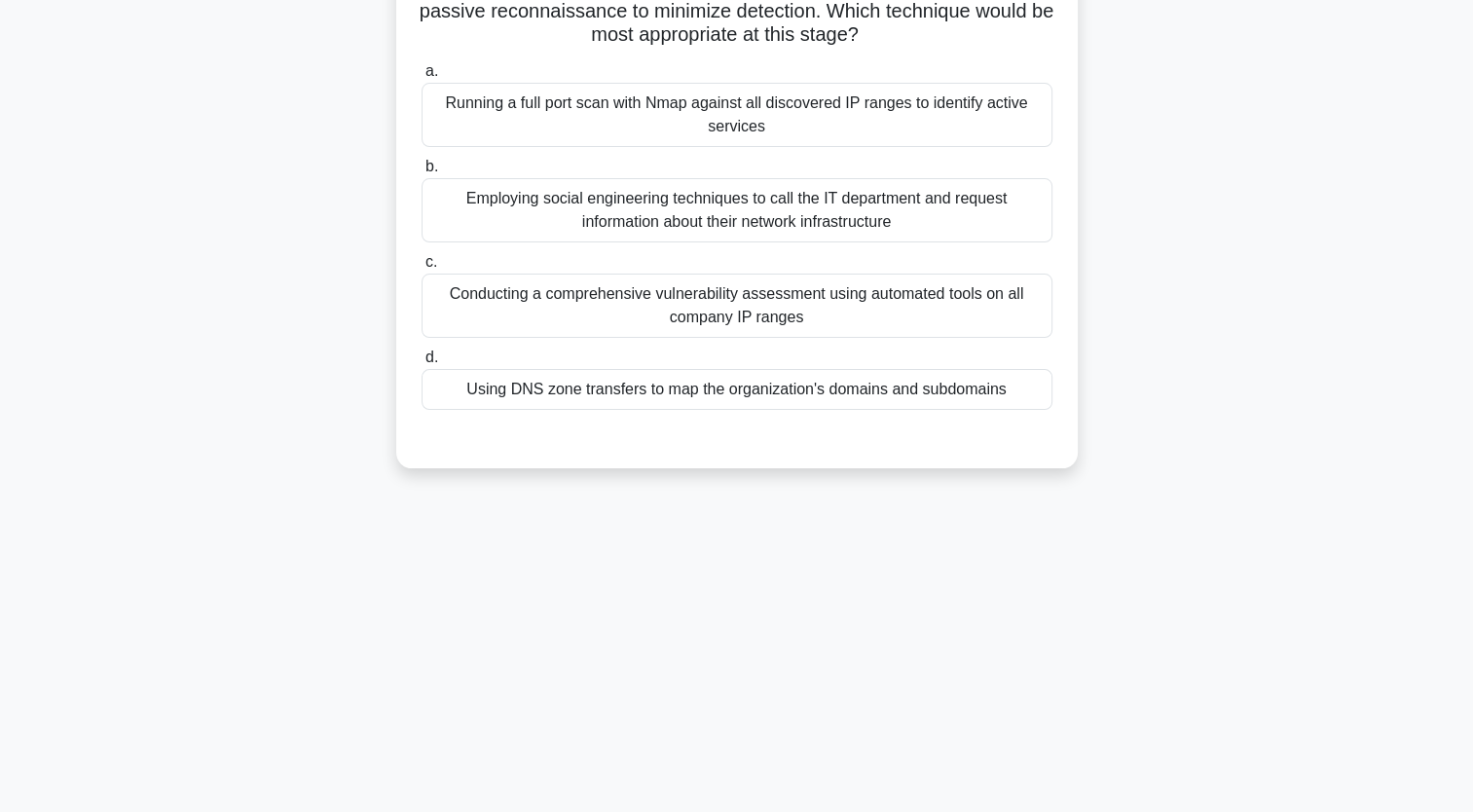
scroll to position [0, 0]
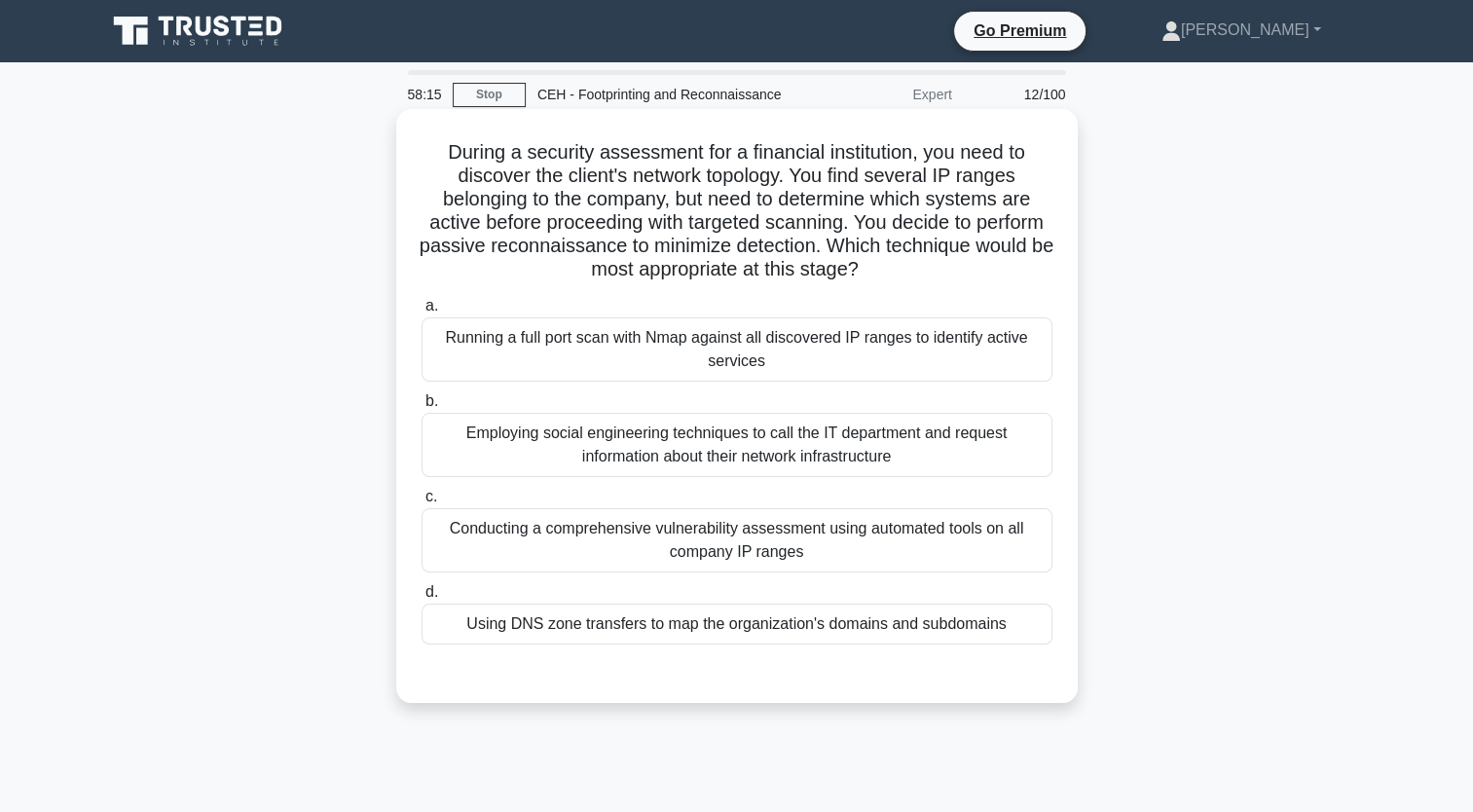
click at [738, 625] on div "Using DNS zone transfers to map the organization's domains and subdomains" at bounding box center [737, 624] width 631 height 41
click at [422, 599] on input "d. Using DNS zone transfers to map the organization's domains and subdomains" at bounding box center [422, 592] width 0 height 13
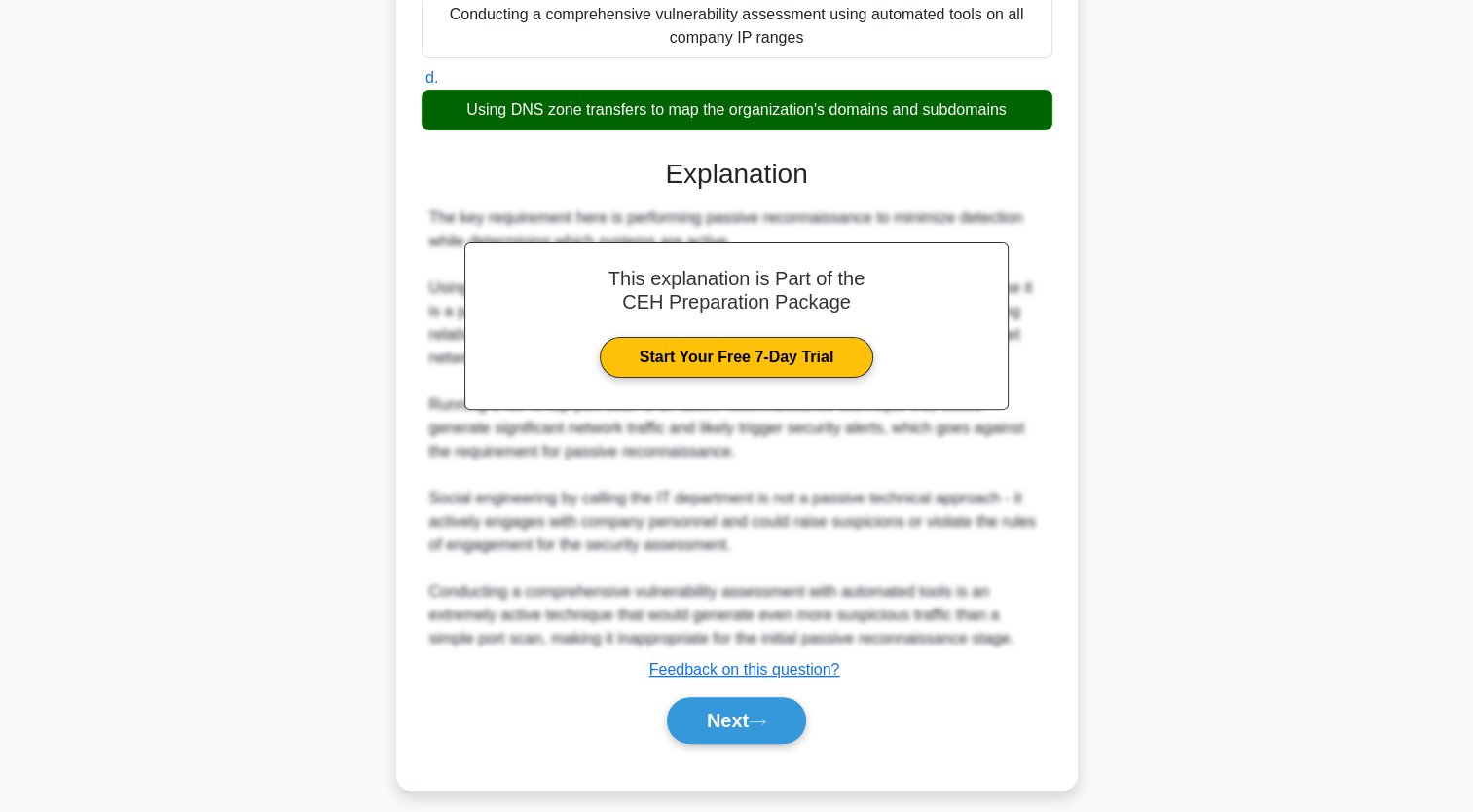
scroll to position [527, 0]
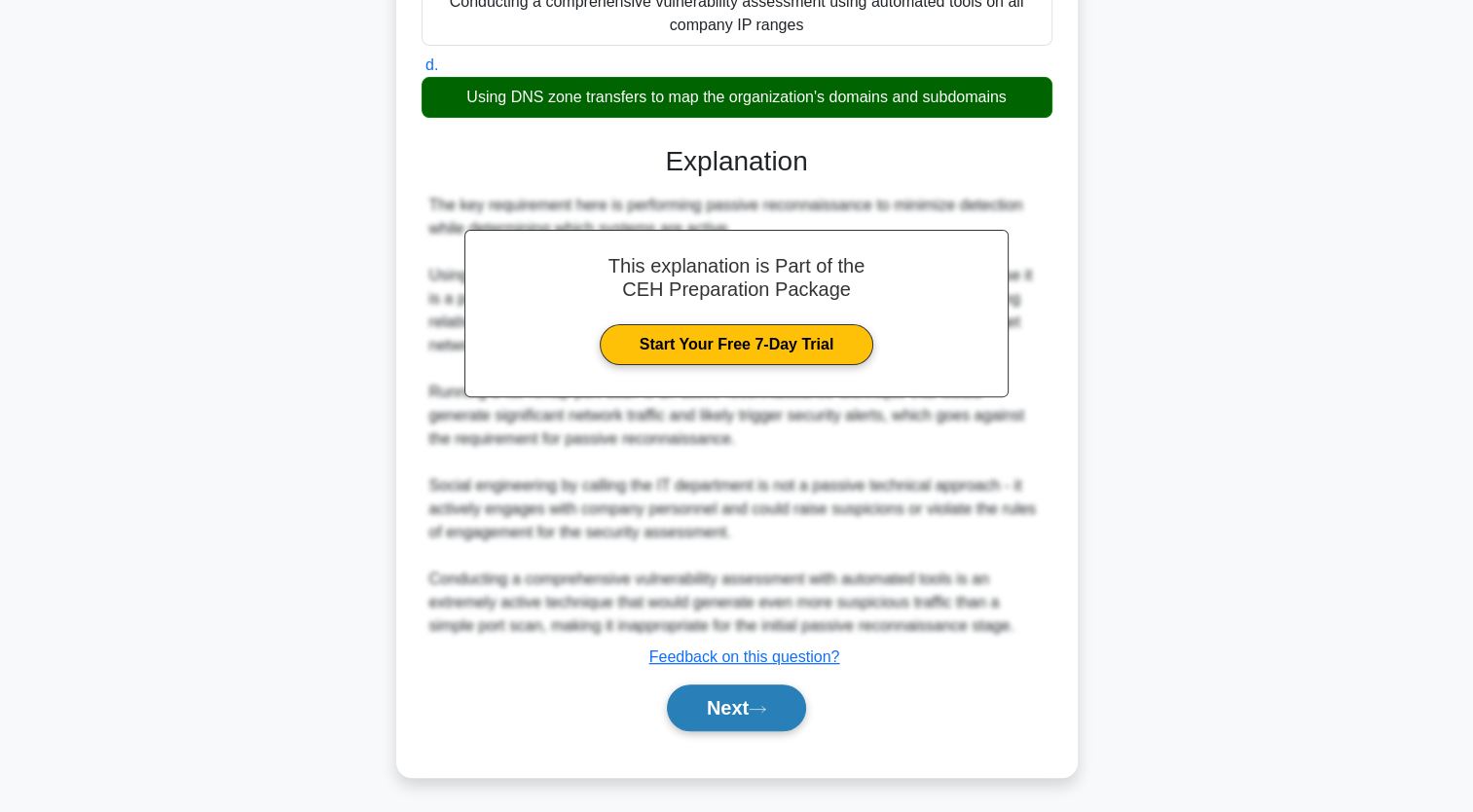
click at [736, 697] on button "Next" at bounding box center [736, 708] width 140 height 47
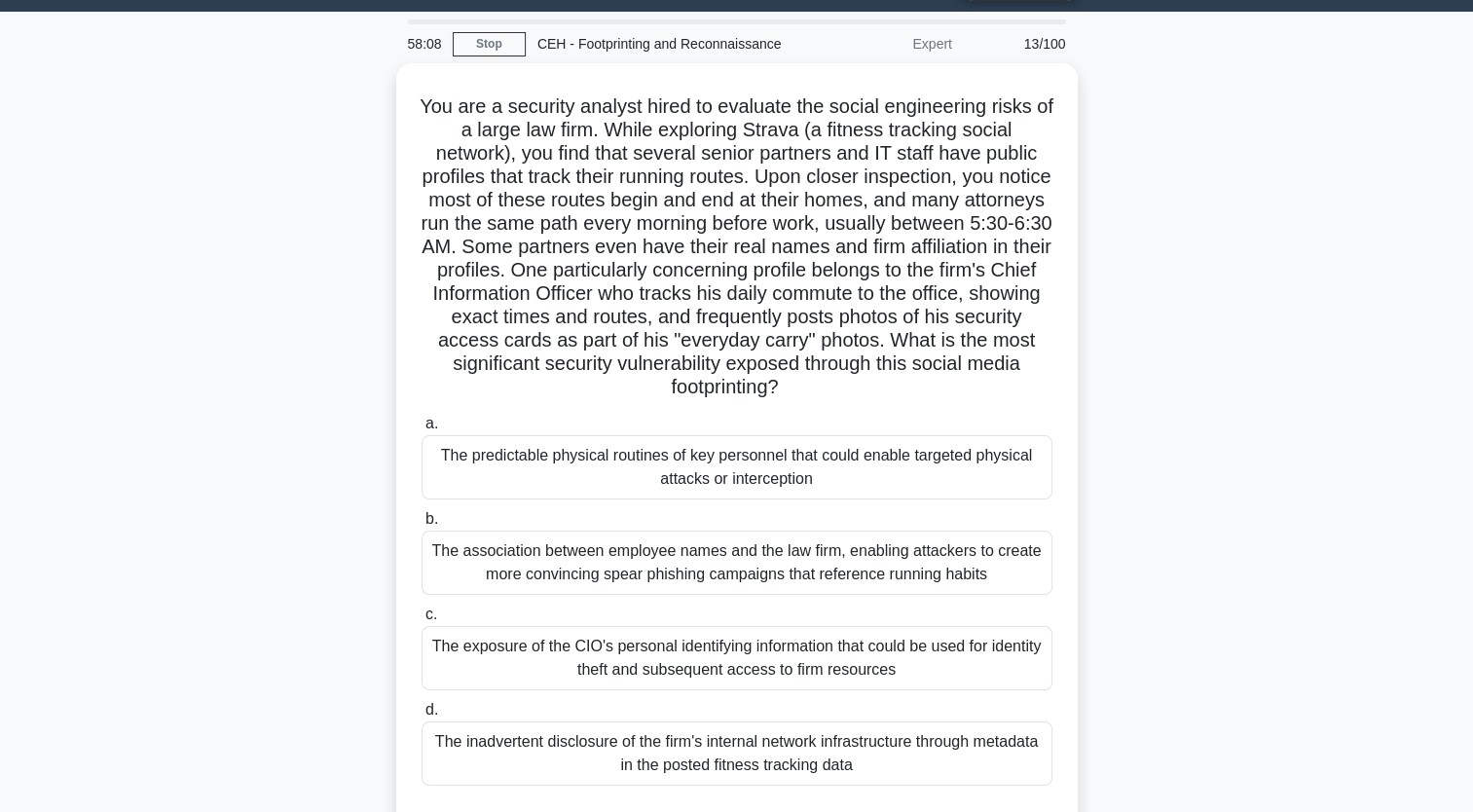
scroll to position [0, 0]
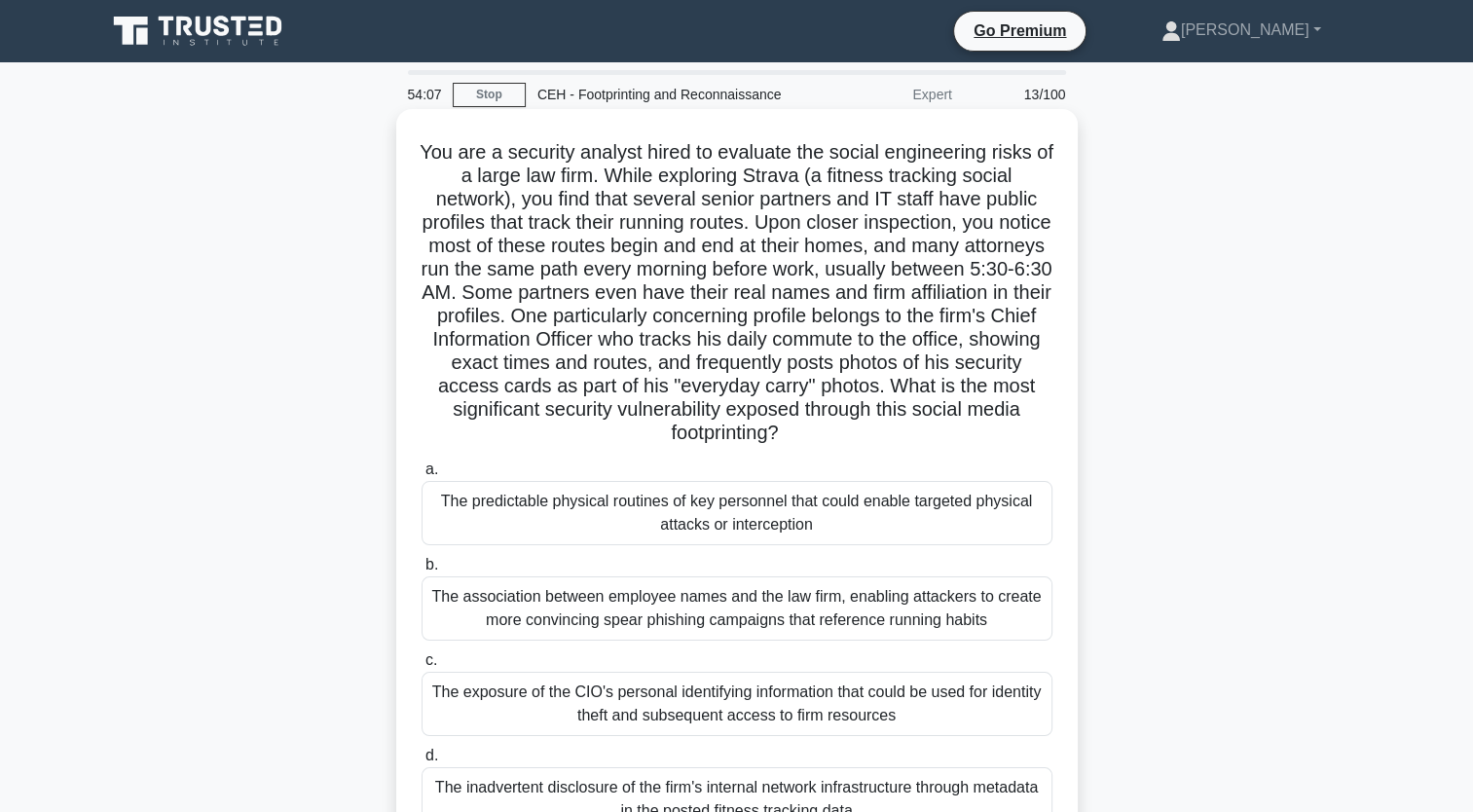
click at [738, 425] on h5 "You are a security analyst hired to evaluate the social engineering risks of a …" at bounding box center [737, 293] width 635 height 306
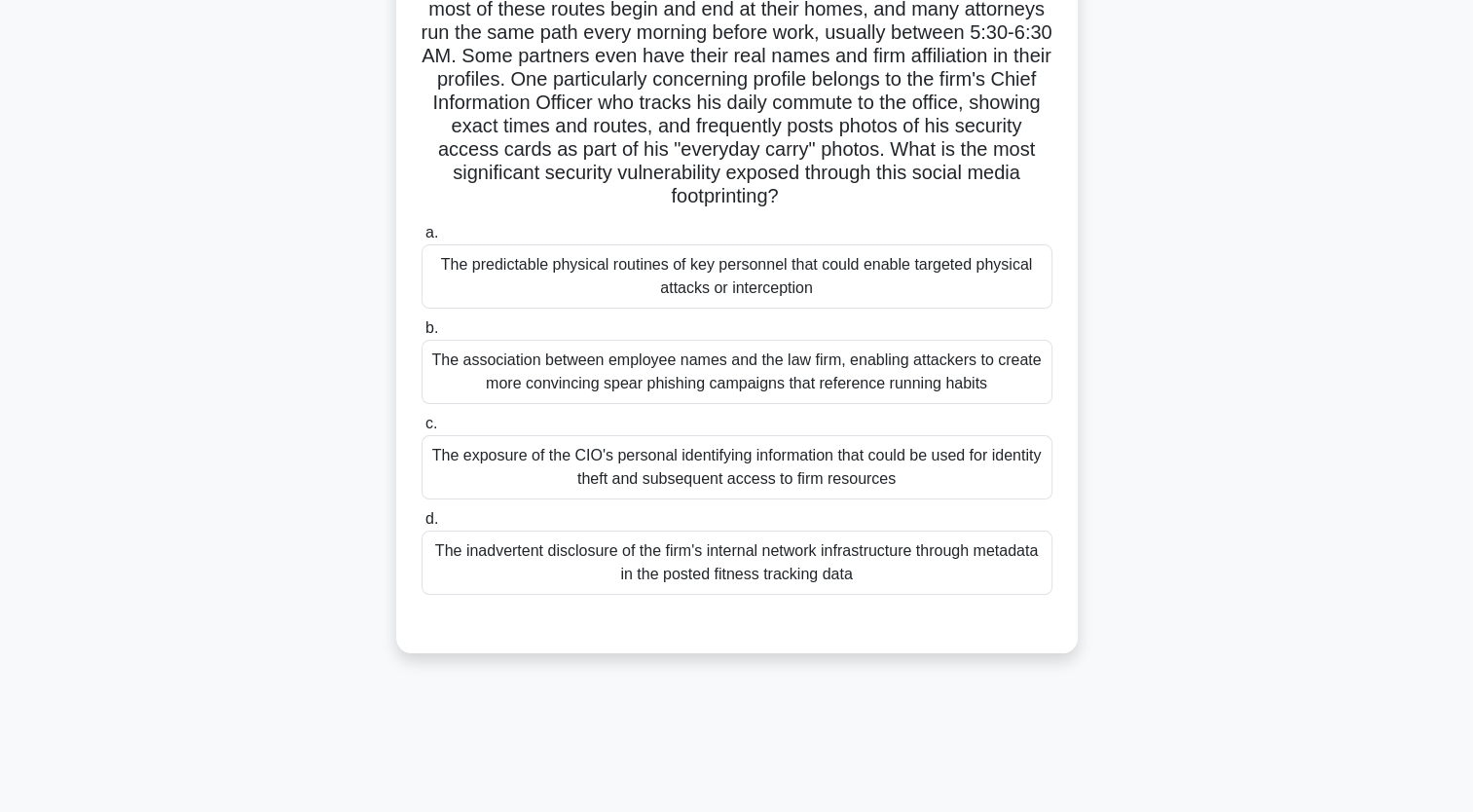
scroll to position [240, 0]
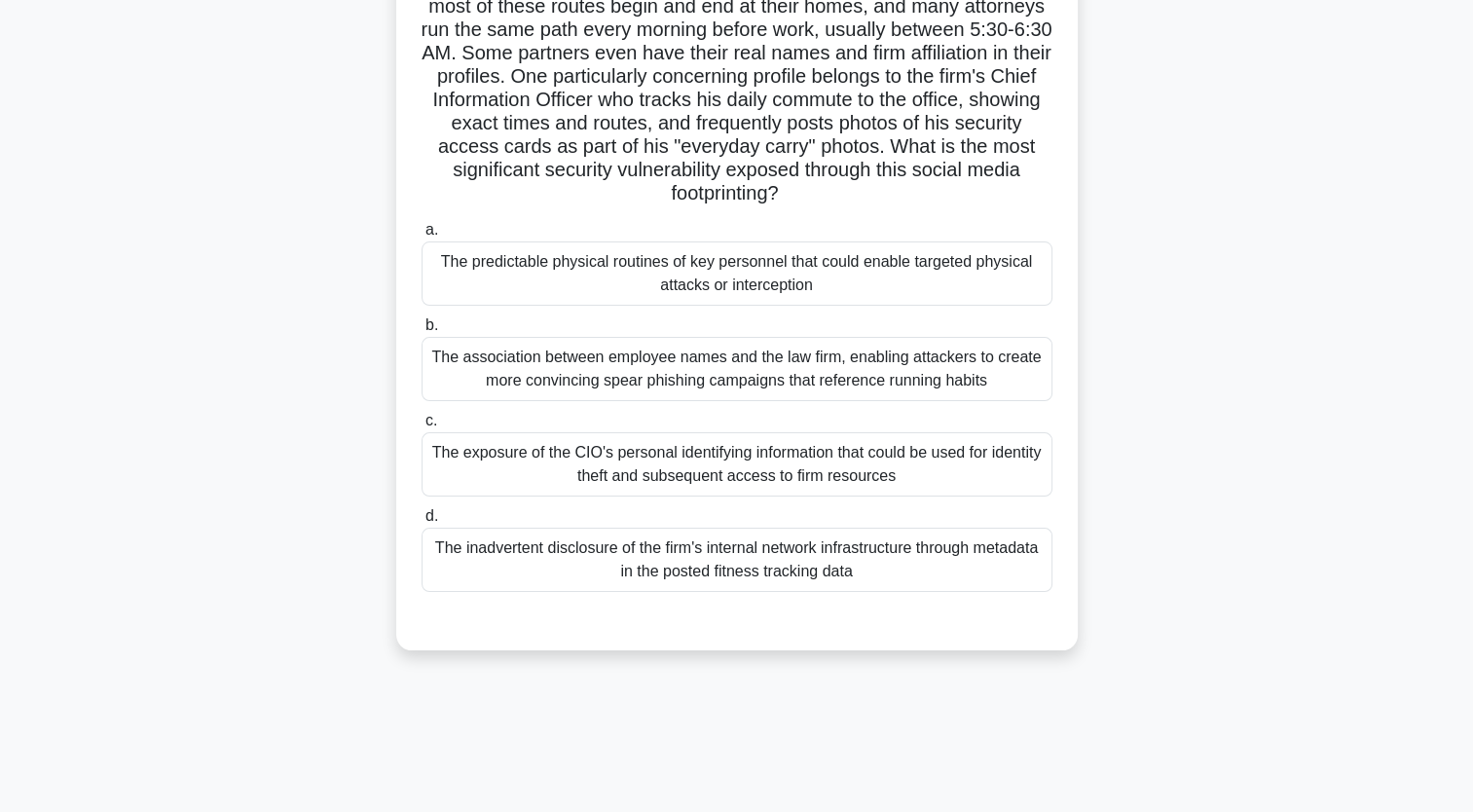
click at [738, 388] on div "The association between employee names and the law firm, enabling attackers to …" at bounding box center [737, 369] width 631 height 64
click at [422, 332] on input "b. The association between employee names and the law firm, enabling attackers …" at bounding box center [422, 325] width 0 height 13
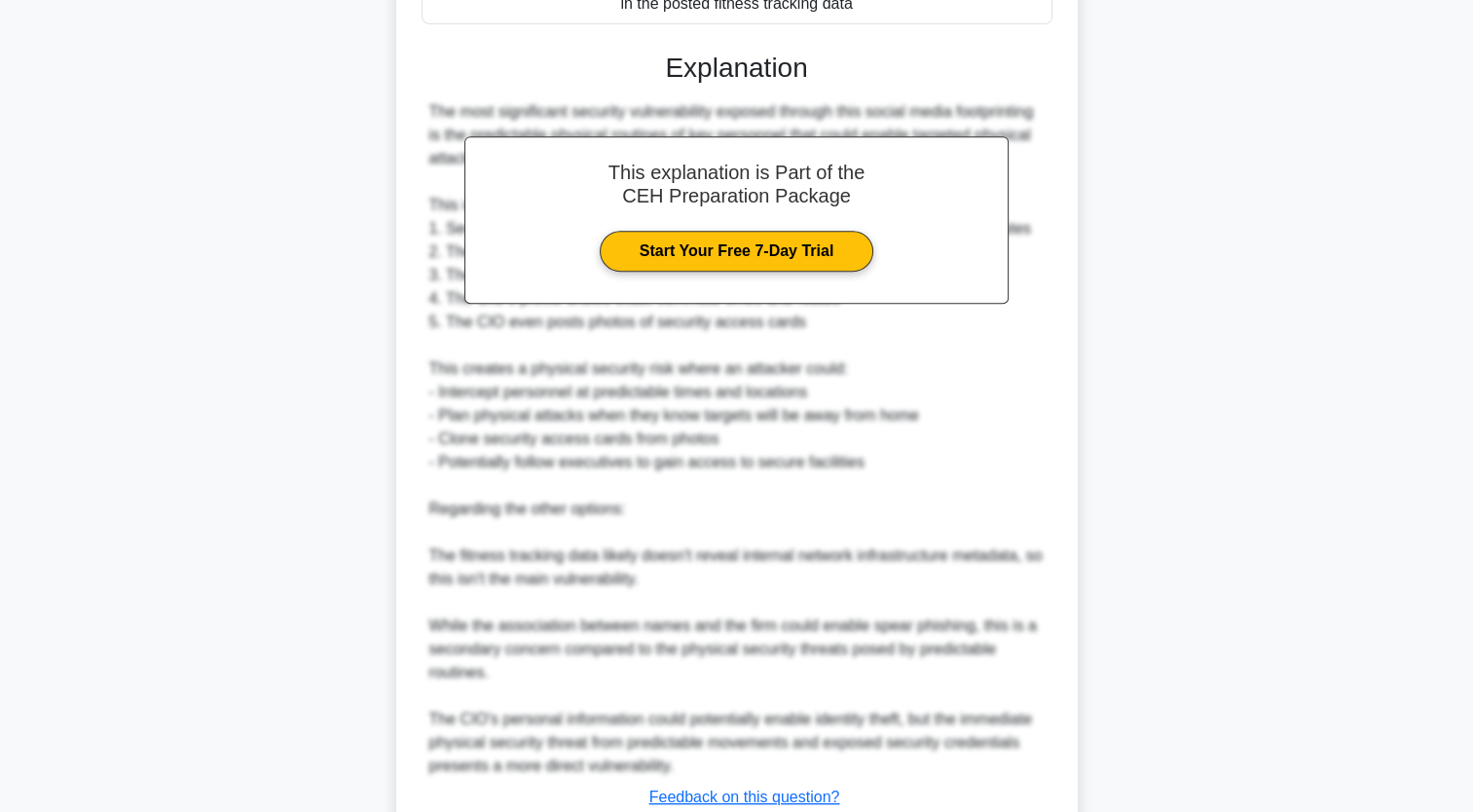
scroll to position [949, 0]
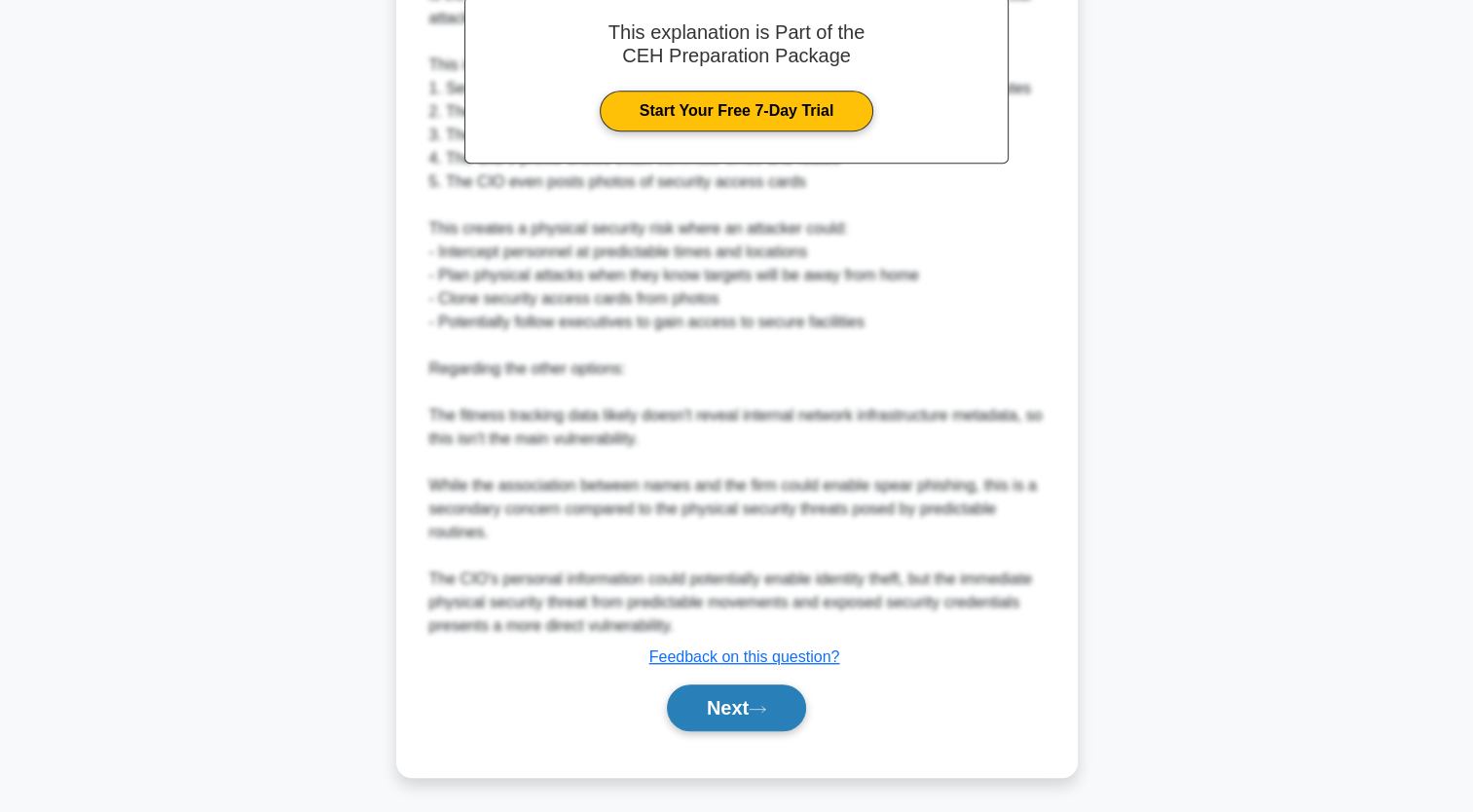
click at [719, 729] on button "Next" at bounding box center [736, 708] width 140 height 47
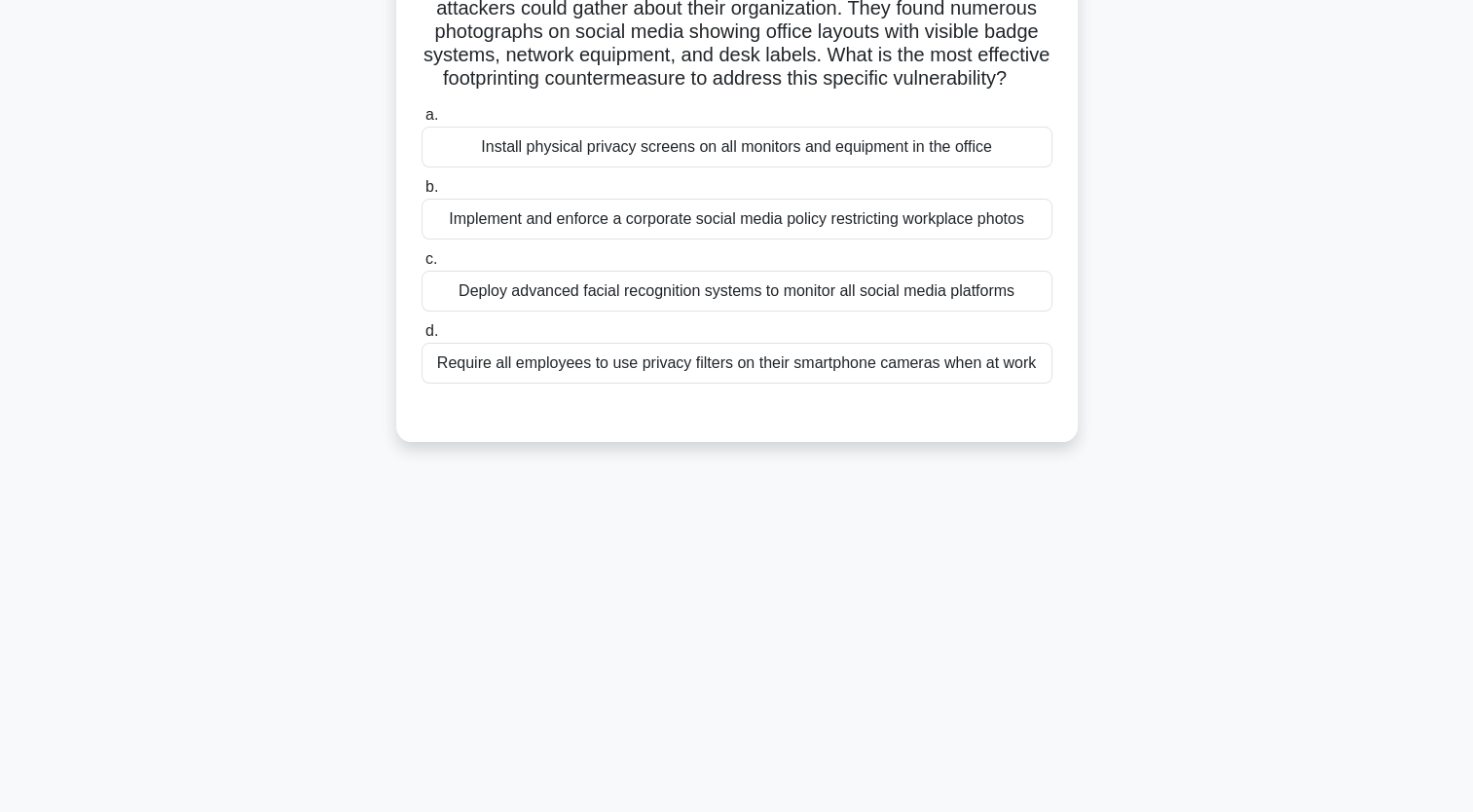
scroll to position [0, 0]
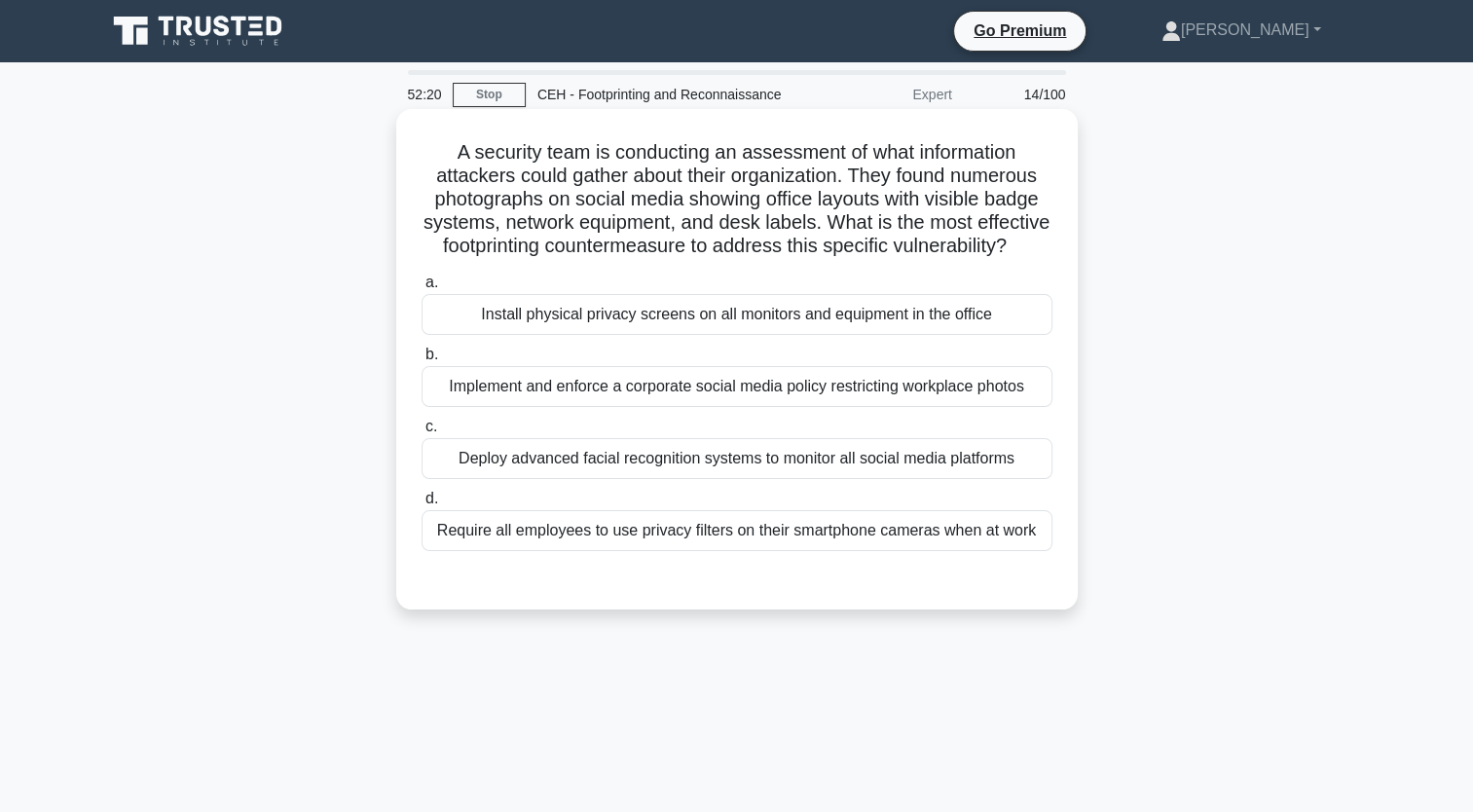
click at [570, 407] on div "Implement and enforce a corporate social media policy restricting workplace pho…" at bounding box center [737, 386] width 631 height 41
click at [422, 361] on input "b. Implement and enforce a corporate social media policy restricting workplace …" at bounding box center [422, 354] width 0 height 13
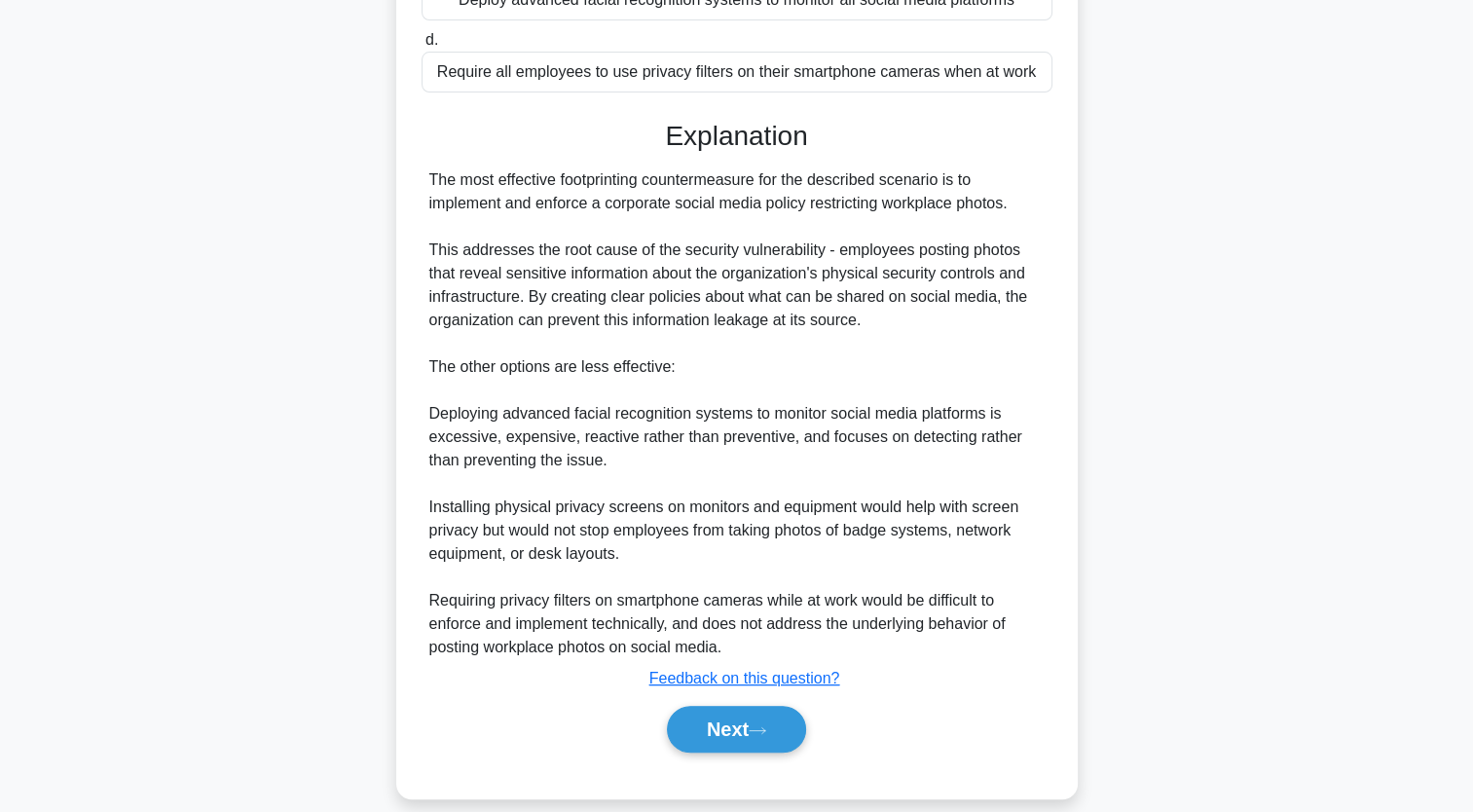
scroll to position [473, 0]
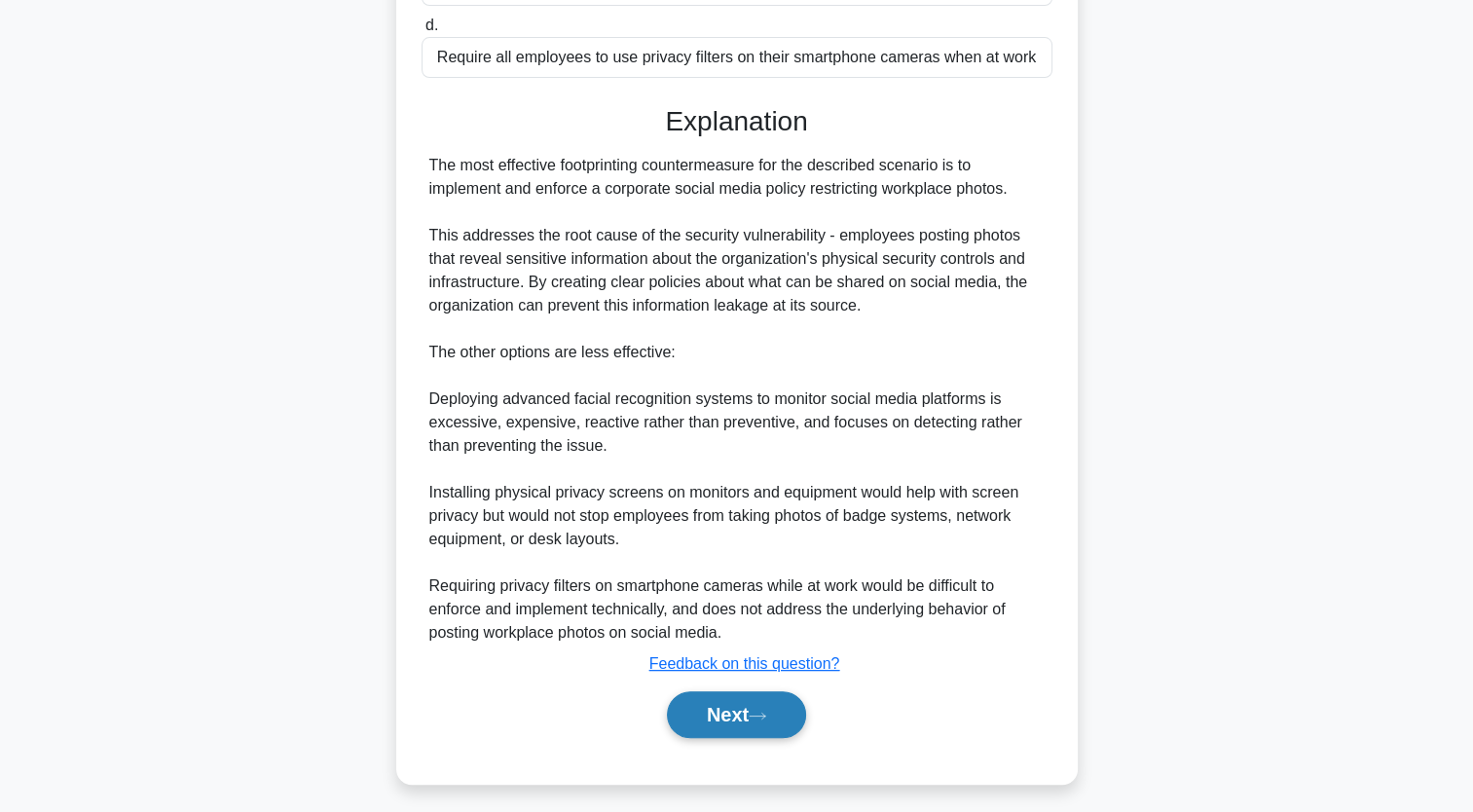
click at [738, 738] on button "Next" at bounding box center [736, 715] width 140 height 47
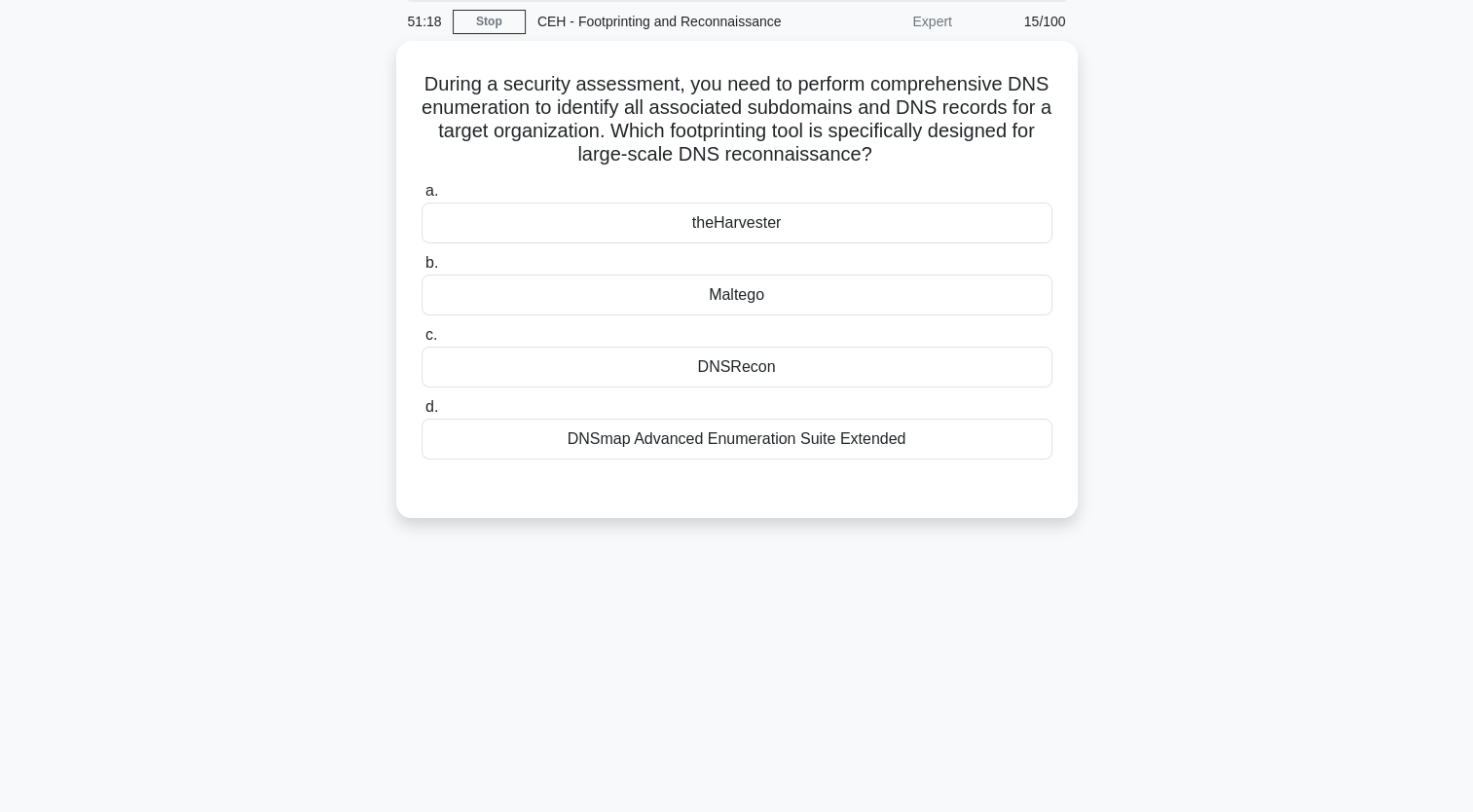
scroll to position [0, 0]
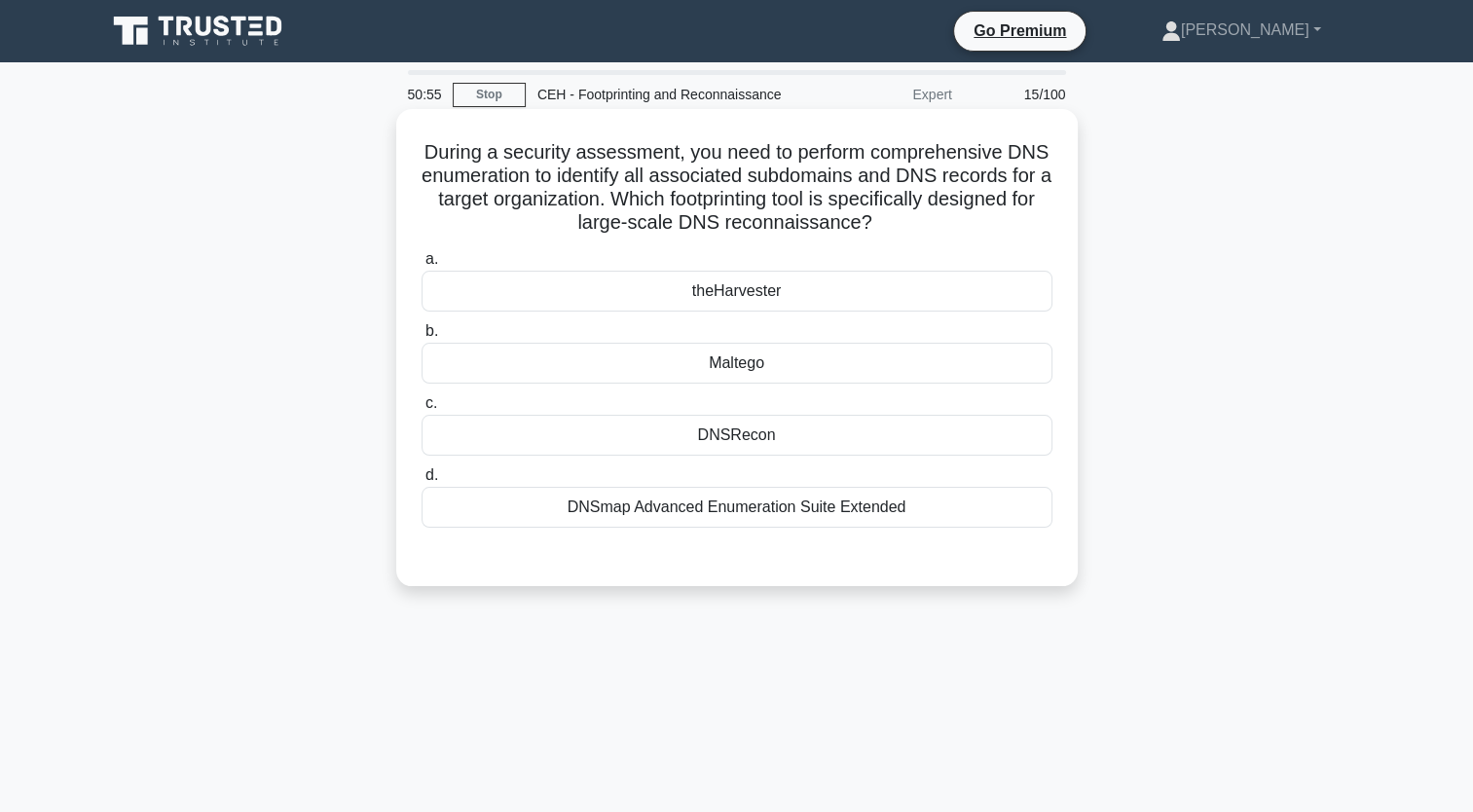
click at [738, 437] on div "DNSRecon" at bounding box center [737, 435] width 631 height 41
click at [422, 410] on input "c. DNSRecon" at bounding box center [422, 403] width 0 height 13
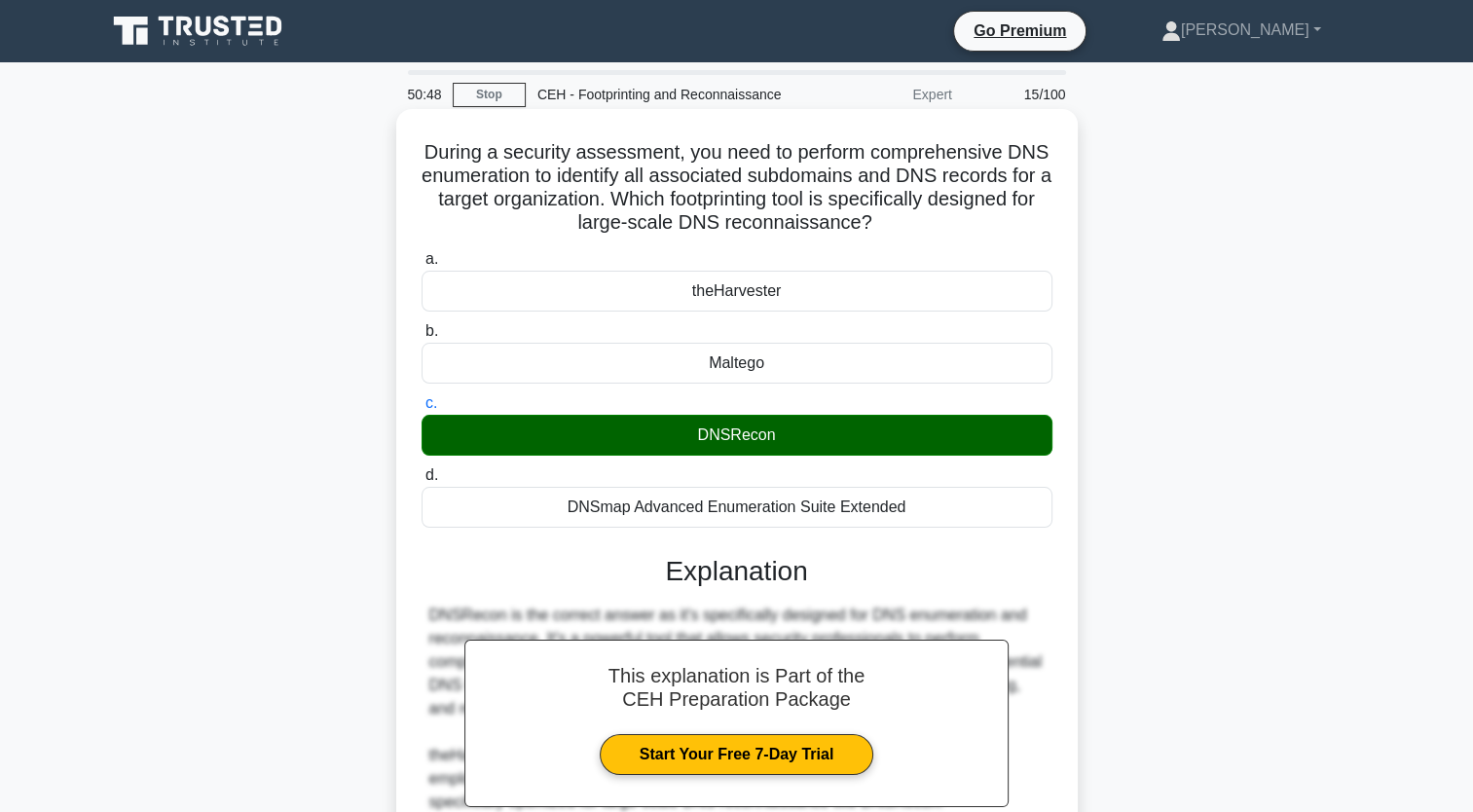
drag, startPoint x: 417, startPoint y: 158, endPoint x: 904, endPoint y: 228, distance: 492.0
click at [738, 228] on div "During a security assessment, you need to perform comprehensive DNS enumeration…" at bounding box center [736, 624] width 666 height 1015
copy h5 "During a security assessment, you need to perform comprehensive DNS enumeration…"
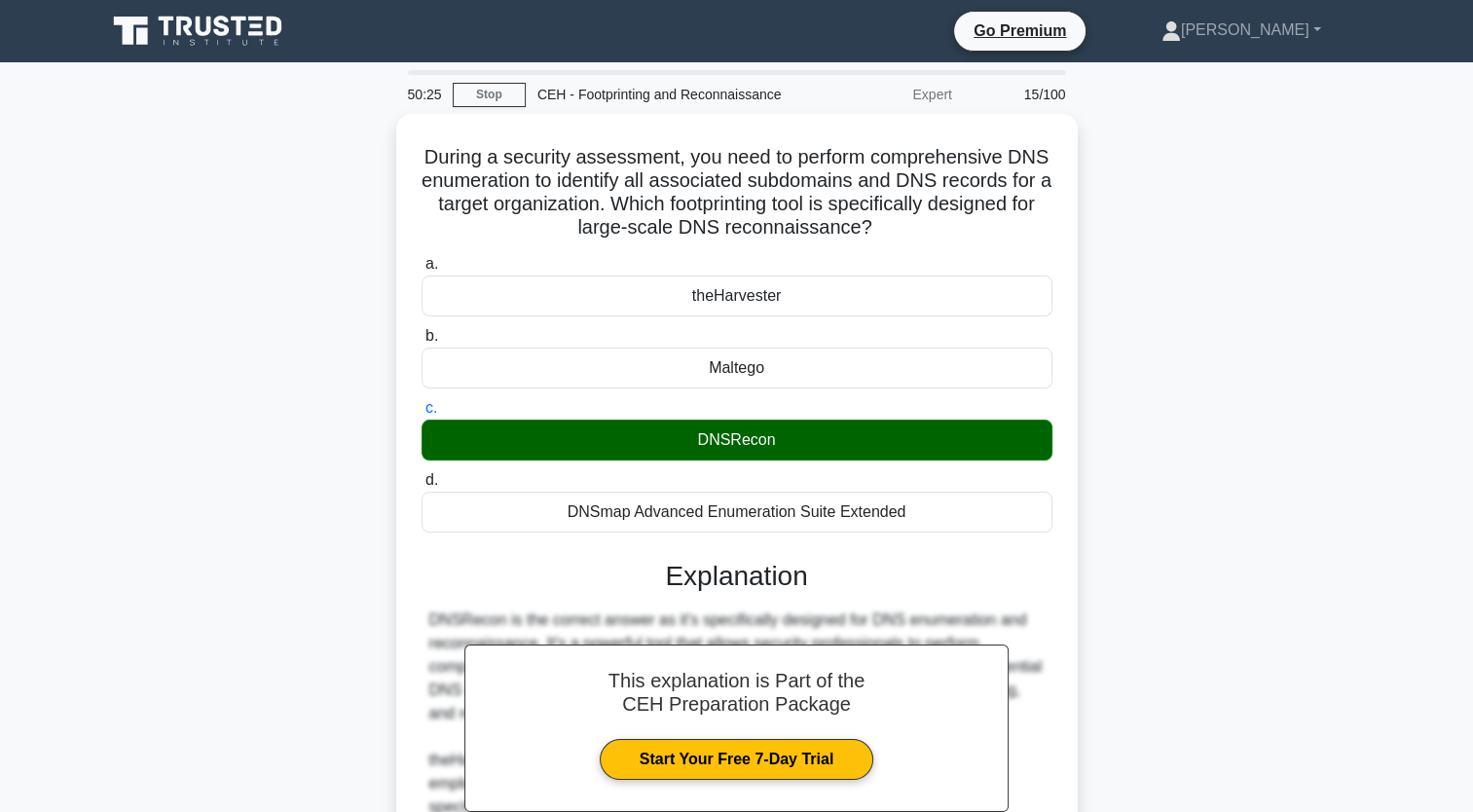
scroll to position [363, 0]
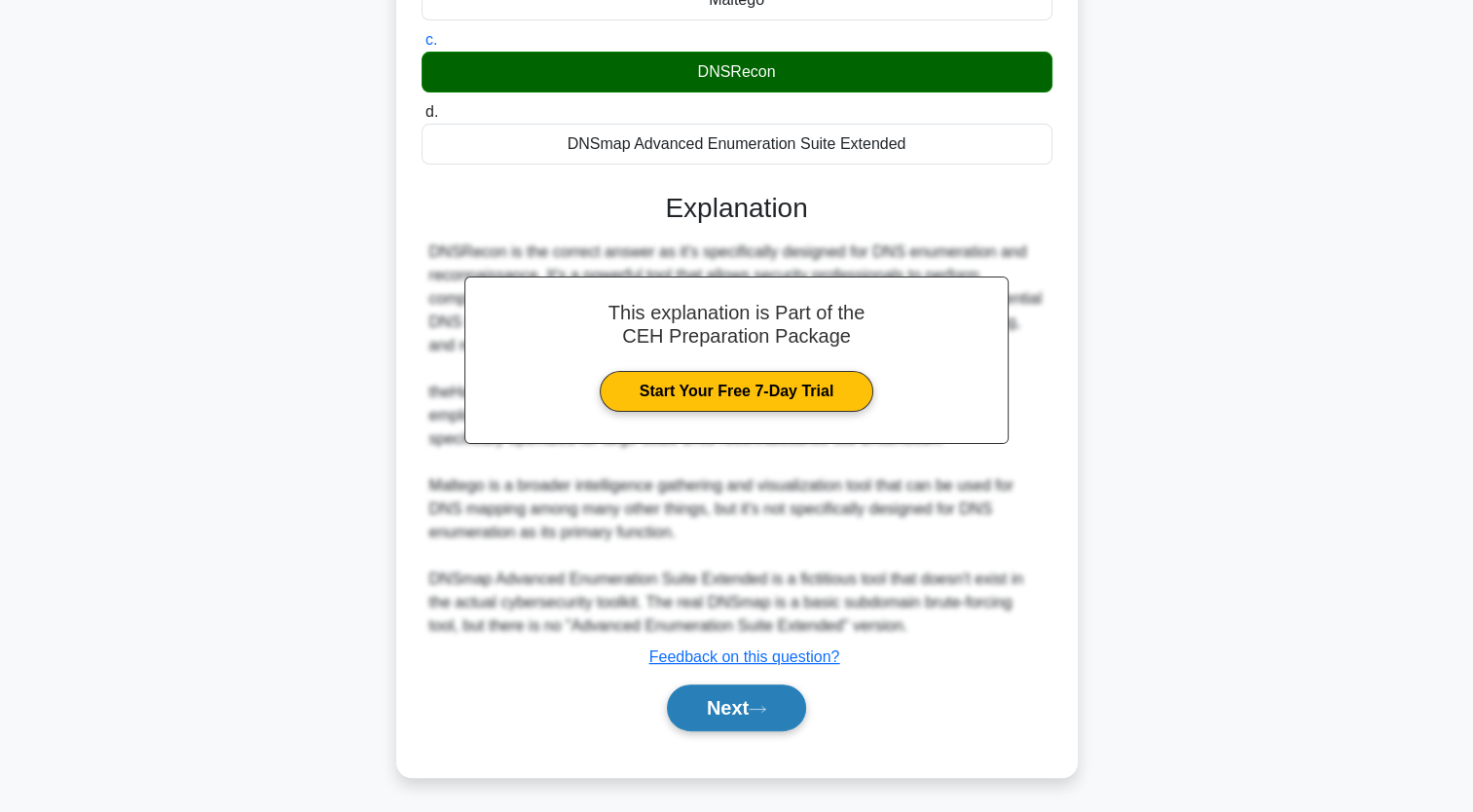
click at [729, 702] on button "Next" at bounding box center [736, 708] width 140 height 47
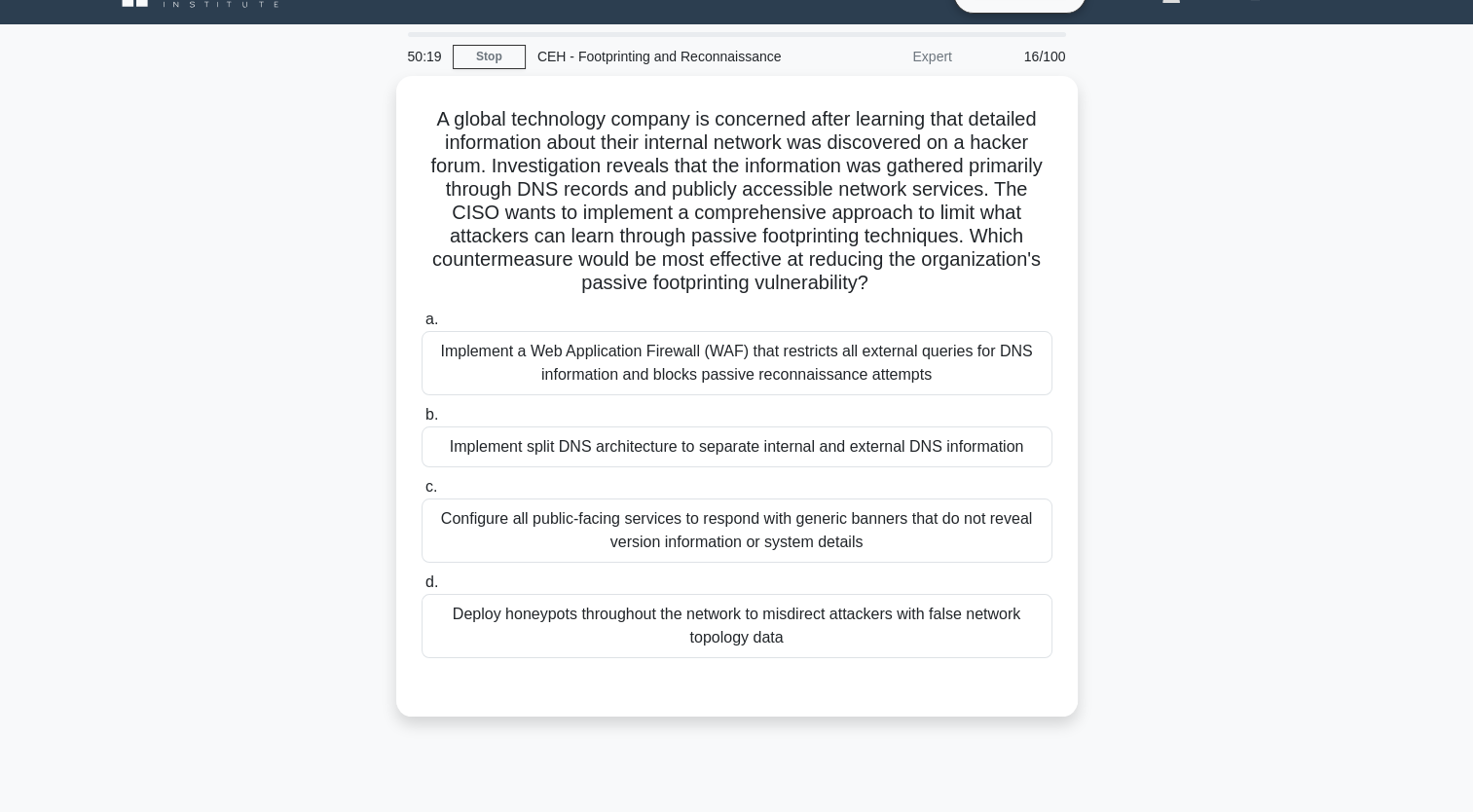
scroll to position [0, 0]
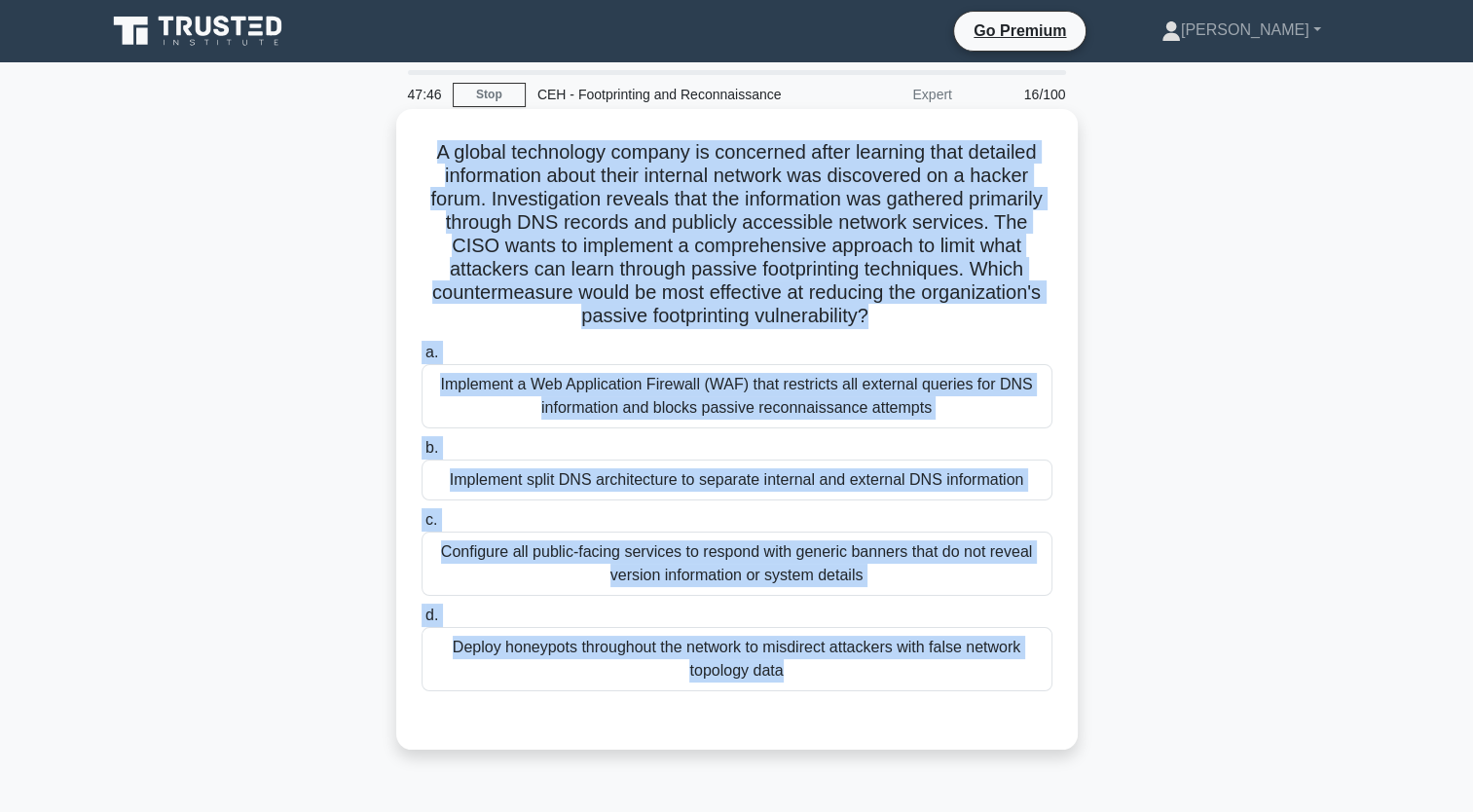
drag, startPoint x: 424, startPoint y: 148, endPoint x: 838, endPoint y: 741, distance: 723.2
click at [738, 741] on div "A global technology company is concerned after learning that detailed informati…" at bounding box center [736, 429] width 681 height 640
copy div "A global technology company is concerned after learning that detailed informati…"
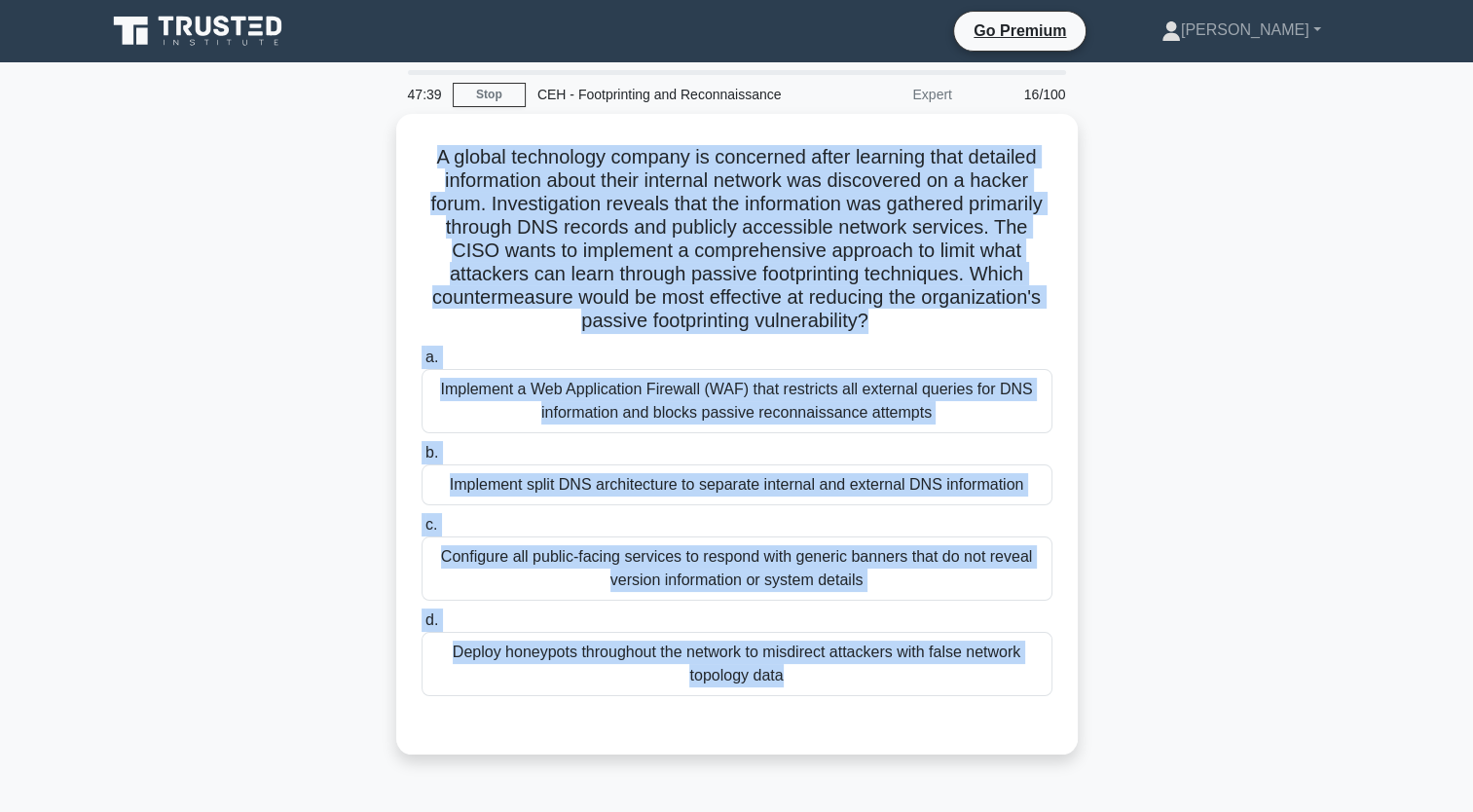
click at [738, 203] on div "A global technology company is concerned after learning that detailed informati…" at bounding box center [736, 445] width 1285 height 664
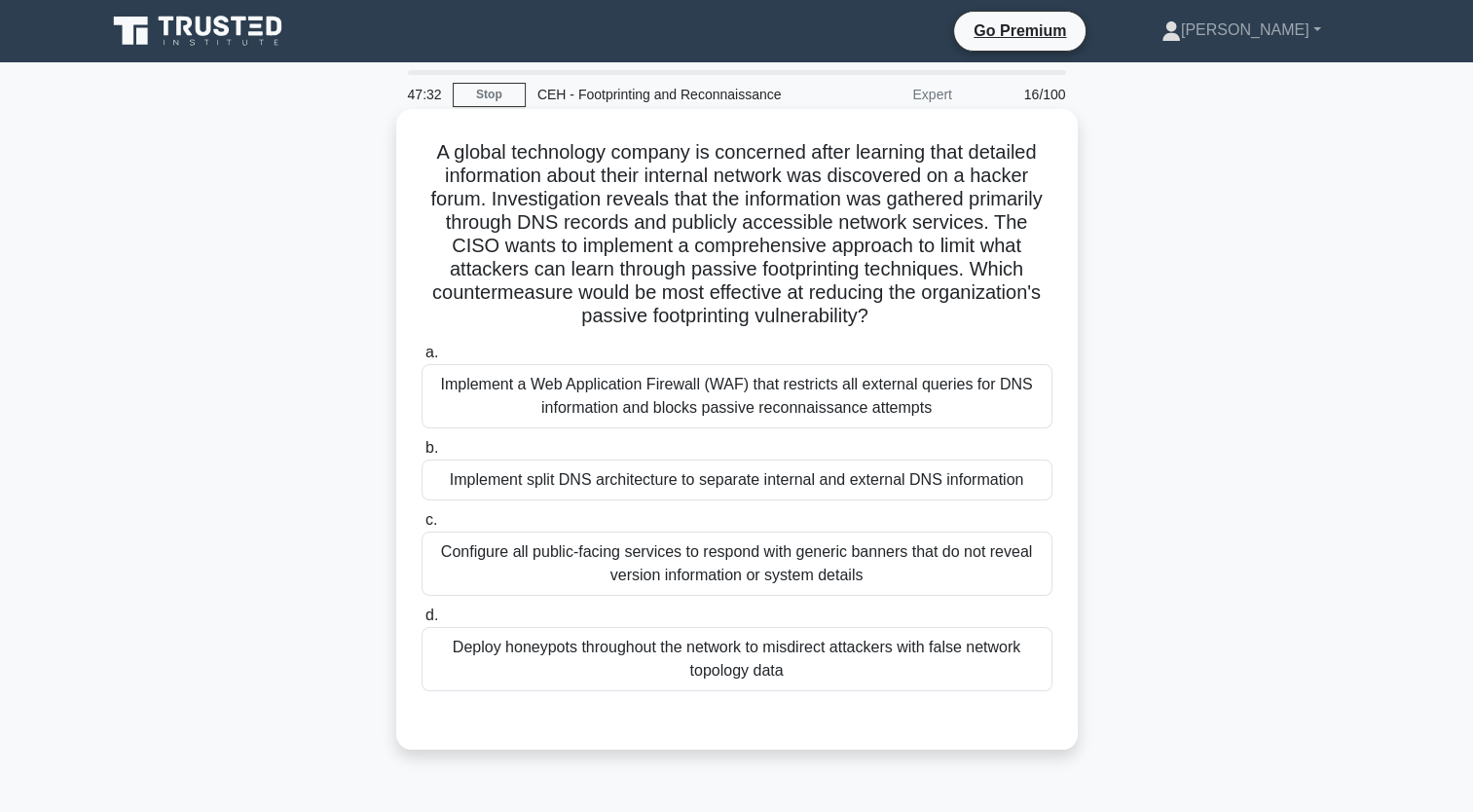
click at [738, 403] on div "Implement a Web Application Firewall (WAF) that restricts all external queries …" at bounding box center [737, 395] width 631 height 64
click at [422, 359] on input "a. Implement a Web Application Firewall (WAF) that restricts all external queri…" at bounding box center [422, 352] width 0 height 13
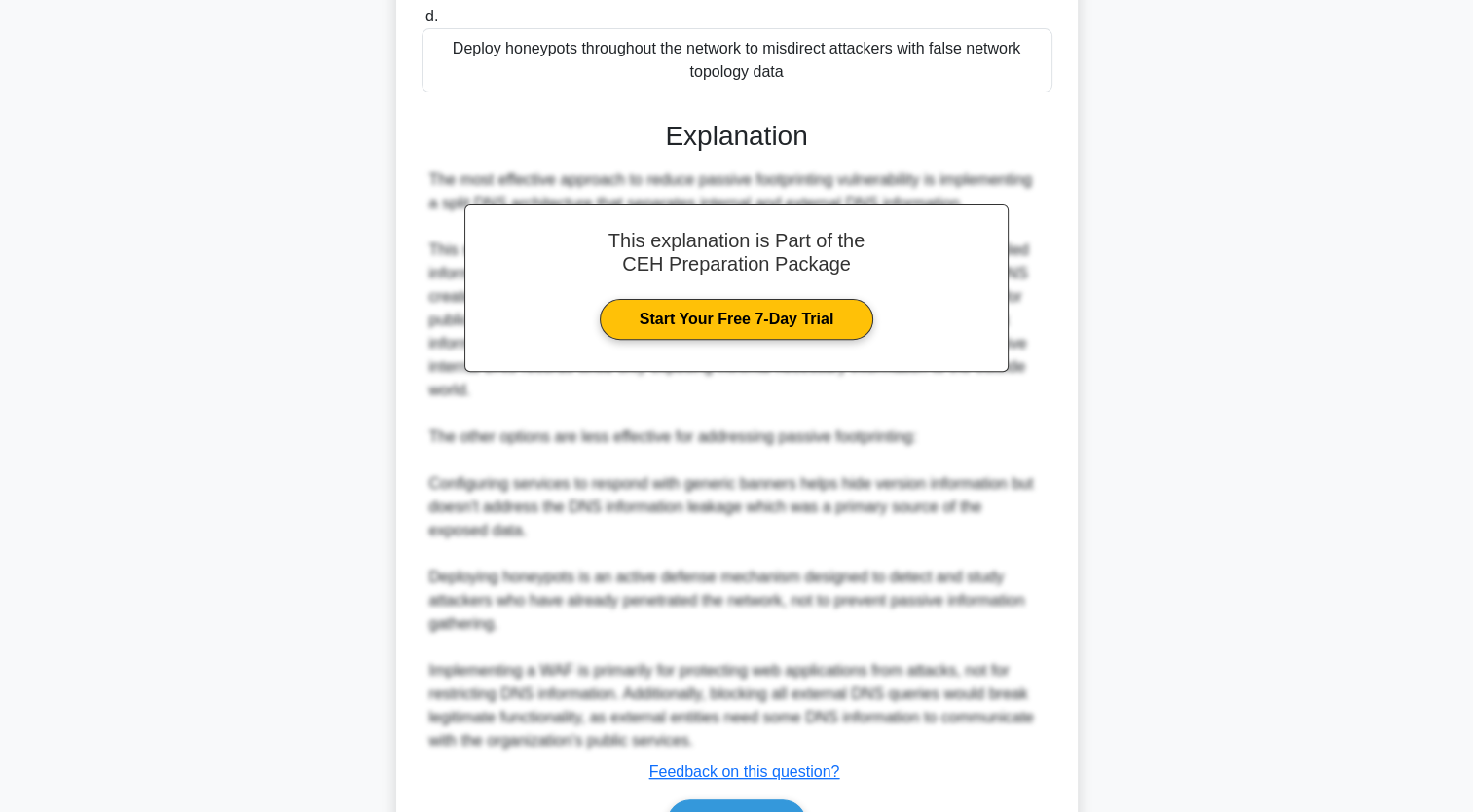
scroll to position [669, 0]
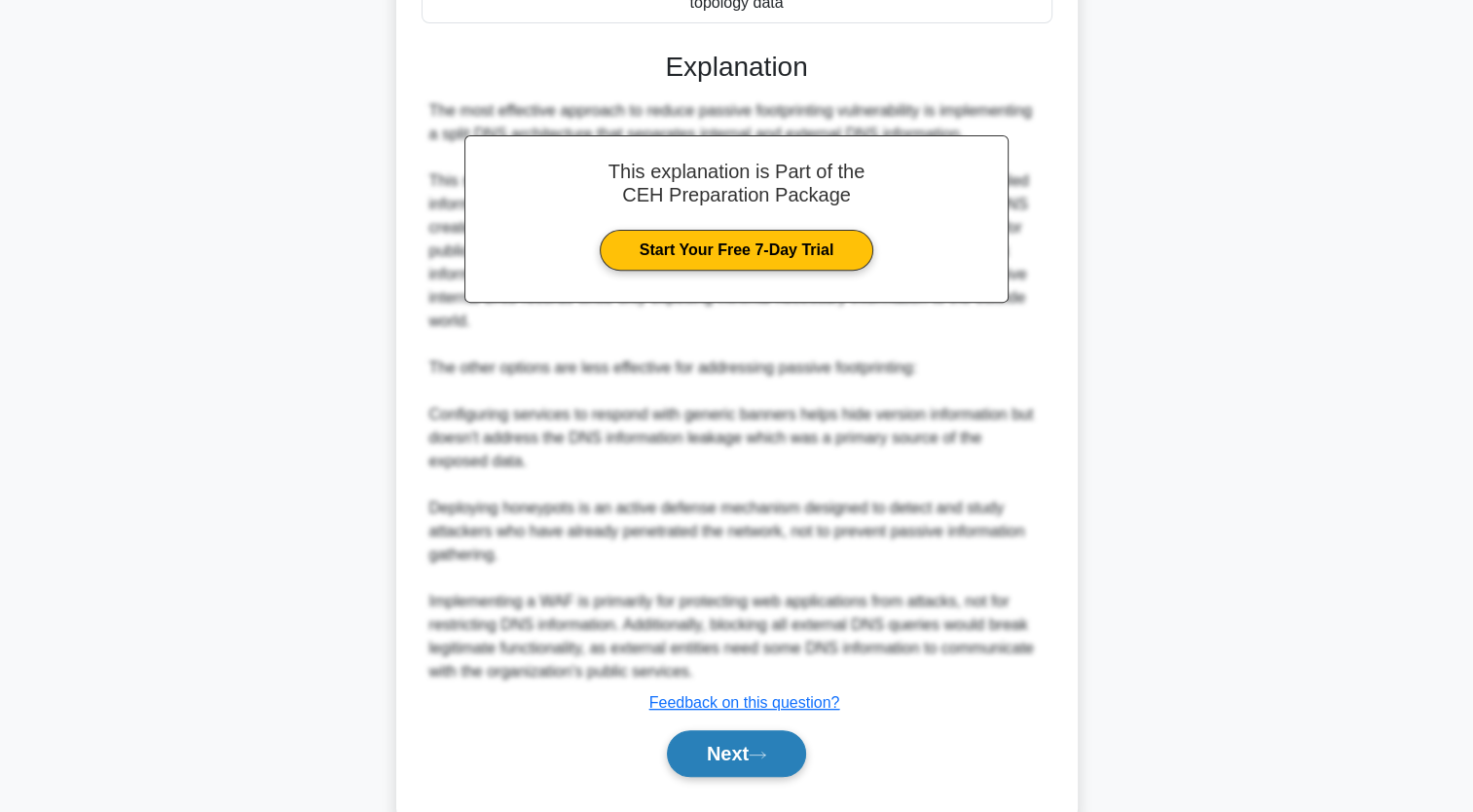
click at [725, 754] on button "Next" at bounding box center [736, 754] width 140 height 47
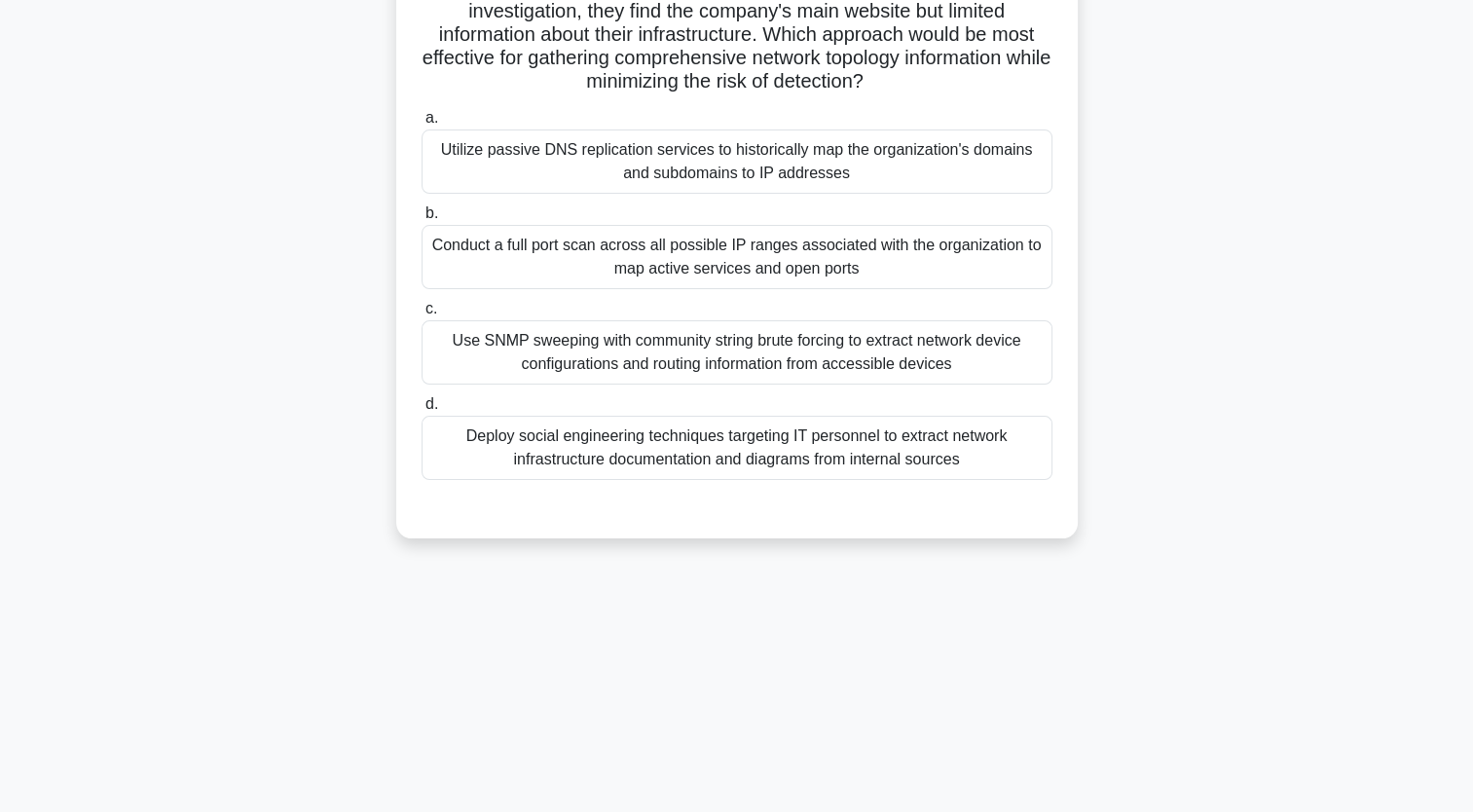
scroll to position [0, 0]
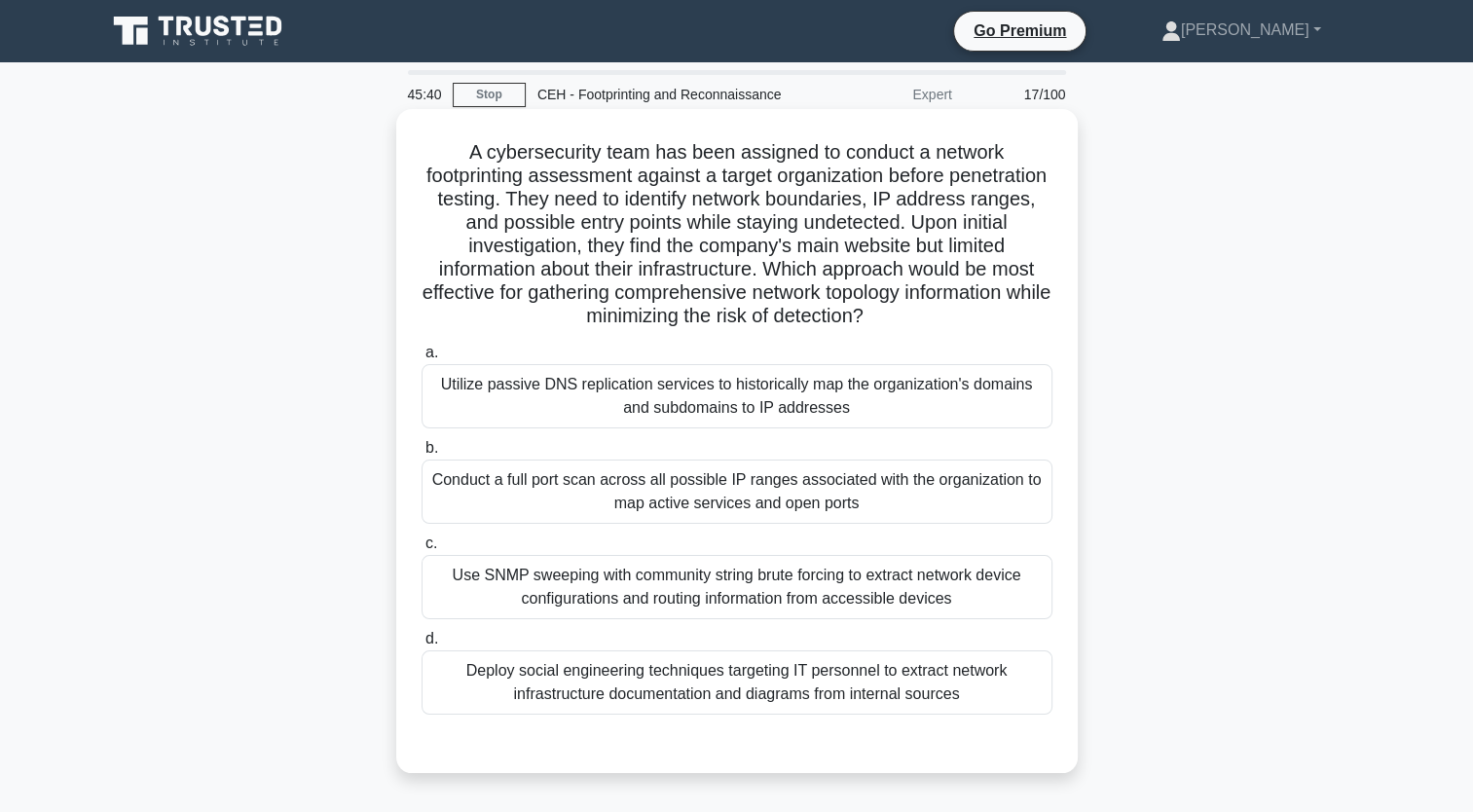
click at [738, 314] on h5 "A cybersecurity team has been assigned to conduct a network footprinting assess…" at bounding box center [737, 235] width 635 height 189
click at [738, 394] on div "Utilize passive DNS replication services to historically map the organization's…" at bounding box center [737, 395] width 631 height 64
click at [422, 359] on input "a. Utilize passive DNS replication services to historically map the organizatio…" at bounding box center [422, 352] width 0 height 13
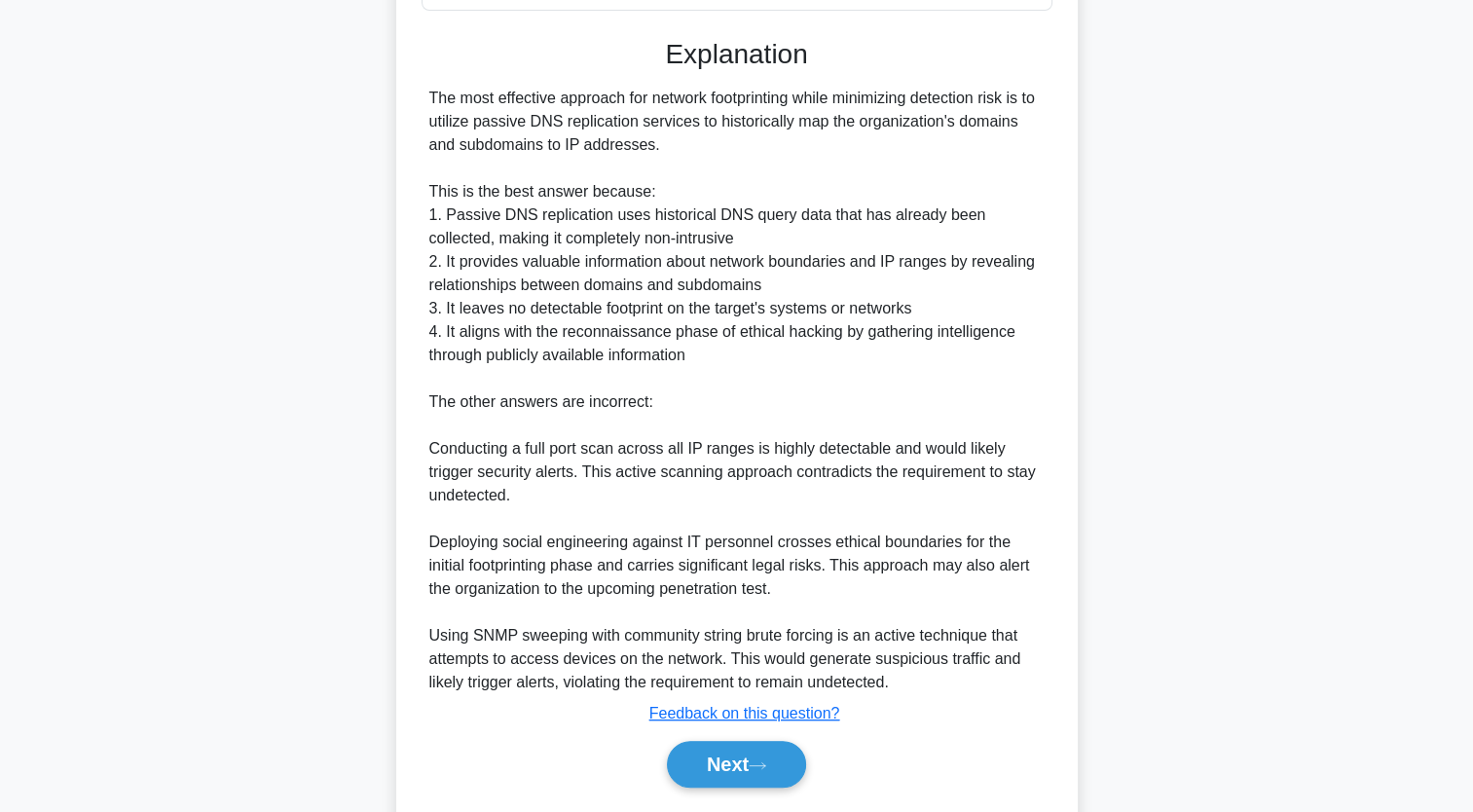
scroll to position [760, 0]
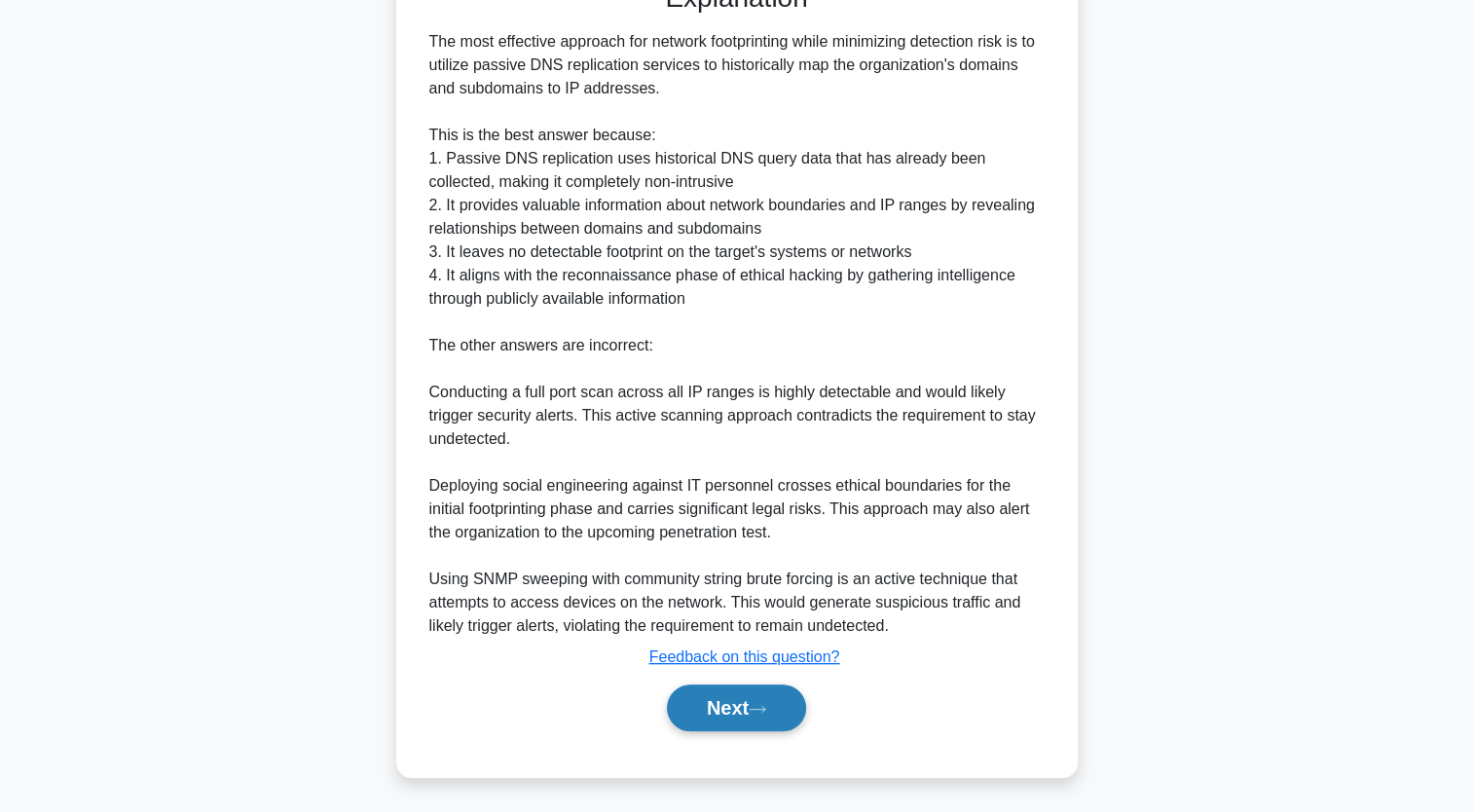
click at [734, 697] on button "Next" at bounding box center [736, 708] width 140 height 47
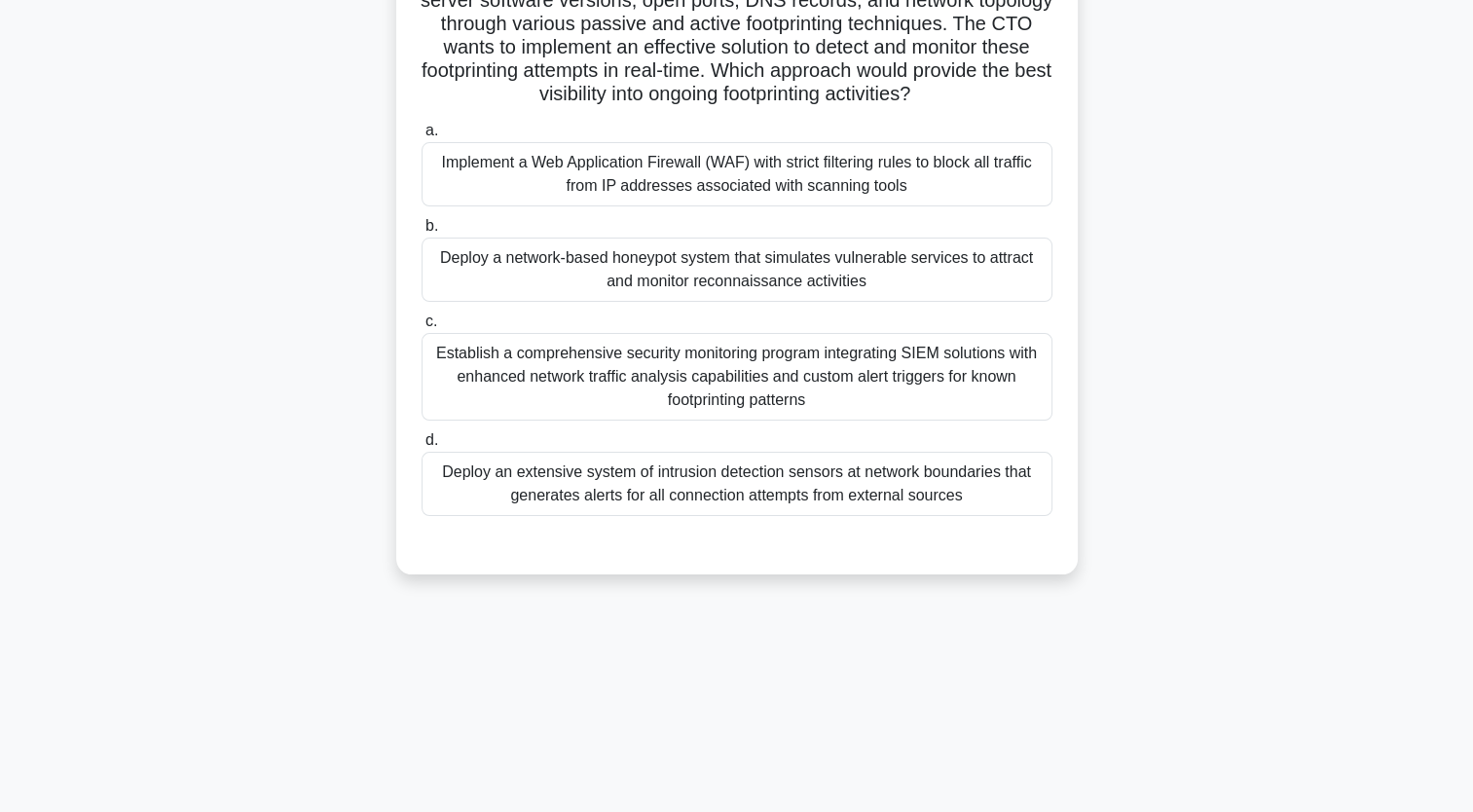
scroll to position [240, 0]
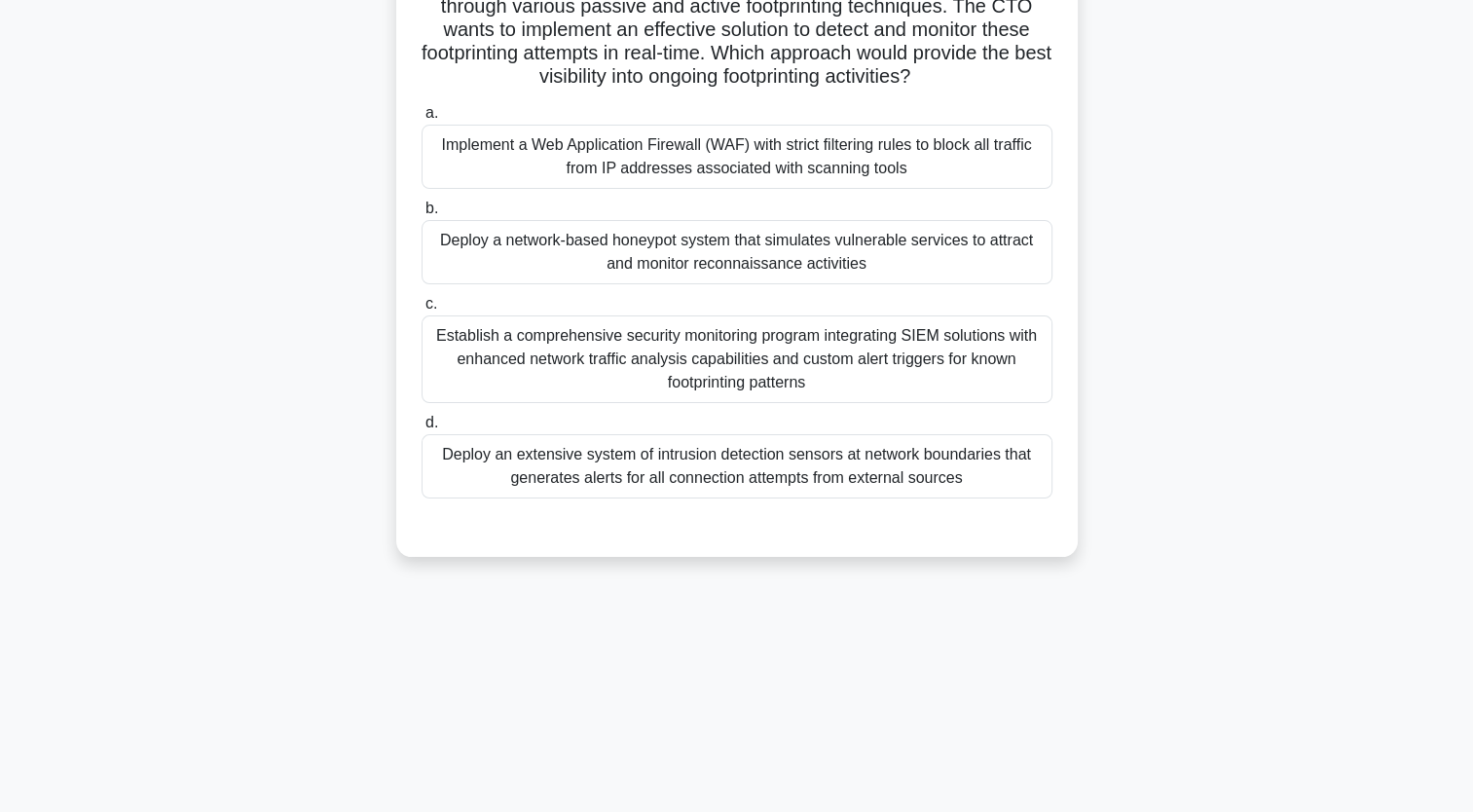
click at [738, 342] on div "Establish a comprehensive security monitoring program integrating SIEM solution…" at bounding box center [737, 359] width 631 height 87
click at [422, 311] on input "c. Establish a comprehensive security monitoring program integrating SIEM solut…" at bounding box center [422, 304] width 0 height 13
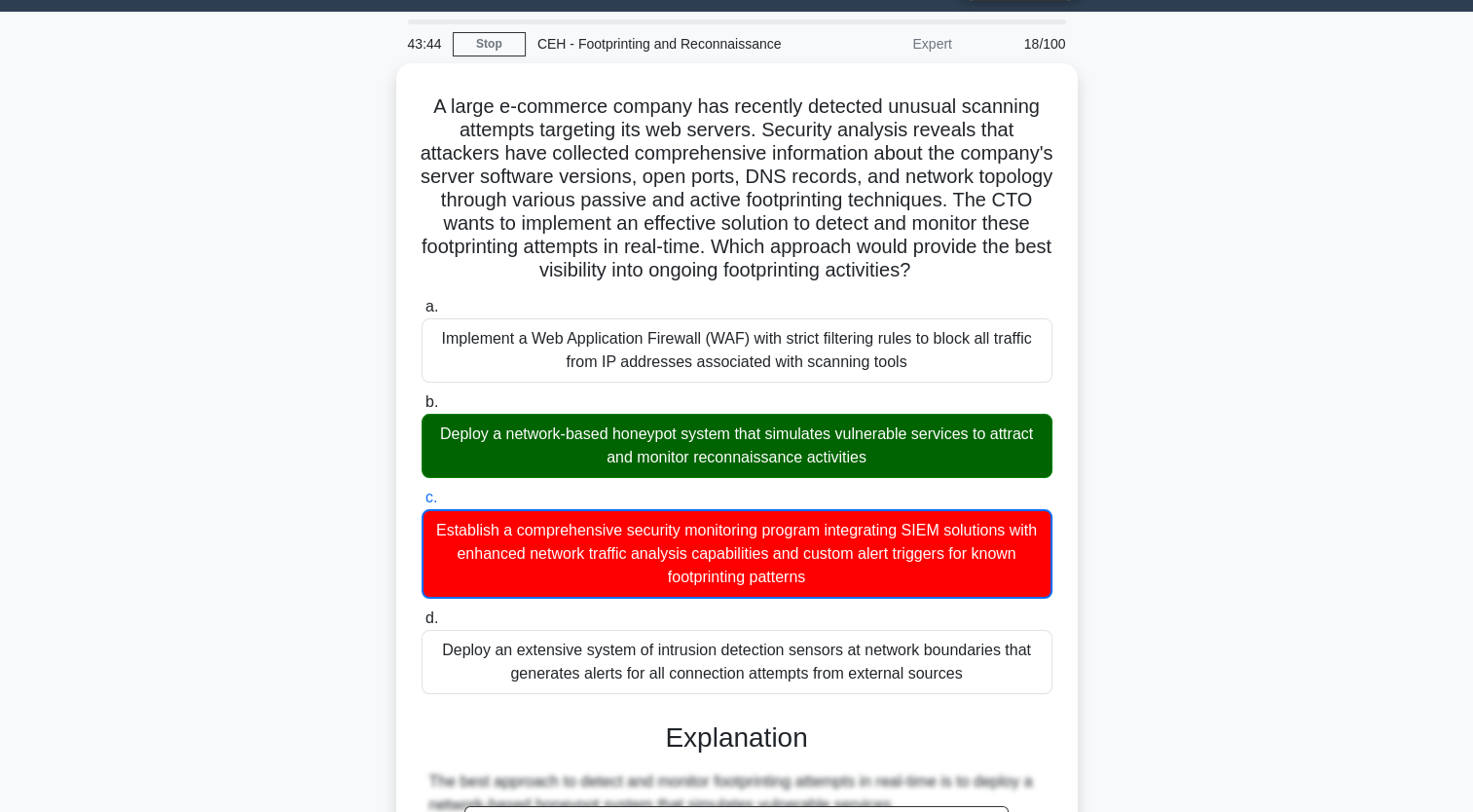
scroll to position [42, 0]
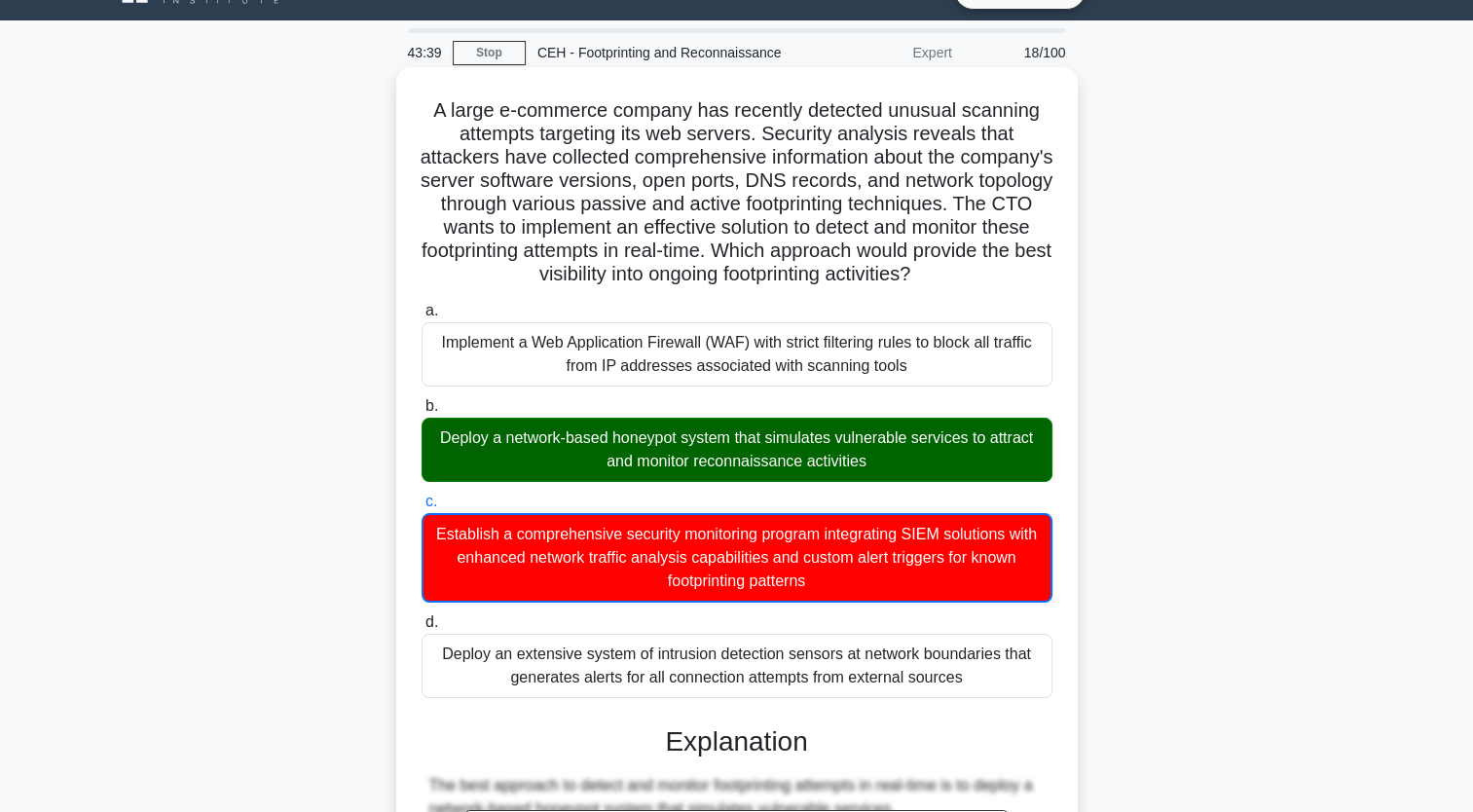
drag, startPoint x: 429, startPoint y: 102, endPoint x: 967, endPoint y: 699, distance: 803.6
click at [738, 699] on div "A large e-commerce company has recently detected unusual scanning attempts targ…" at bounding box center [736, 746] width 666 height 1344
copy div "A large e-commerce company has recently detected unusual scanning attempts targ…"
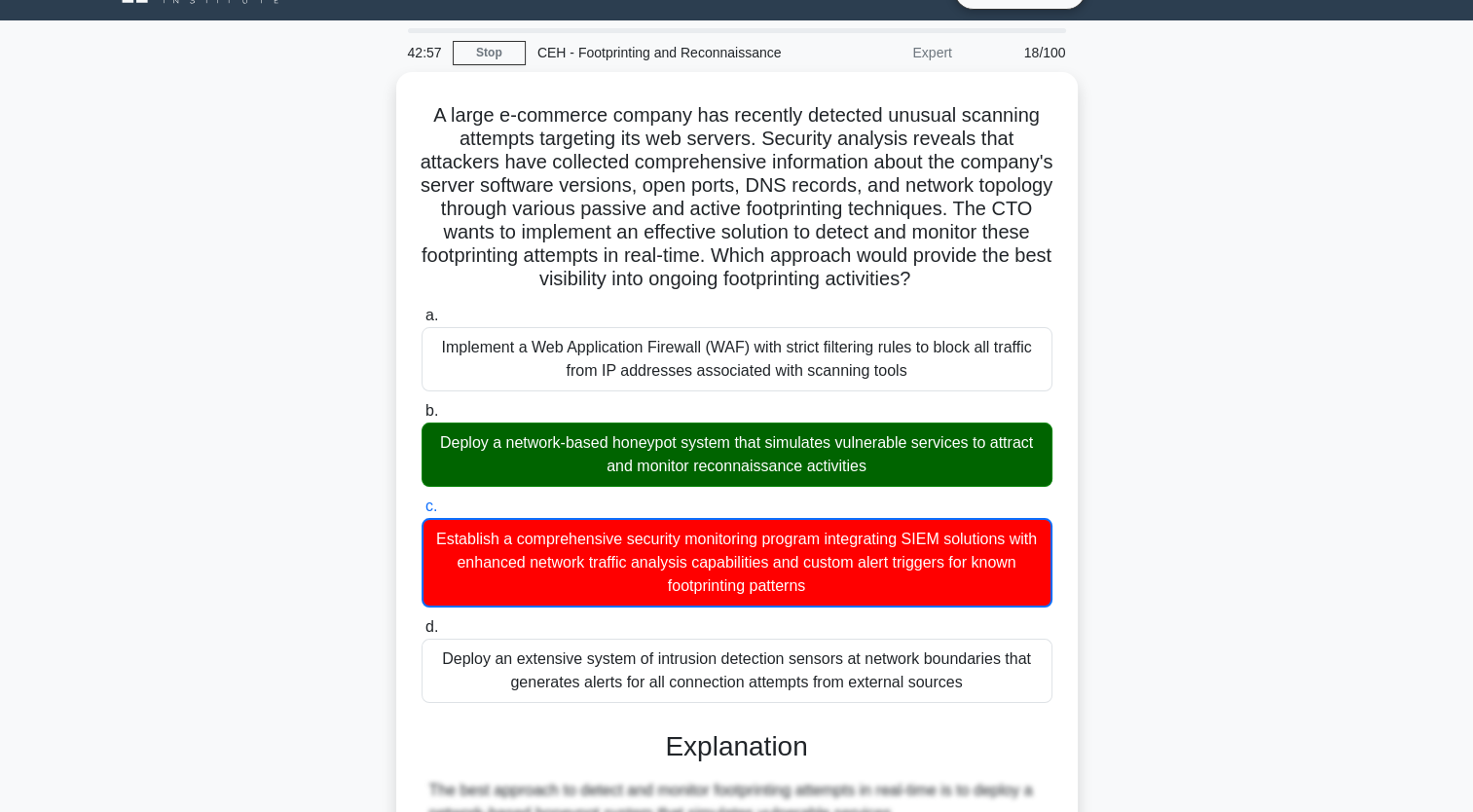
click at [738, 186] on main "42:57 Stop CEH - Footprinting and Reconnaissance Expert 18/100 A large e-commer…" at bounding box center [736, 741] width 1473 height 1442
click at [738, 392] on div "A large e-commerce company has recently detected unusual scanning attempts targ…" at bounding box center [736, 763] width 1285 height 1383
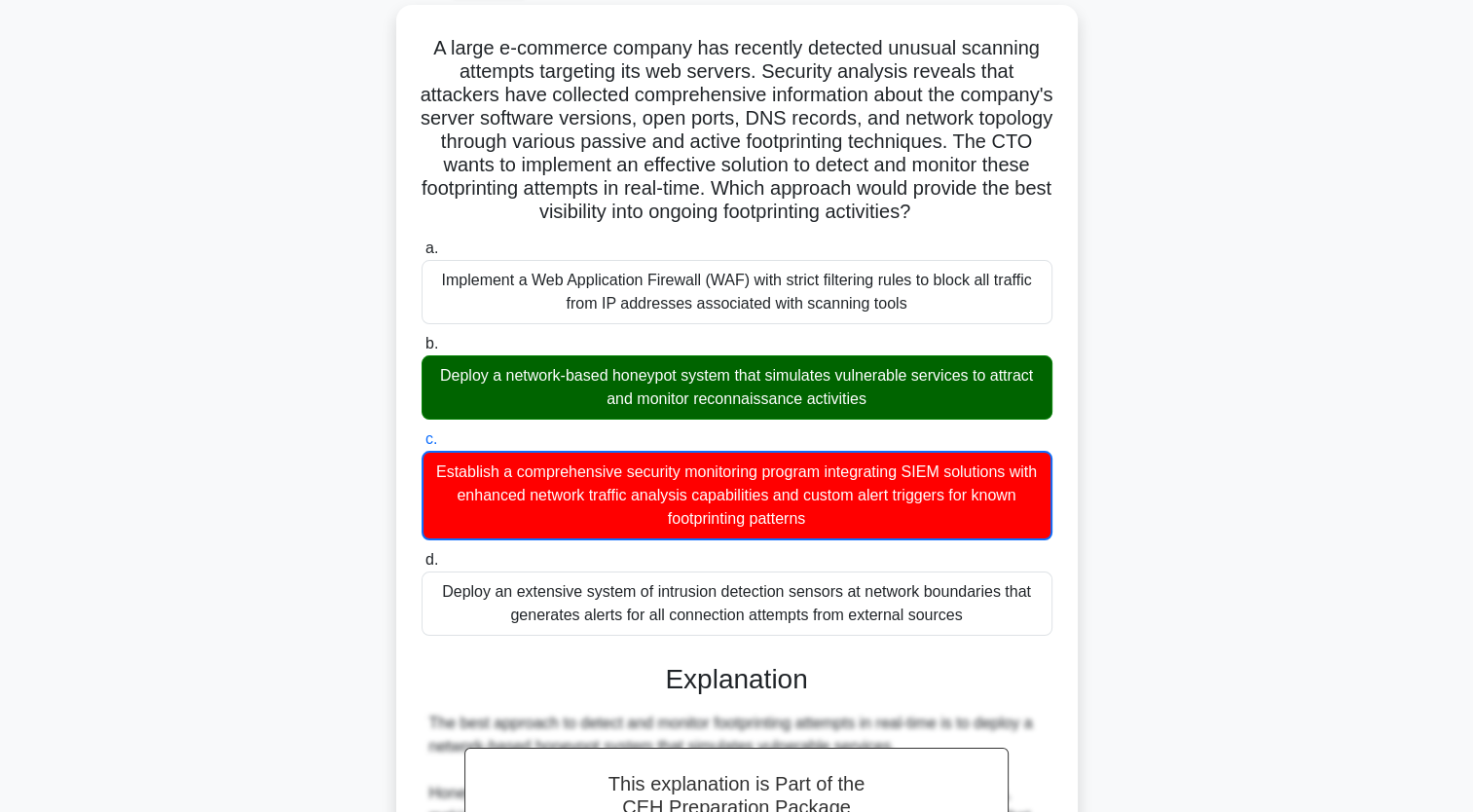
scroll to position [39, 0]
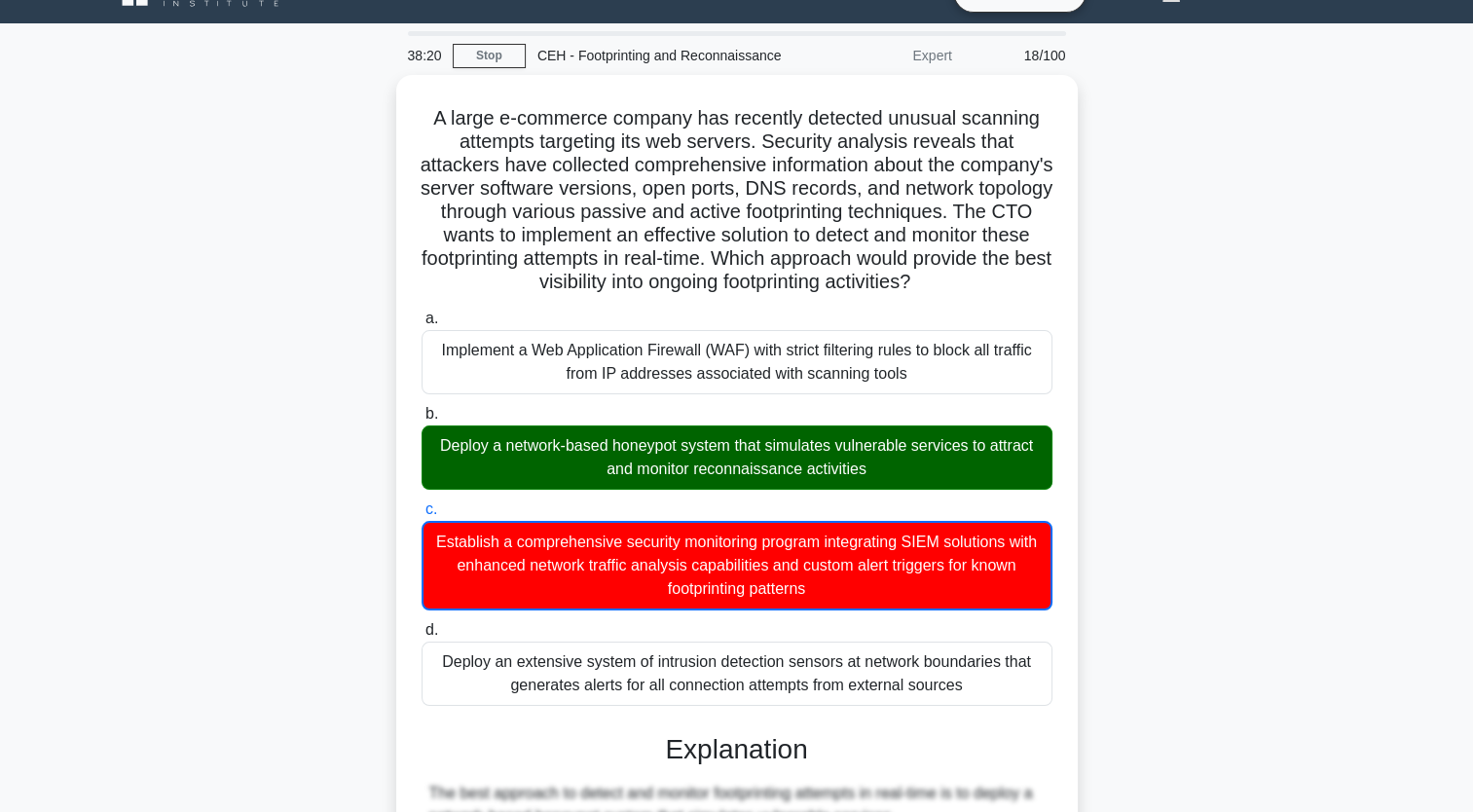
click at [738, 504] on div "A large e-commerce company has recently detected unusual scanning attempts targ…" at bounding box center [736, 766] width 1285 height 1383
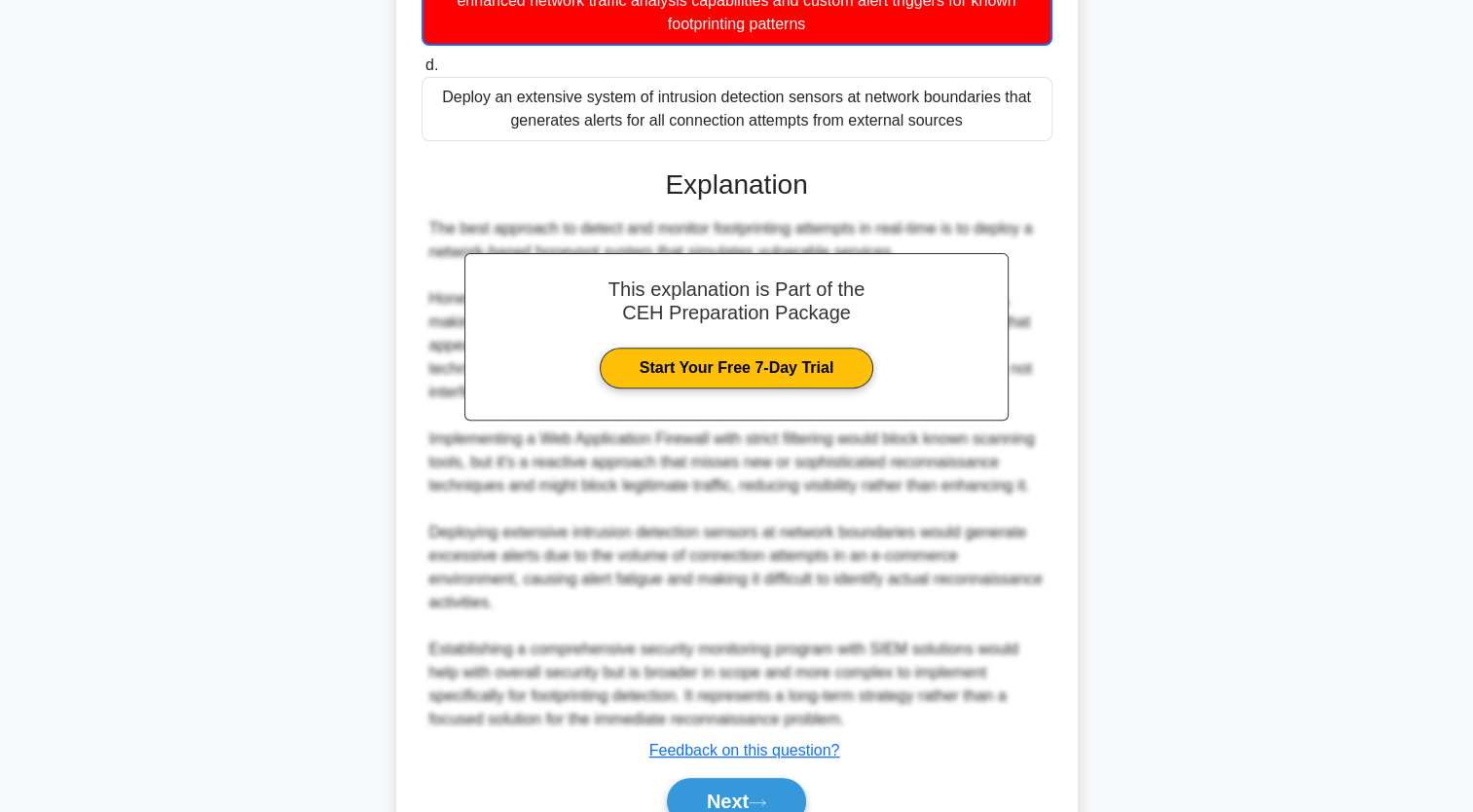
scroll to position [716, 0]
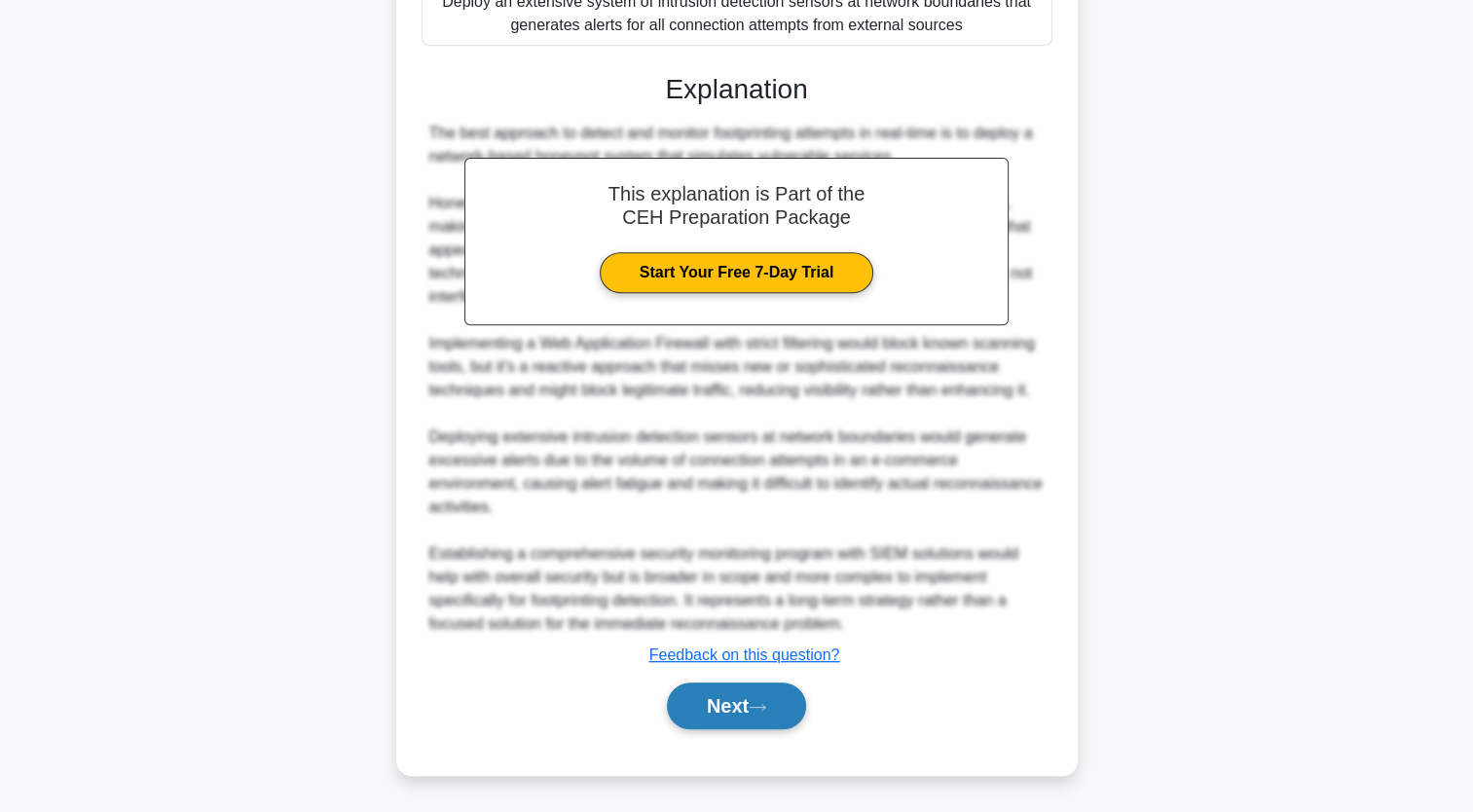
click at [709, 701] on button "Next" at bounding box center [736, 706] width 140 height 47
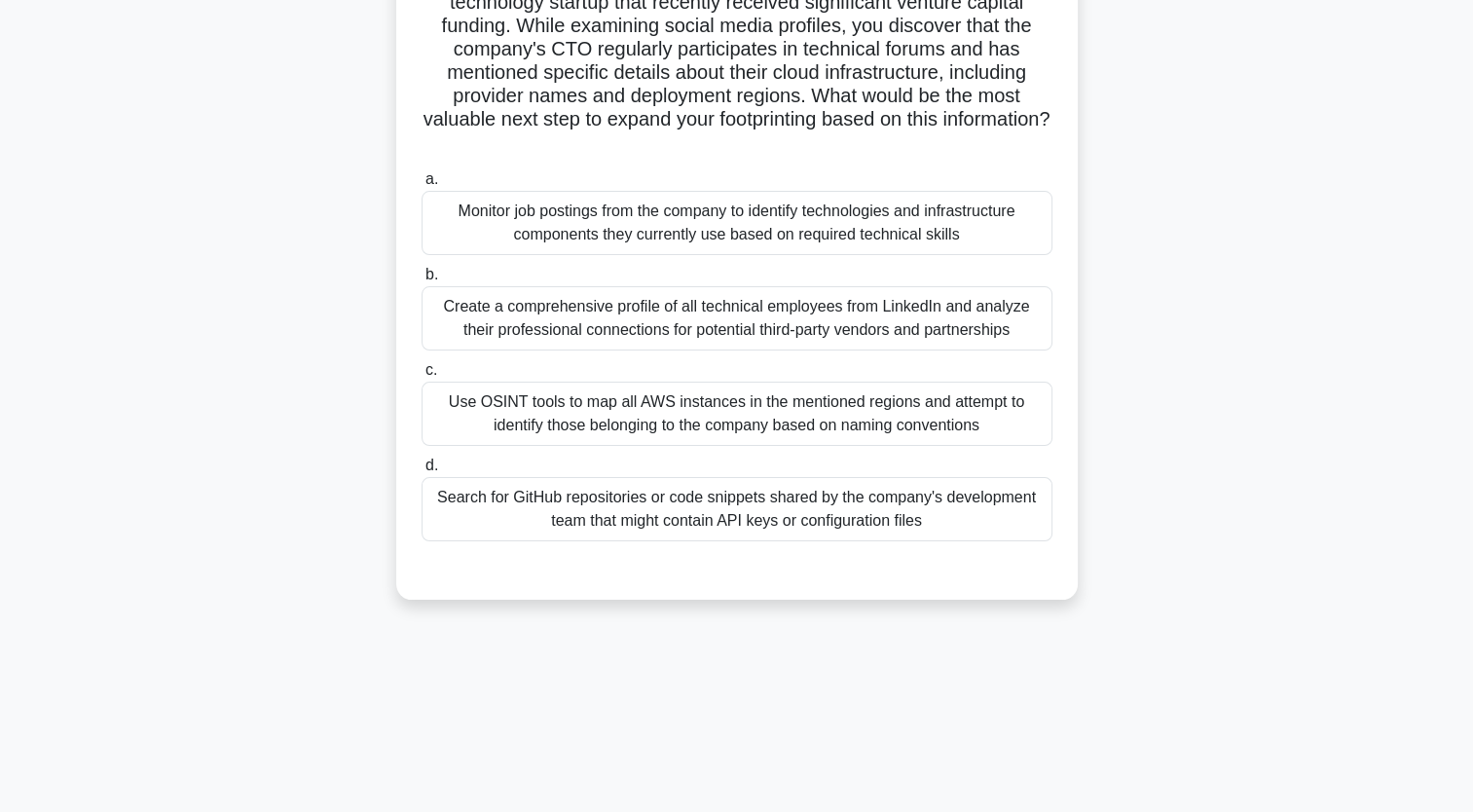
scroll to position [179, 0]
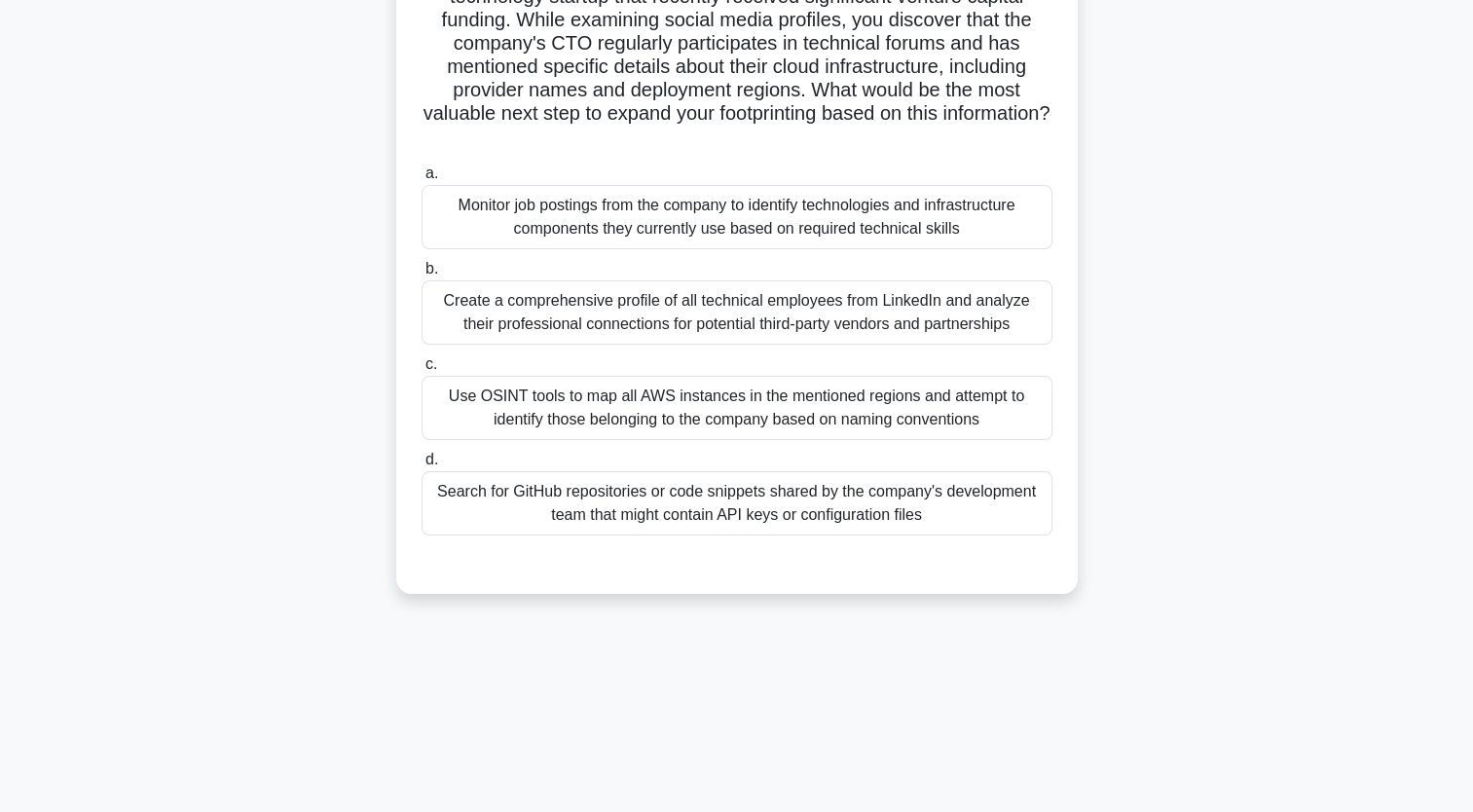
click at [738, 507] on div "Search for GitHub repositories or code snippets shared by the company's develop…" at bounding box center [737, 502] width 631 height 64
click at [422, 466] on input "d. Search for GitHub repositories or code snippets shared by the company's deve…" at bounding box center [422, 459] width 0 height 13
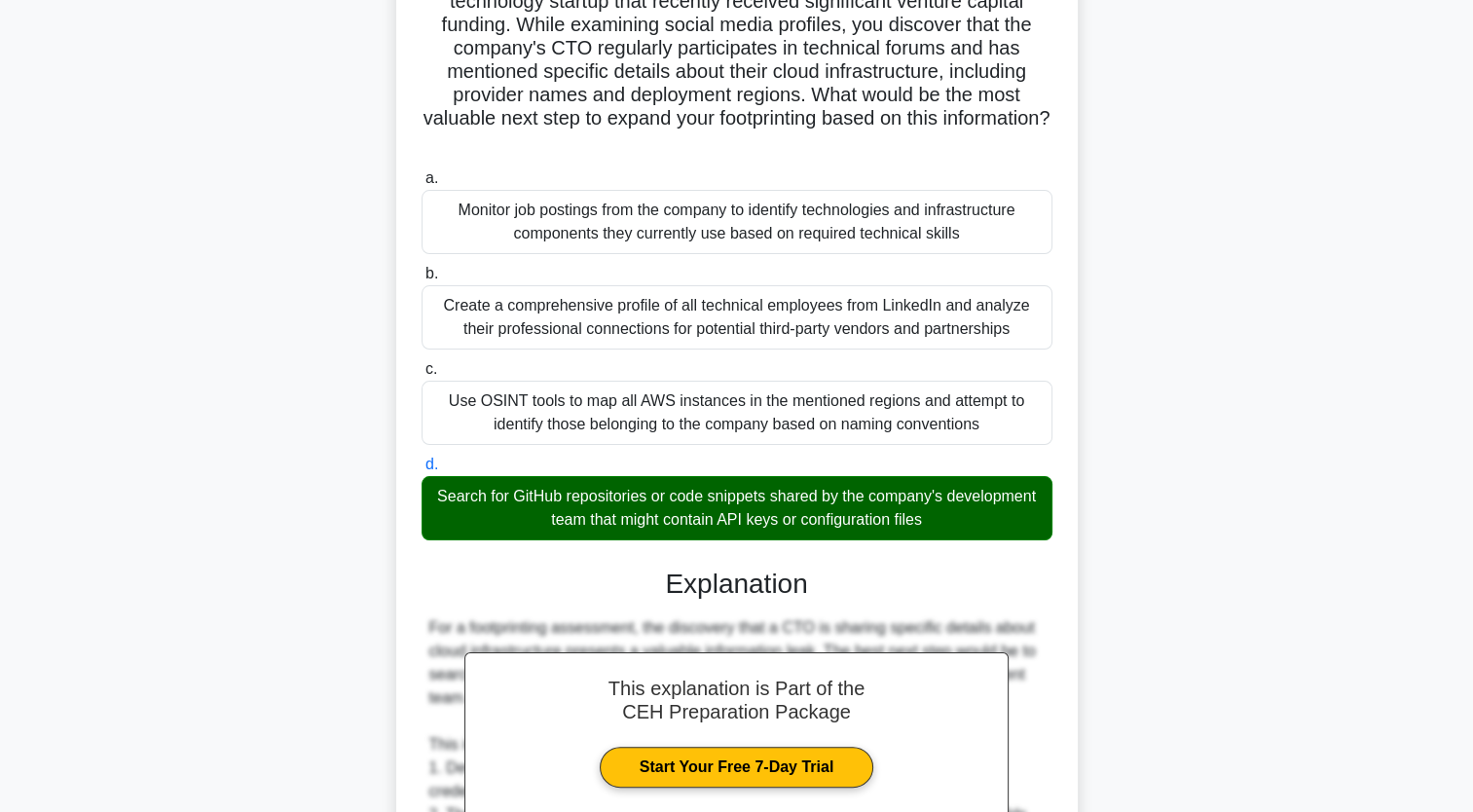
scroll to position [737, 0]
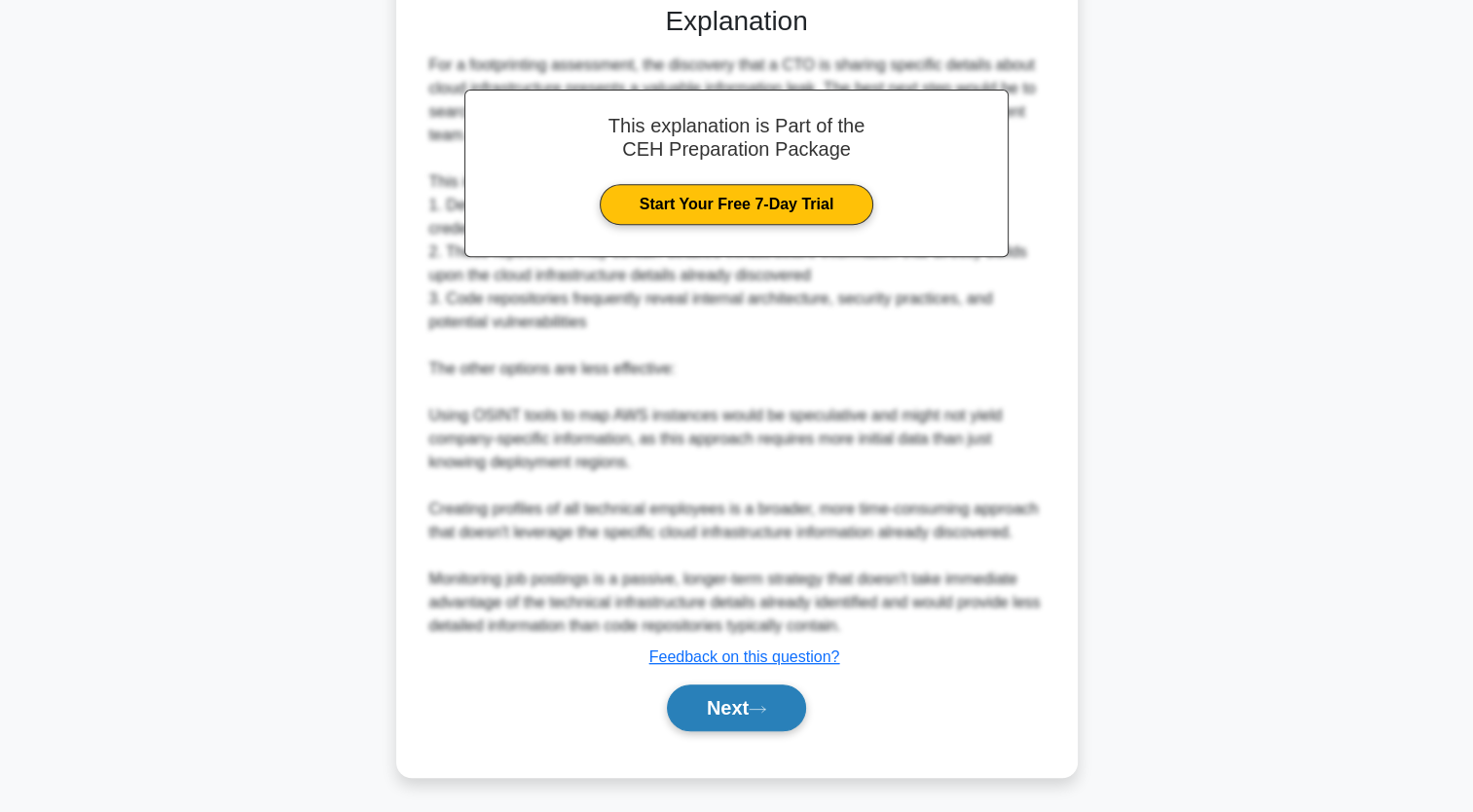
click at [698, 691] on button "Next" at bounding box center [736, 708] width 140 height 47
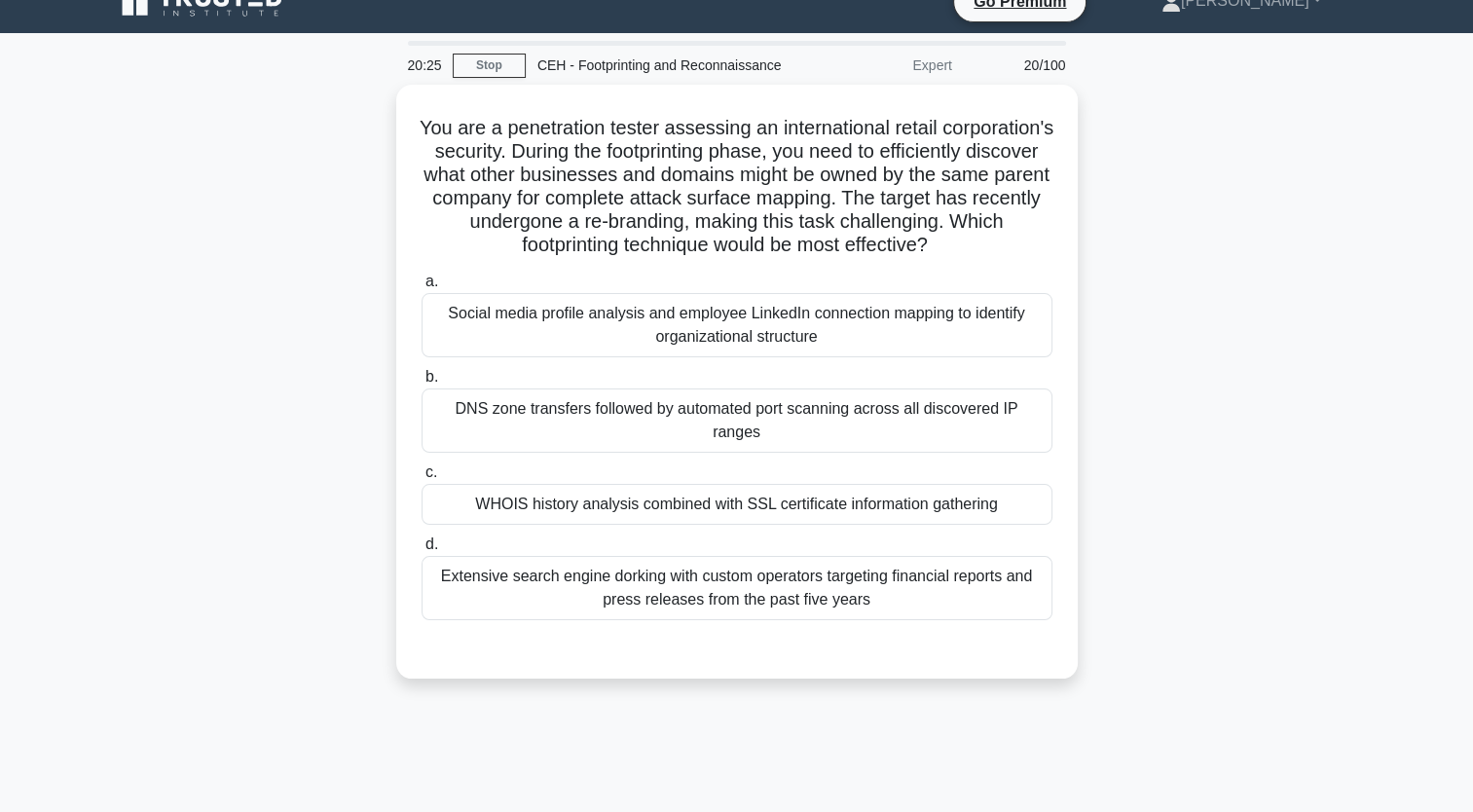
scroll to position [24, 0]
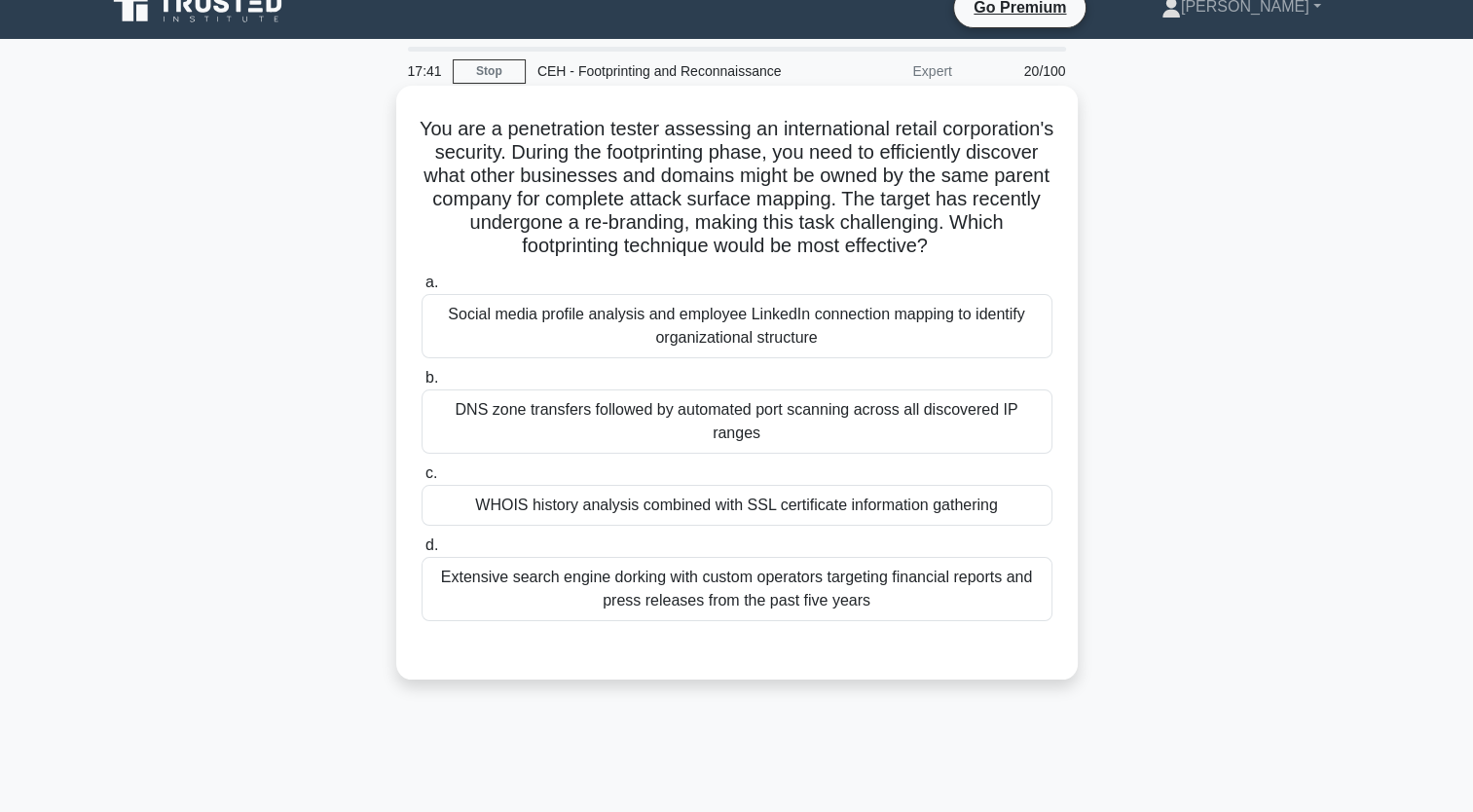
click at [627, 440] on div "DNS zone transfers followed by automated port scanning across all discovered IP…" at bounding box center [737, 421] width 631 height 64
click at [422, 384] on input "b. DNS zone transfers followed by automated port scanning across all discovered…" at bounding box center [422, 377] width 0 height 13
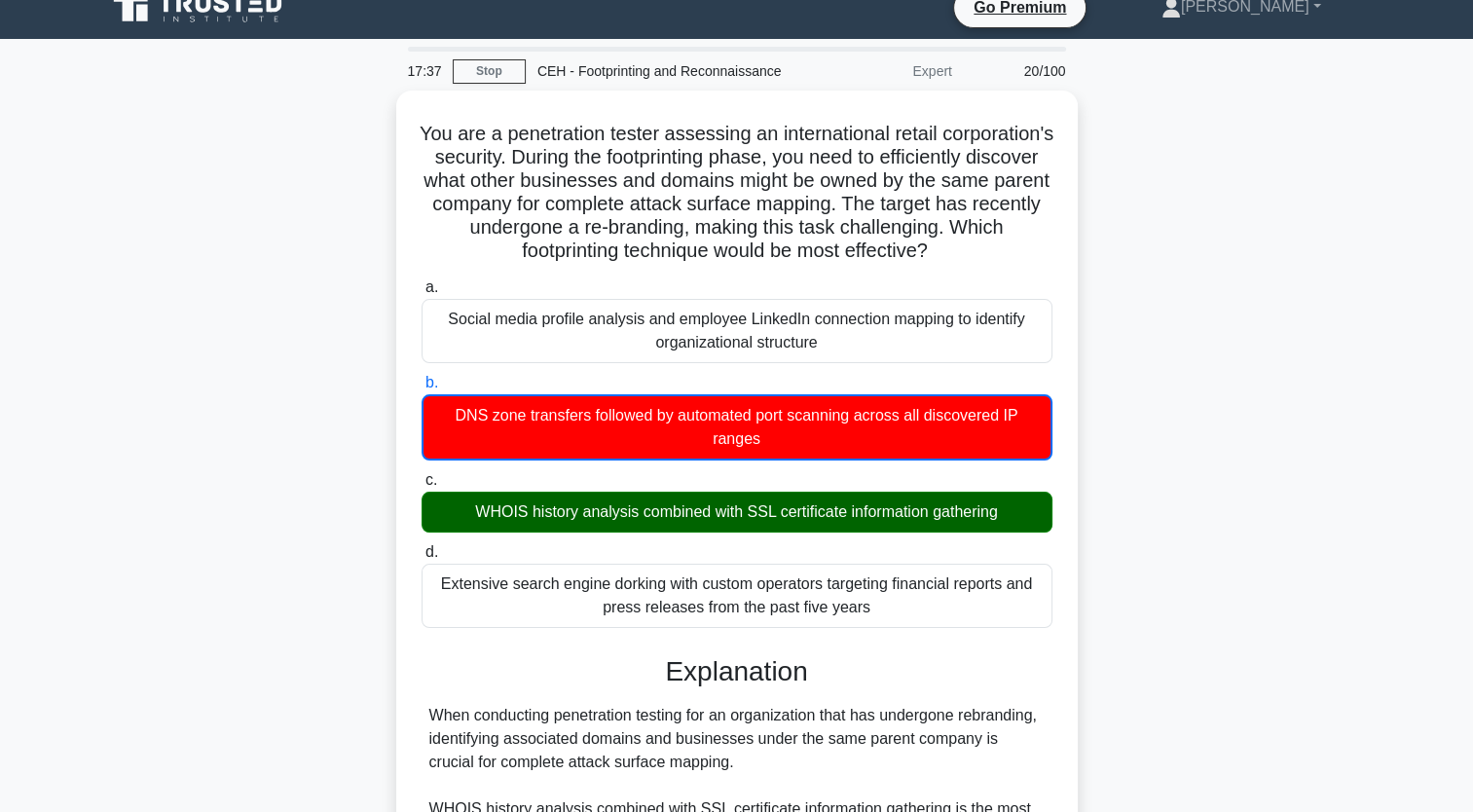
click at [738, 473] on div "You are a penetration tester assessing an international retail corporation's se…" at bounding box center [736, 770] width 1285 height 1360
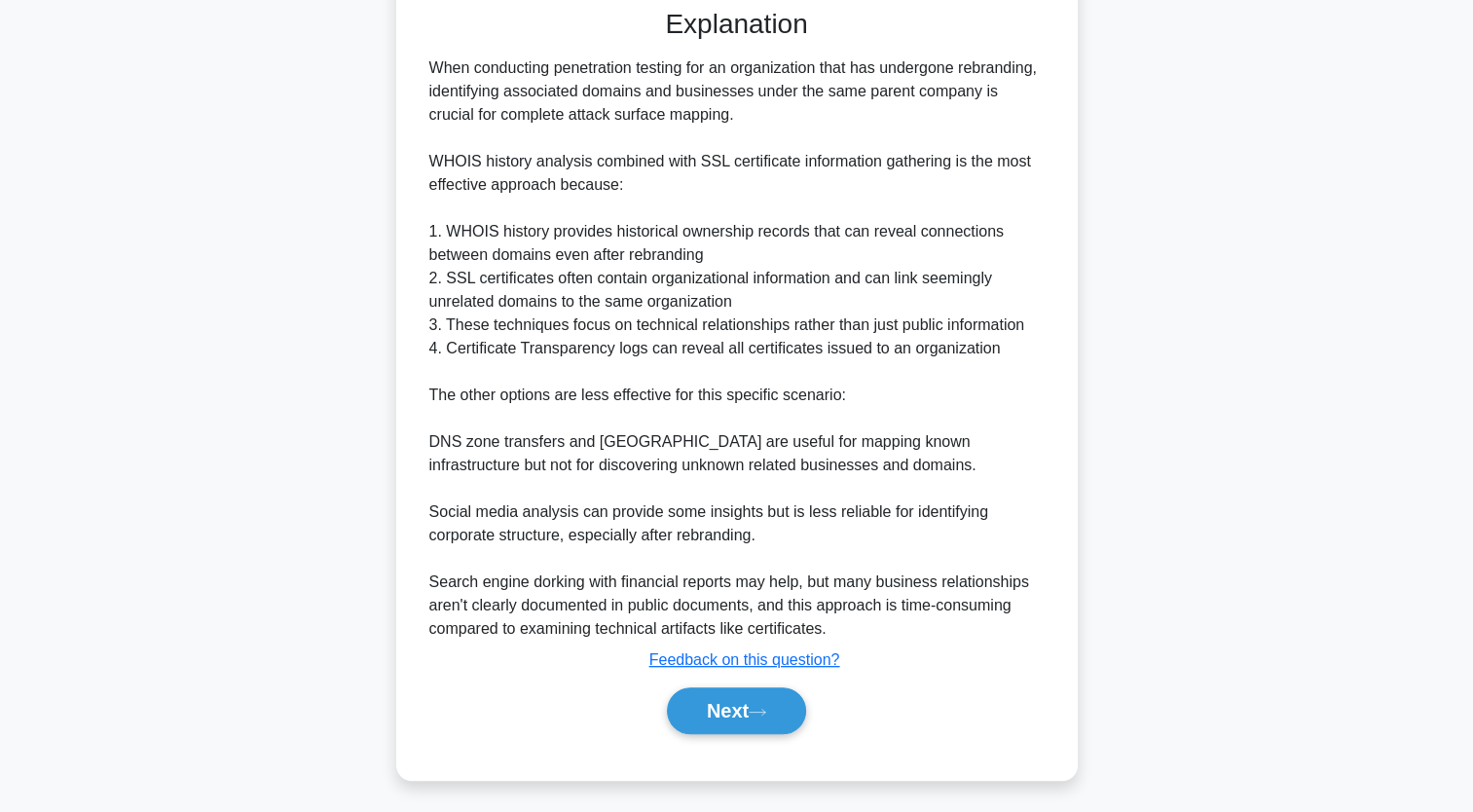
scroll to position [692, 0]
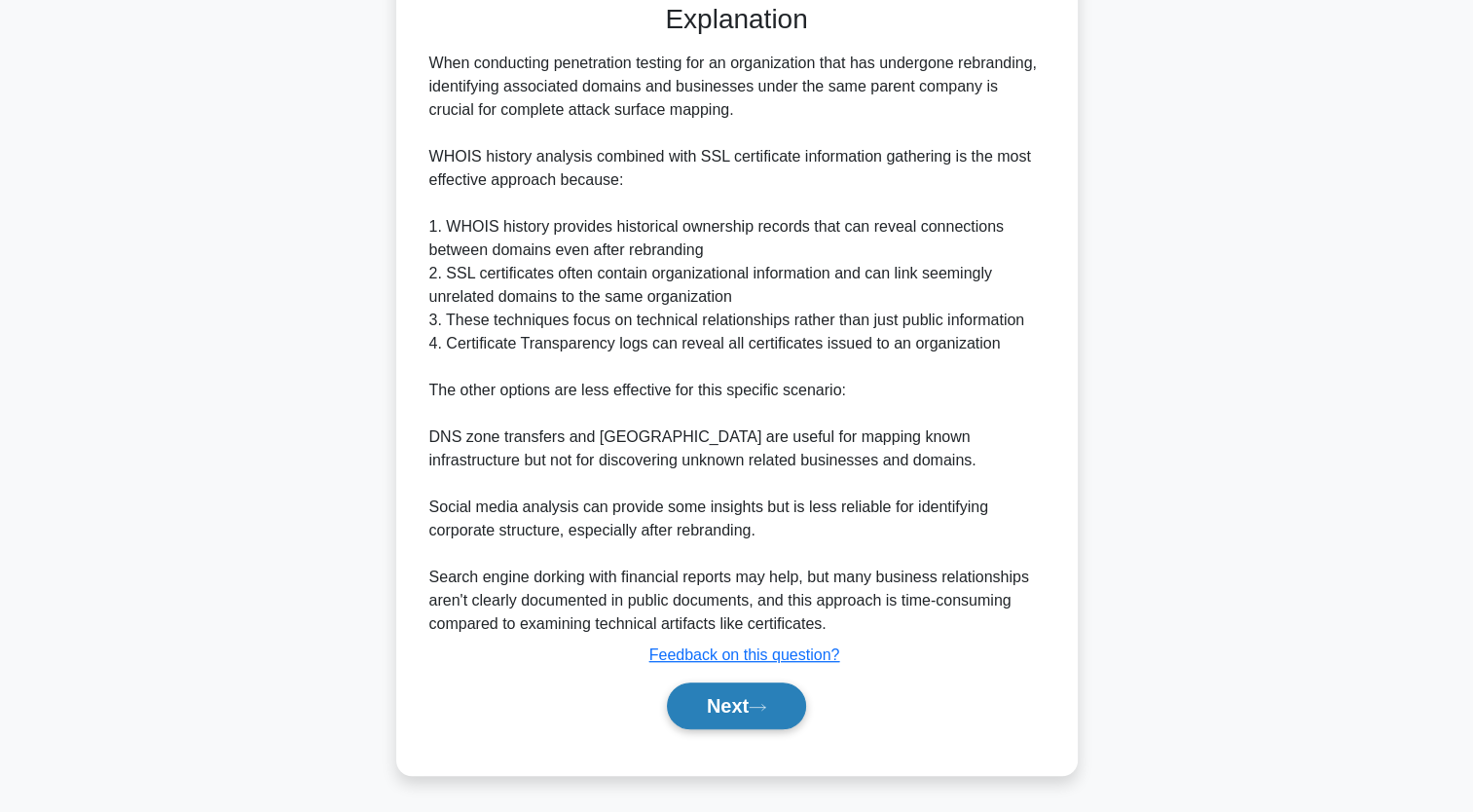
click at [730, 703] on button "Next" at bounding box center [736, 706] width 140 height 47
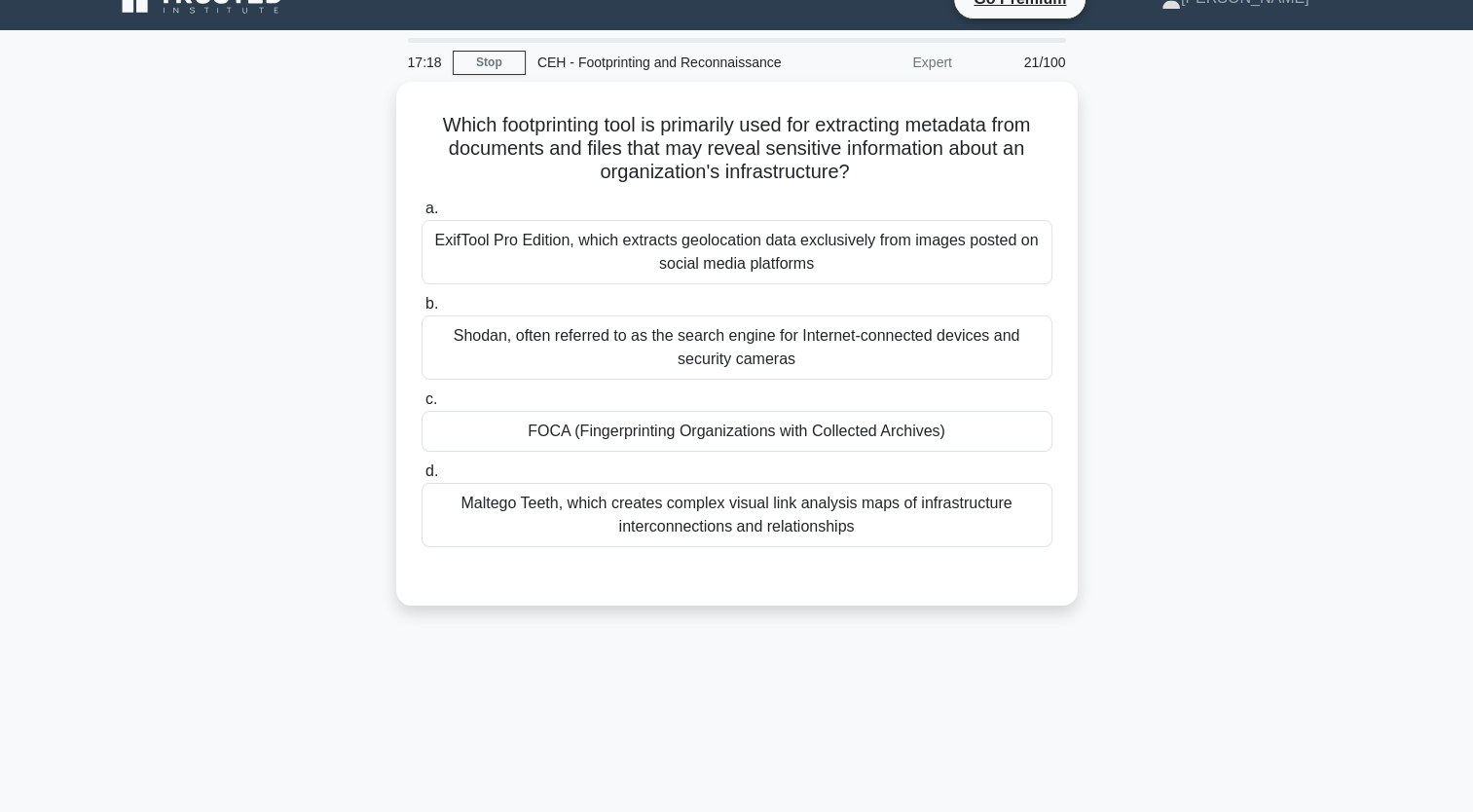
scroll to position [0, 0]
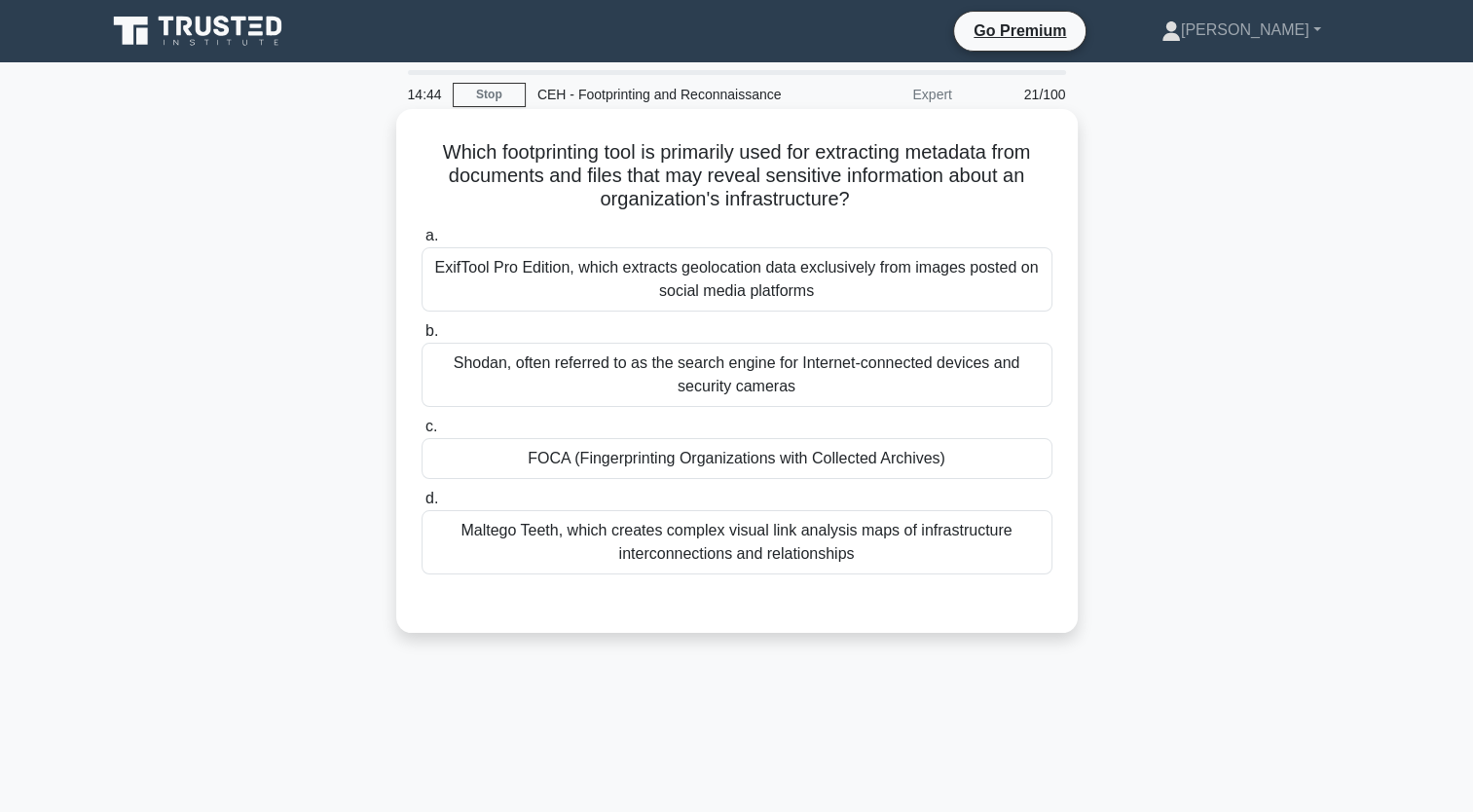
click at [685, 461] on div "FOCA (Fingerprinting Organizations with Collected Archives)" at bounding box center [737, 459] width 631 height 41
click at [422, 434] on input "c. FOCA (Fingerprinting Organizations with Collected Archives)" at bounding box center [422, 427] width 0 height 13
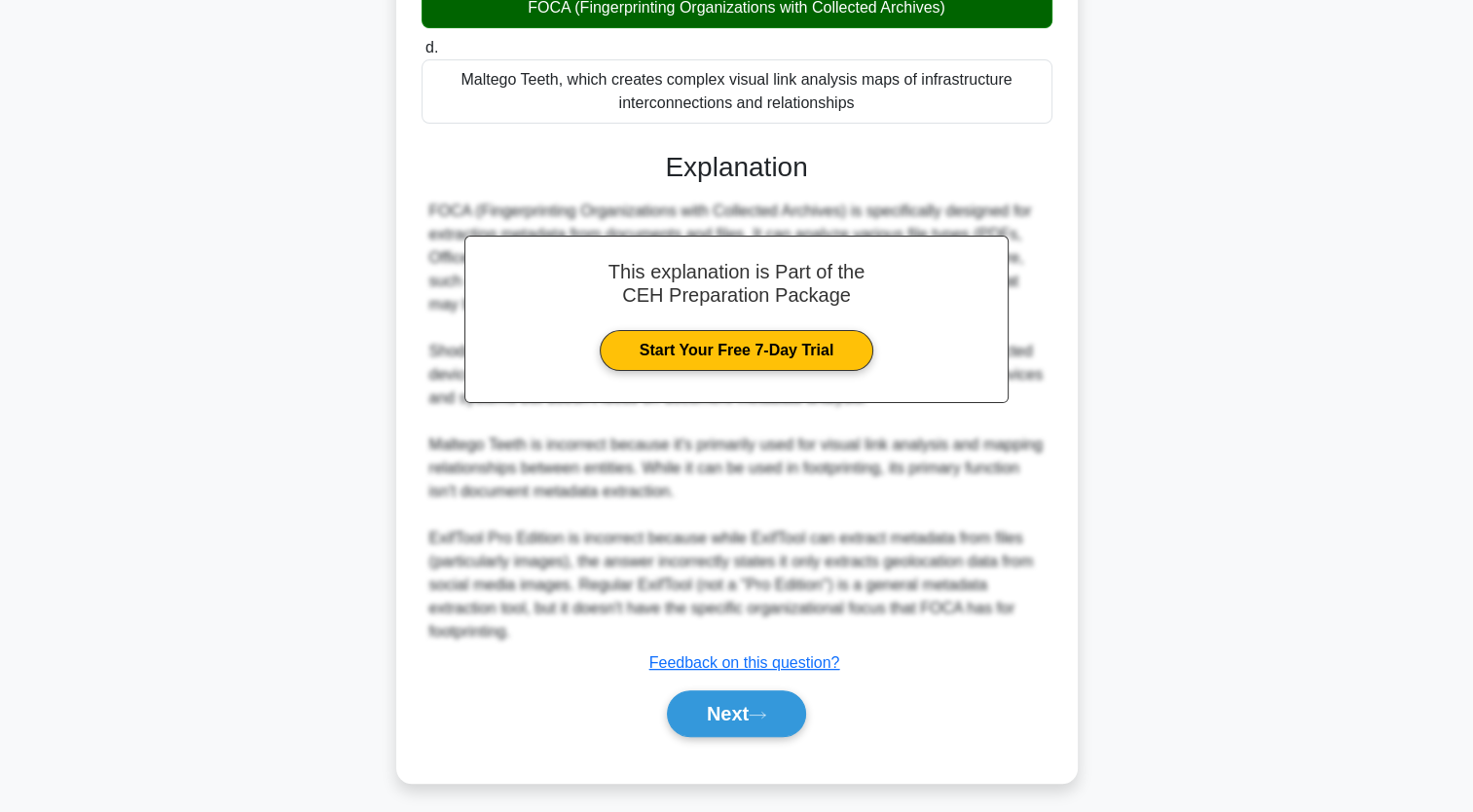
scroll to position [456, 0]
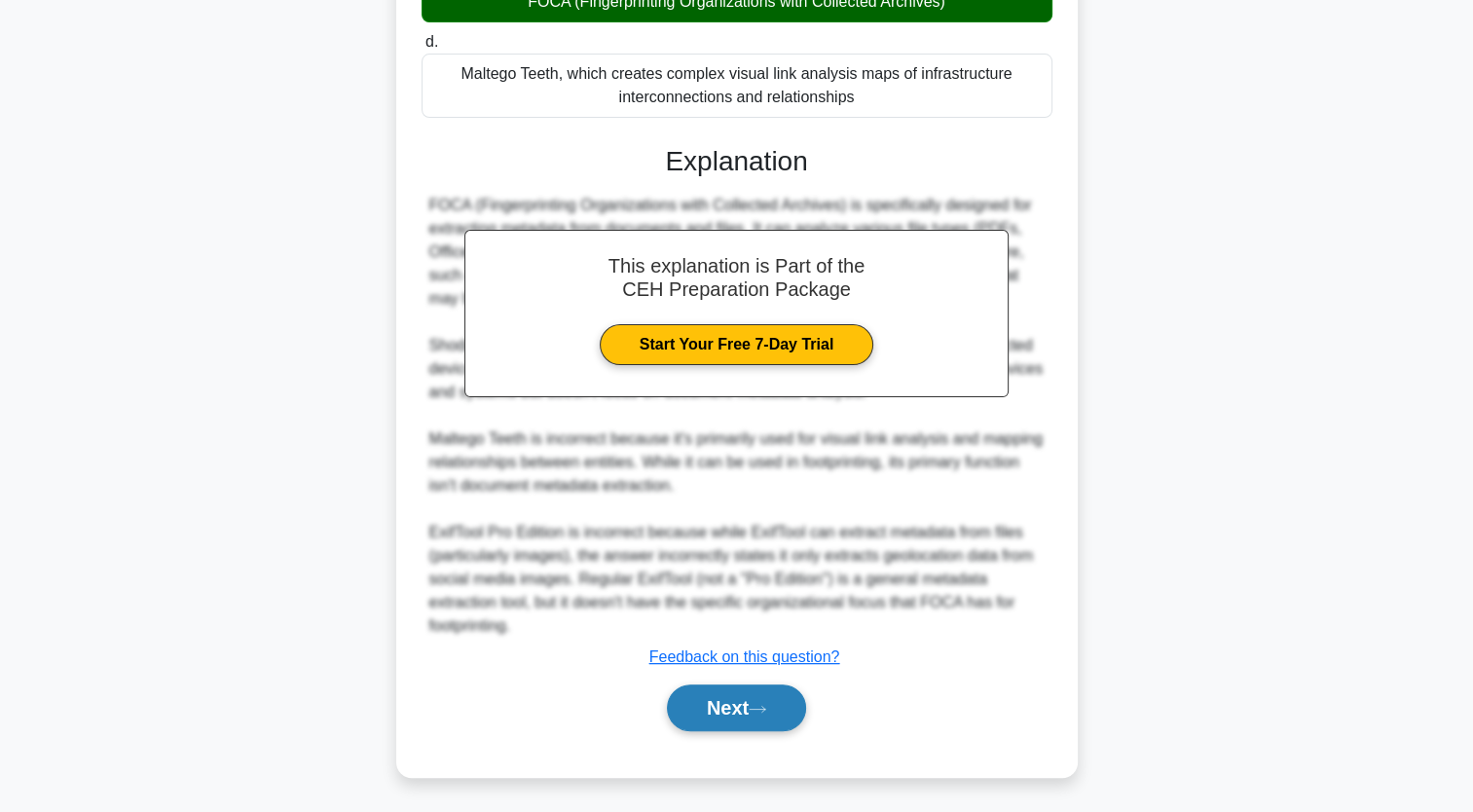
click at [738, 704] on icon at bounding box center [757, 709] width 18 height 11
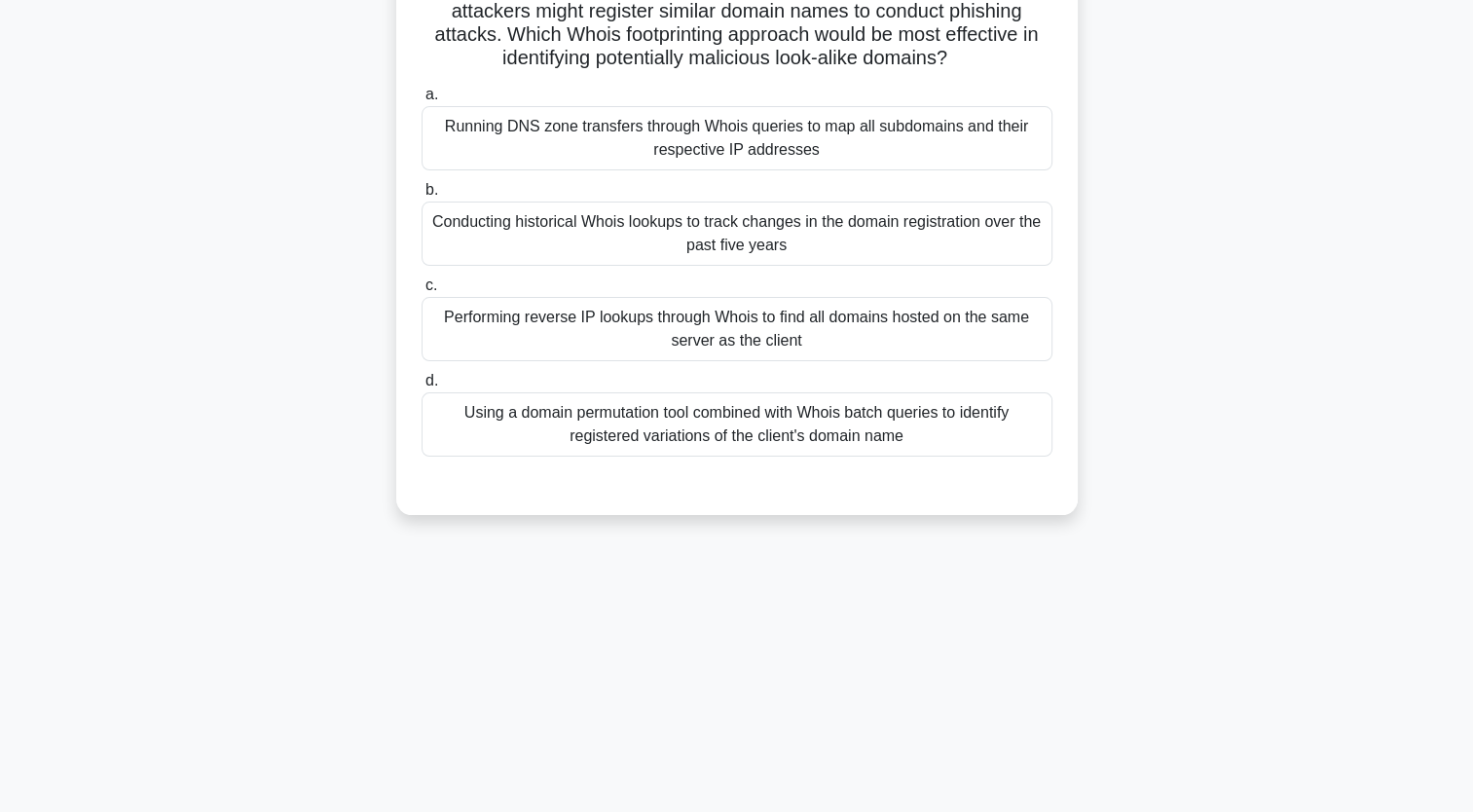
scroll to position [240, 0]
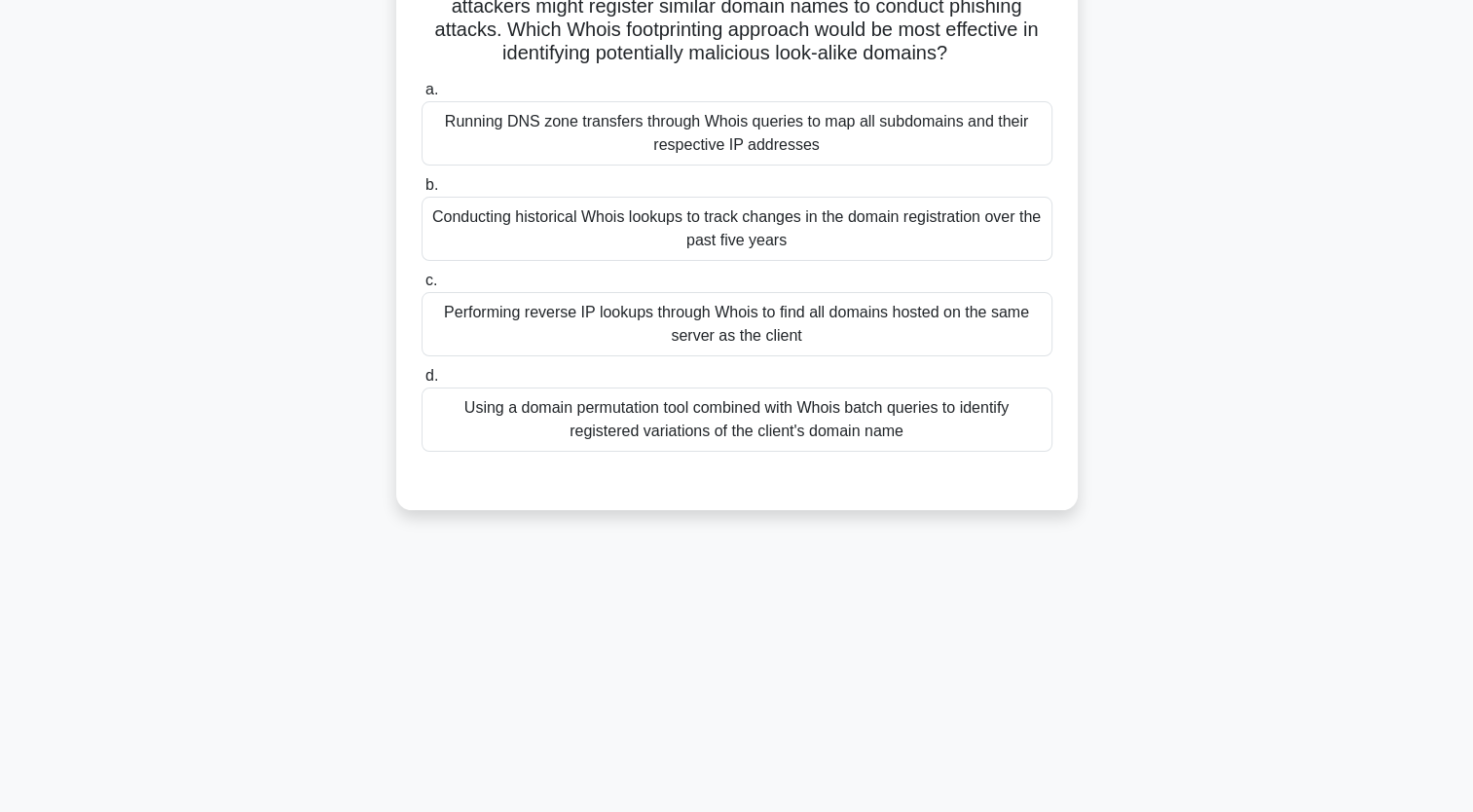
click at [585, 224] on div "Conducting historical Whois lookups to track changes in the domain registration…" at bounding box center [737, 228] width 631 height 64
click at [422, 192] on input "b. Conducting historical Whois lookups to track changes in the domain registrat…" at bounding box center [422, 185] width 0 height 13
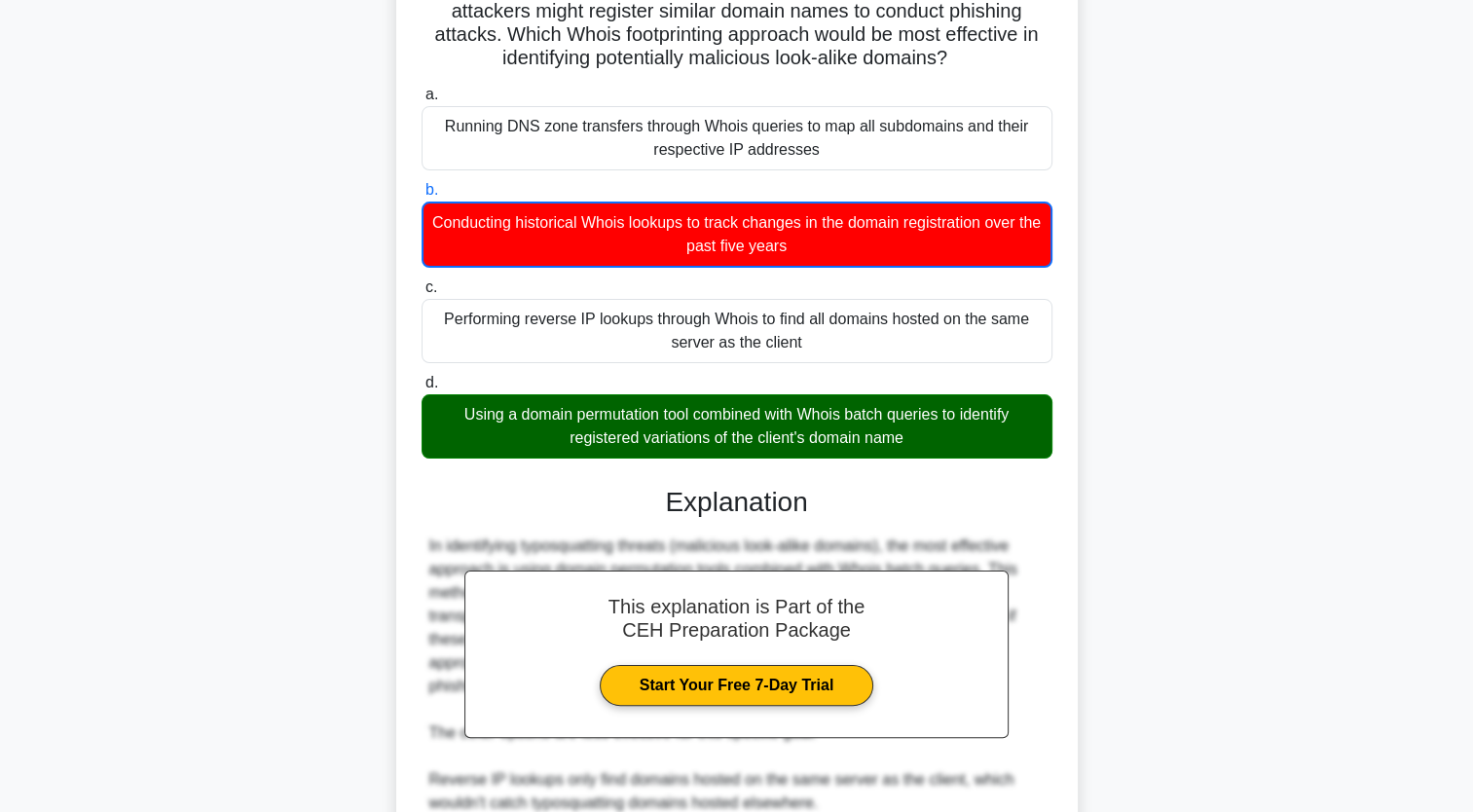
scroll to position [0, 0]
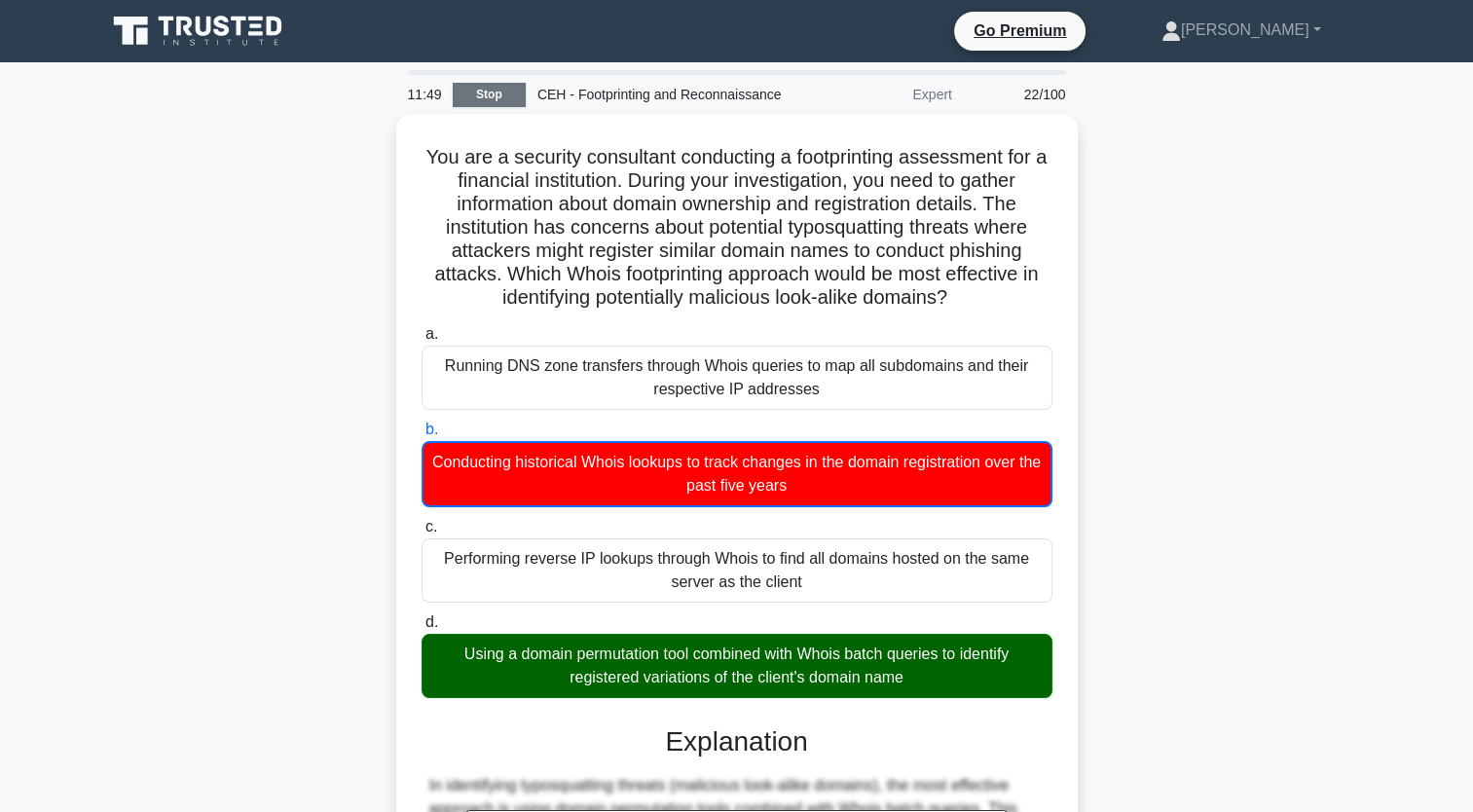
click at [475, 95] on link "Stop" at bounding box center [489, 94] width 73 height 25
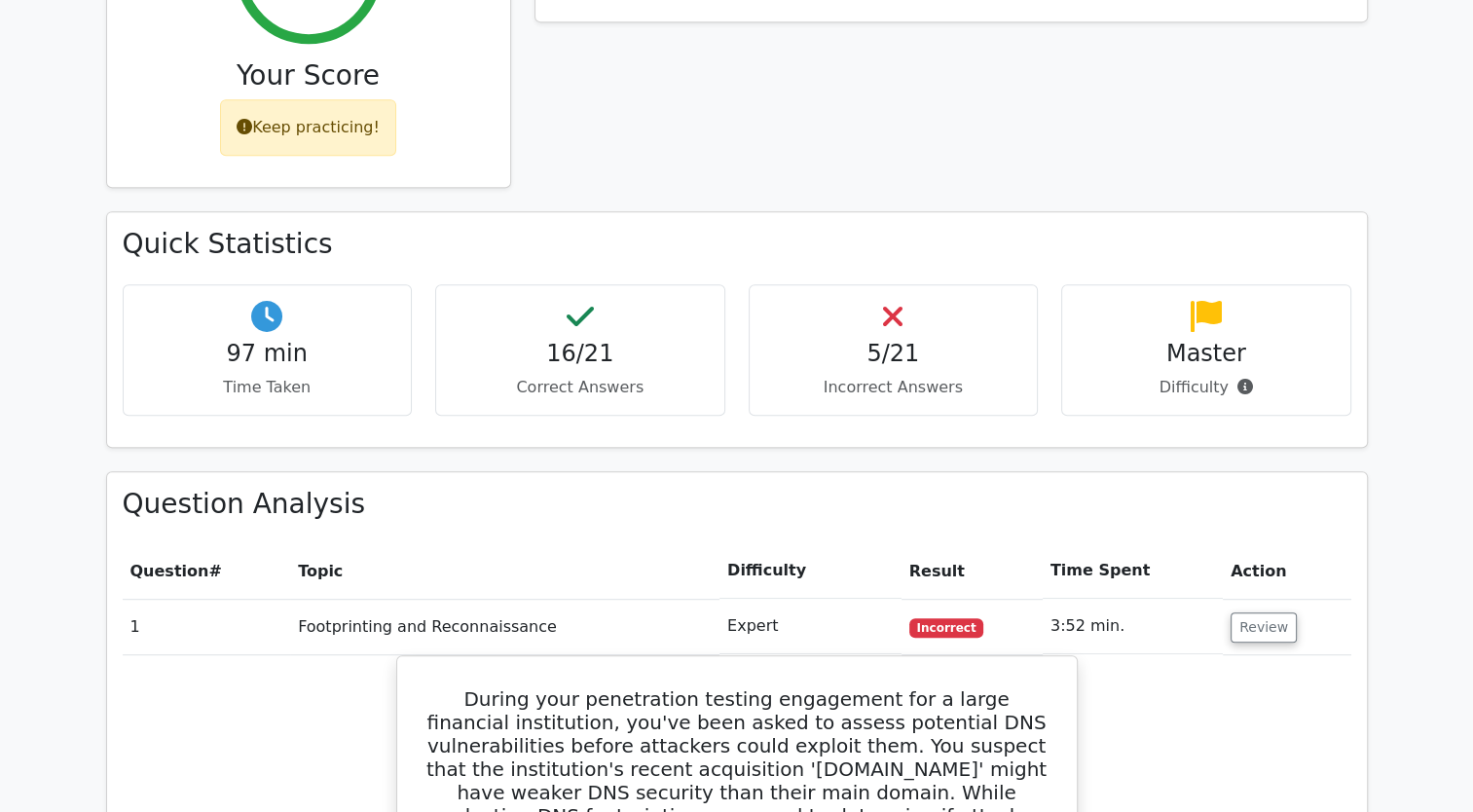
scroll to position [929, 0]
